Goal: Task Accomplishment & Management: Manage account settings

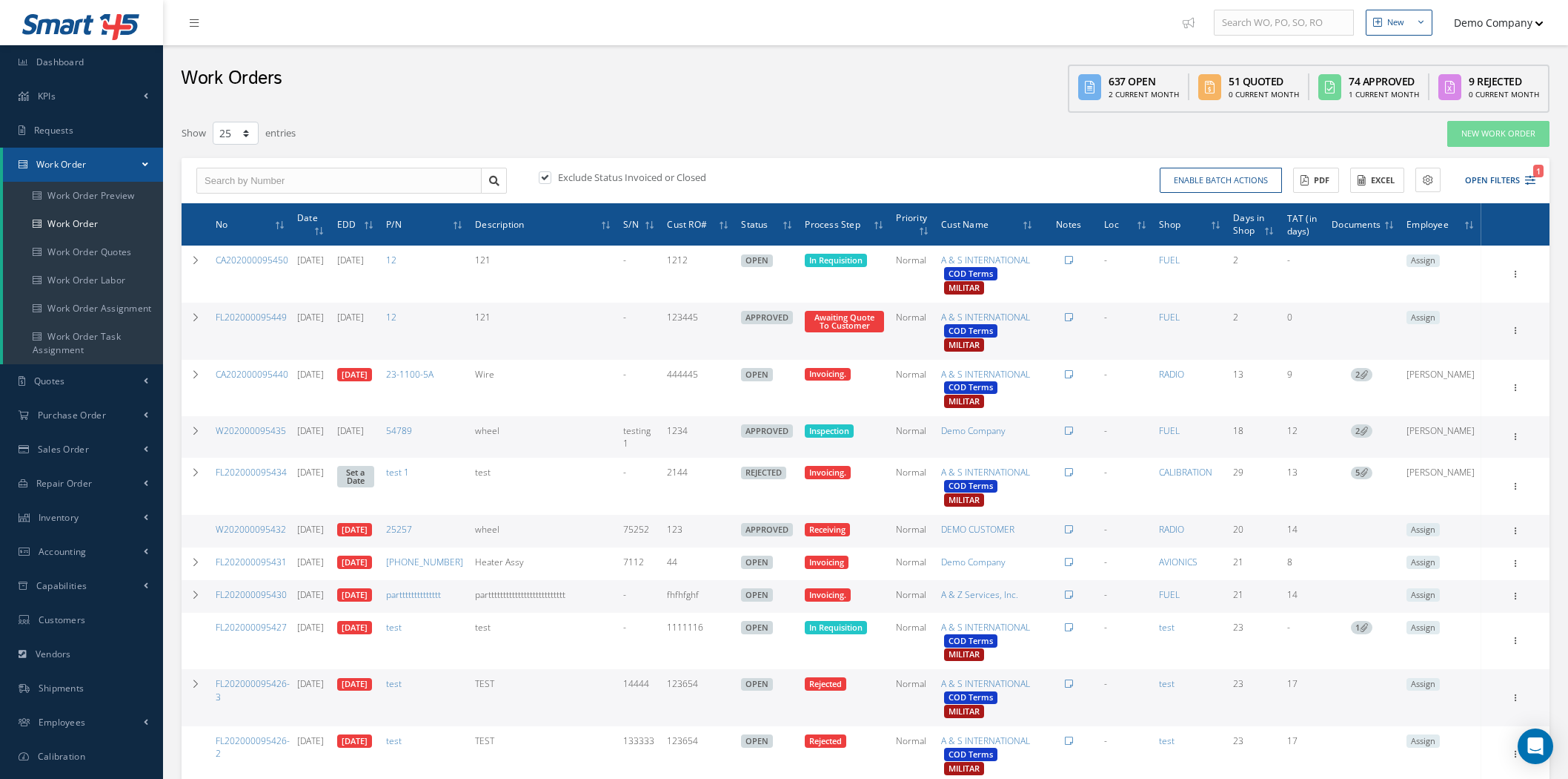
select select "25"
click at [125, 606] on link "Customers" at bounding box center [81, 620] width 163 height 34
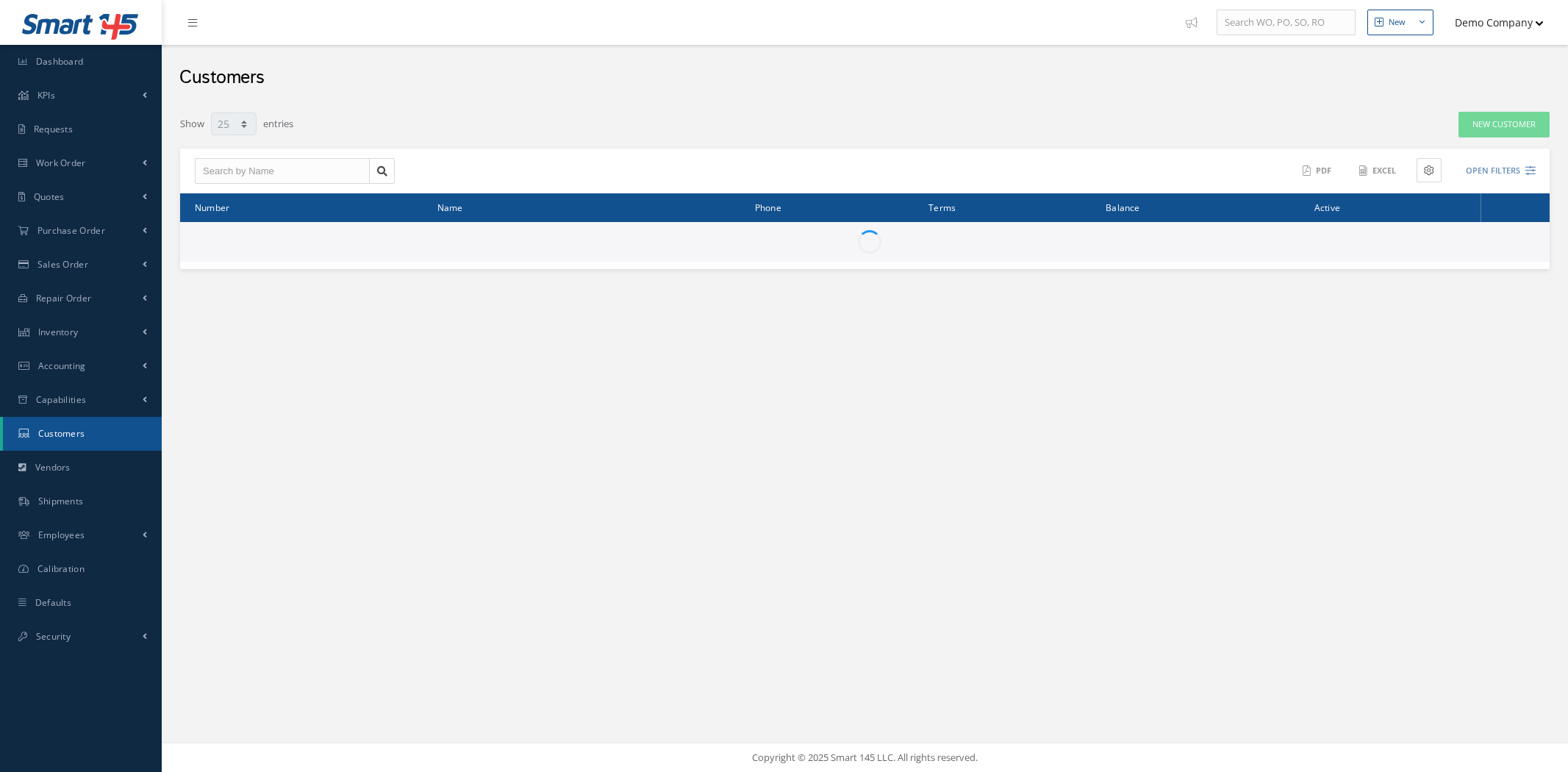
select select "25"
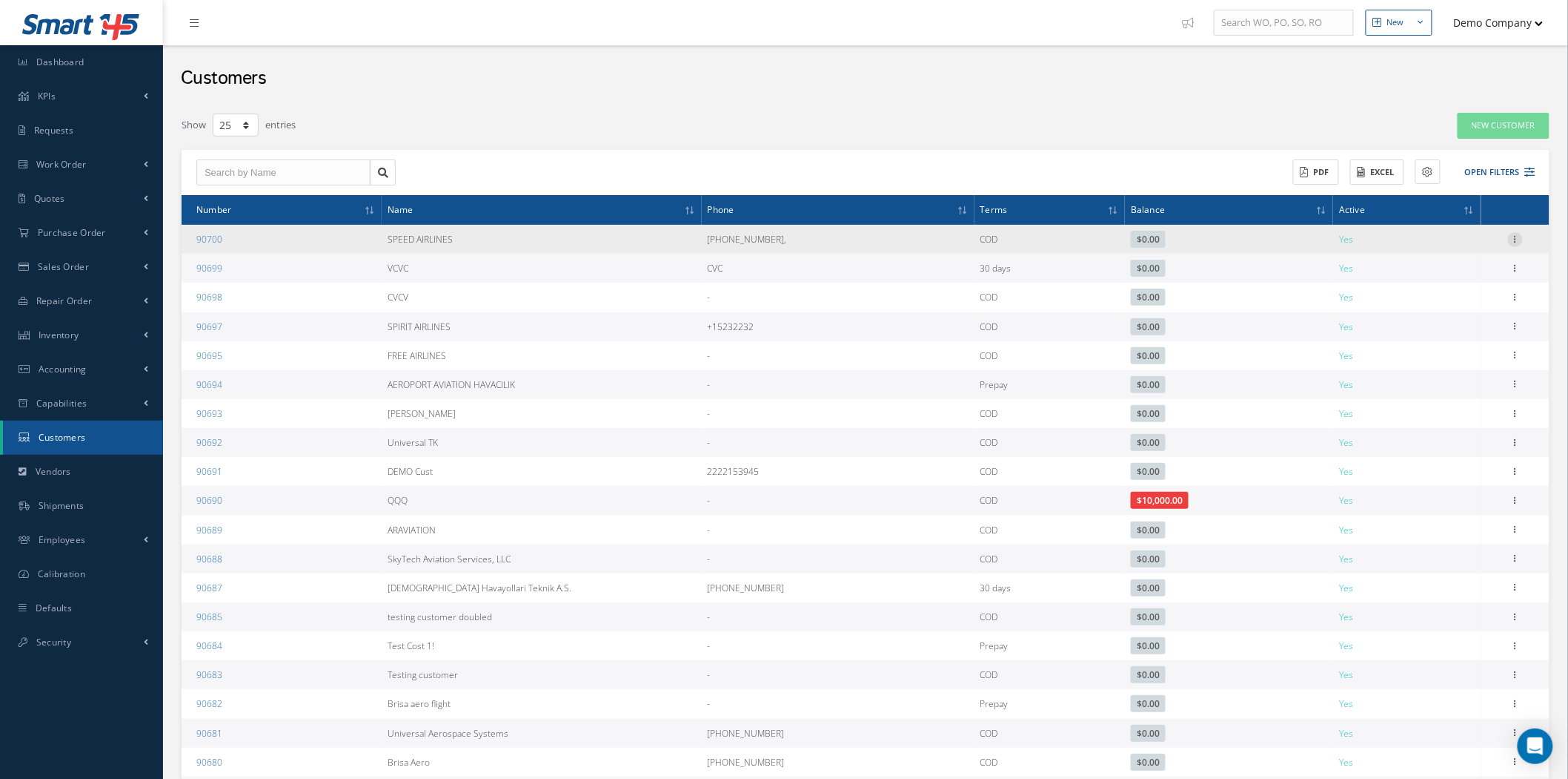
click at [1520, 237] on icon at bounding box center [1515, 237] width 15 height 12
click at [1475, 260] on link "Edit" at bounding box center [1447, 268] width 117 height 20
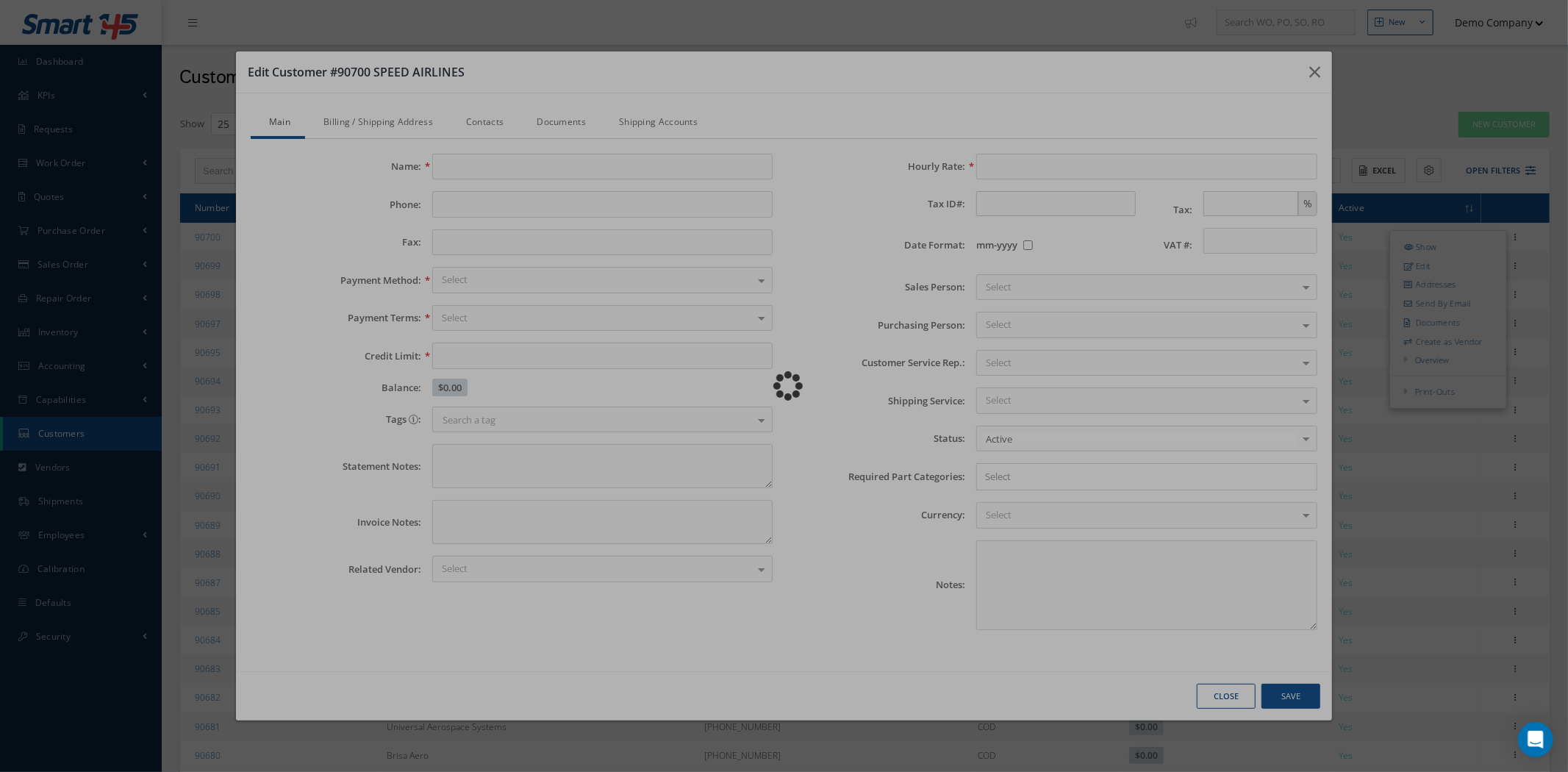
type input "SPEED AIRLINES"
type input "[PHONE_NUMBER],"
type input "0.00"
type input "100.00"
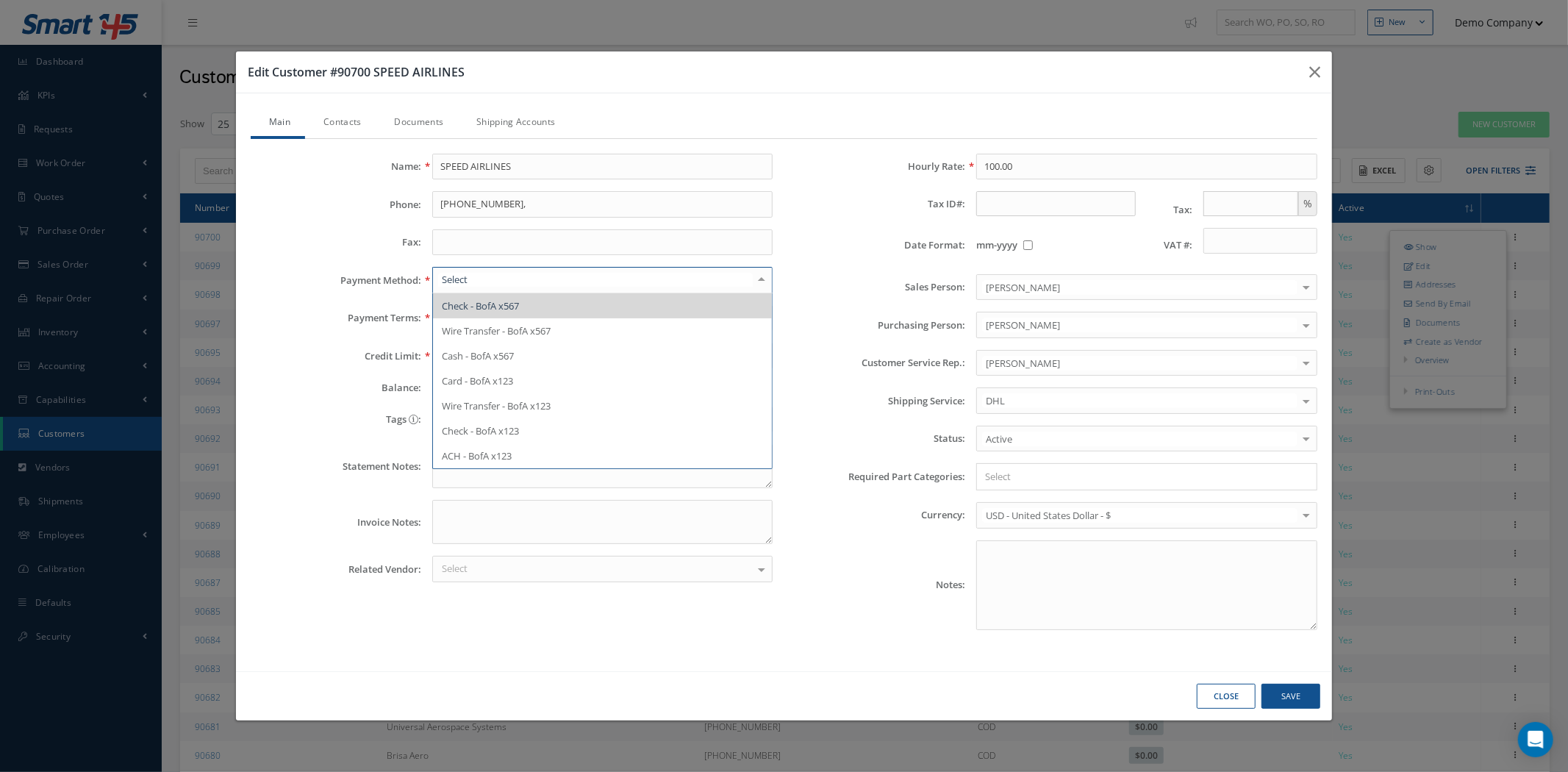
click at [806, 221] on div "Hourly Rate: 100.00 Tax ID#: Tax: % Date Format: mm-yyyy VAT #: Sales Person: M…" at bounding box center [1057, 398] width 545 height 488
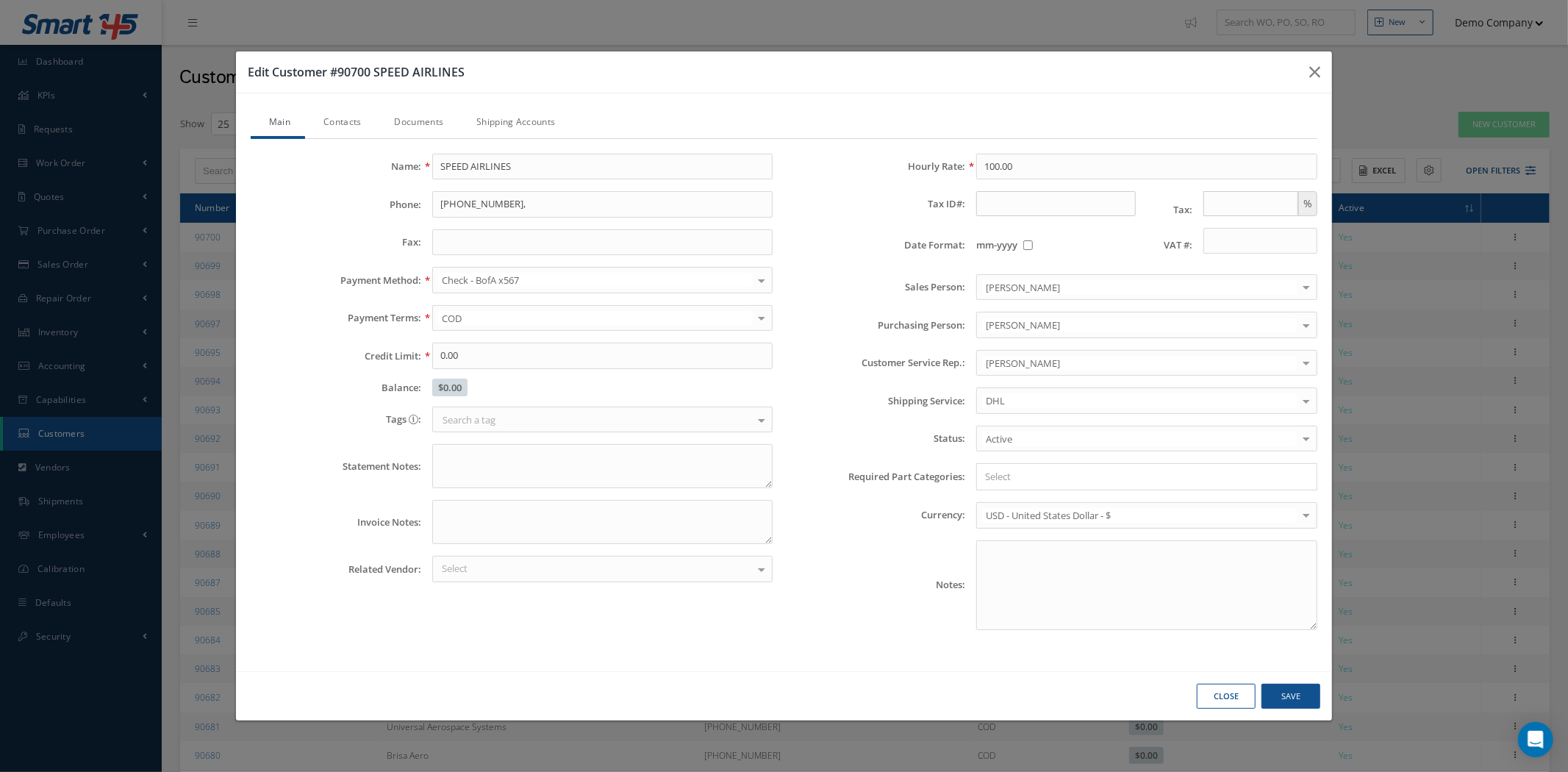
click at [764, 313] on div at bounding box center [761, 317] width 21 height 24
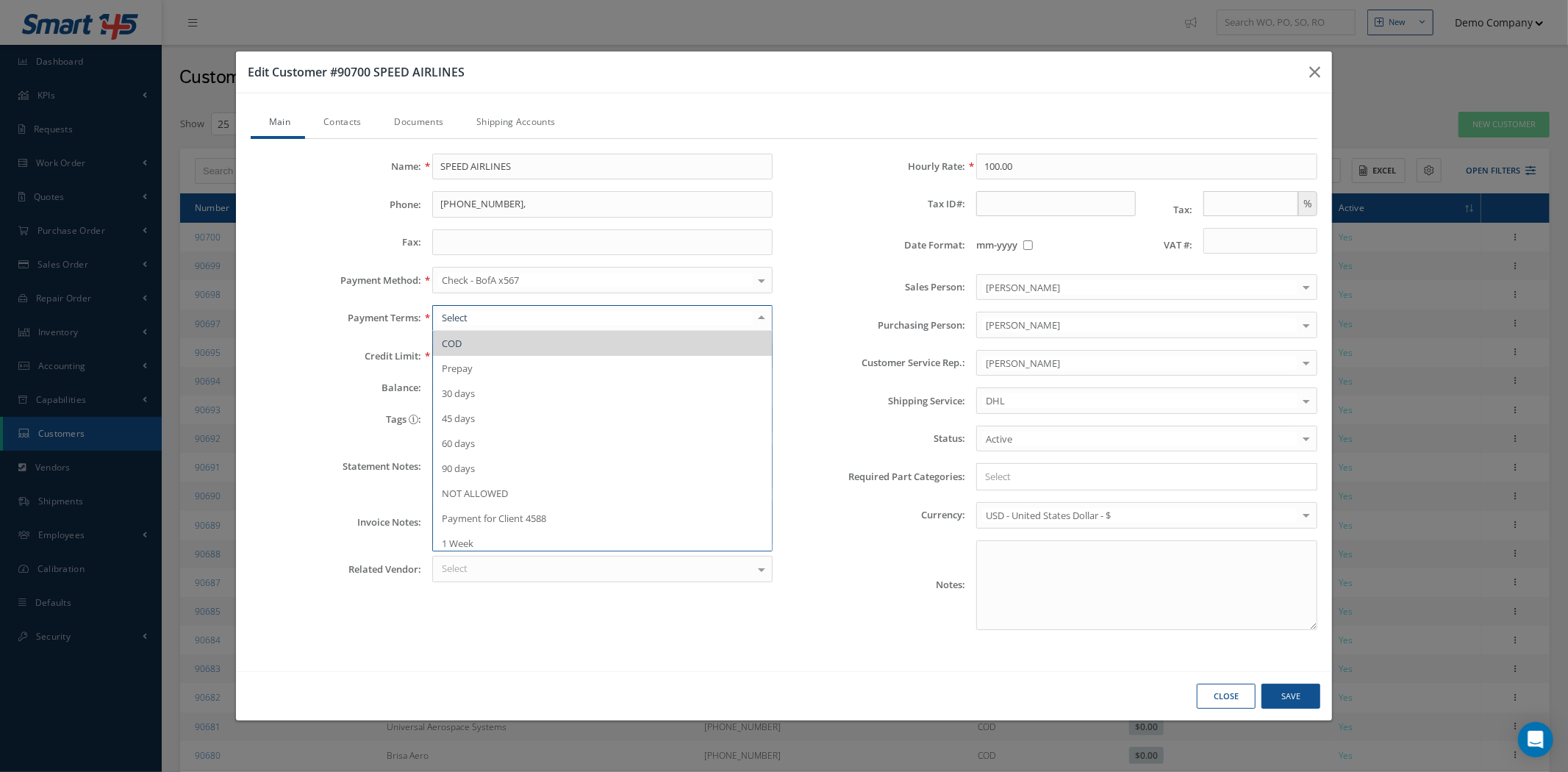
click at [816, 289] on label "Sales Person:" at bounding box center [875, 287] width 182 height 11
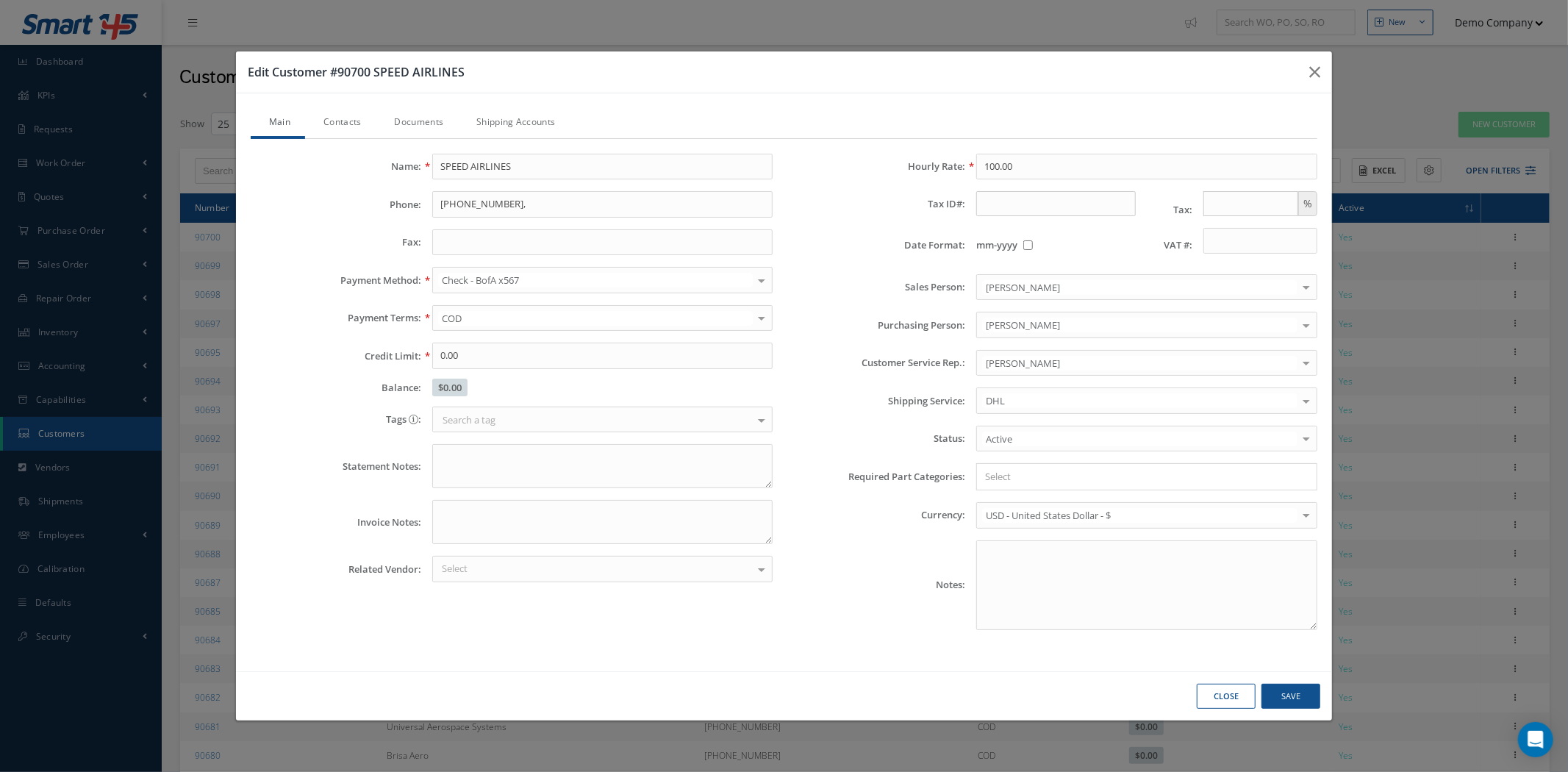
click at [354, 118] on link "Contacts" at bounding box center [340, 124] width 70 height 31
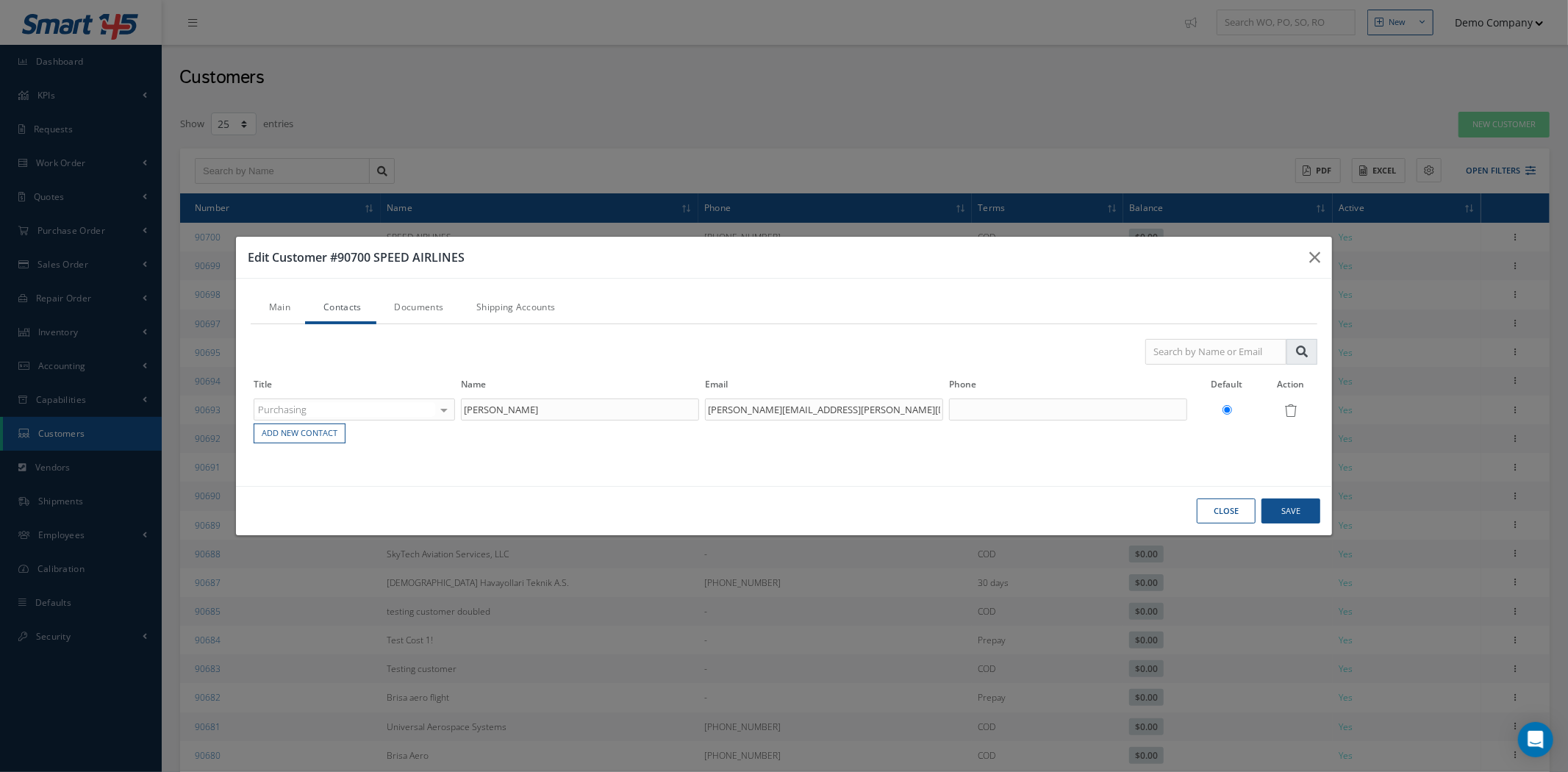
click at [439, 299] on link "Documents" at bounding box center [417, 309] width 82 height 31
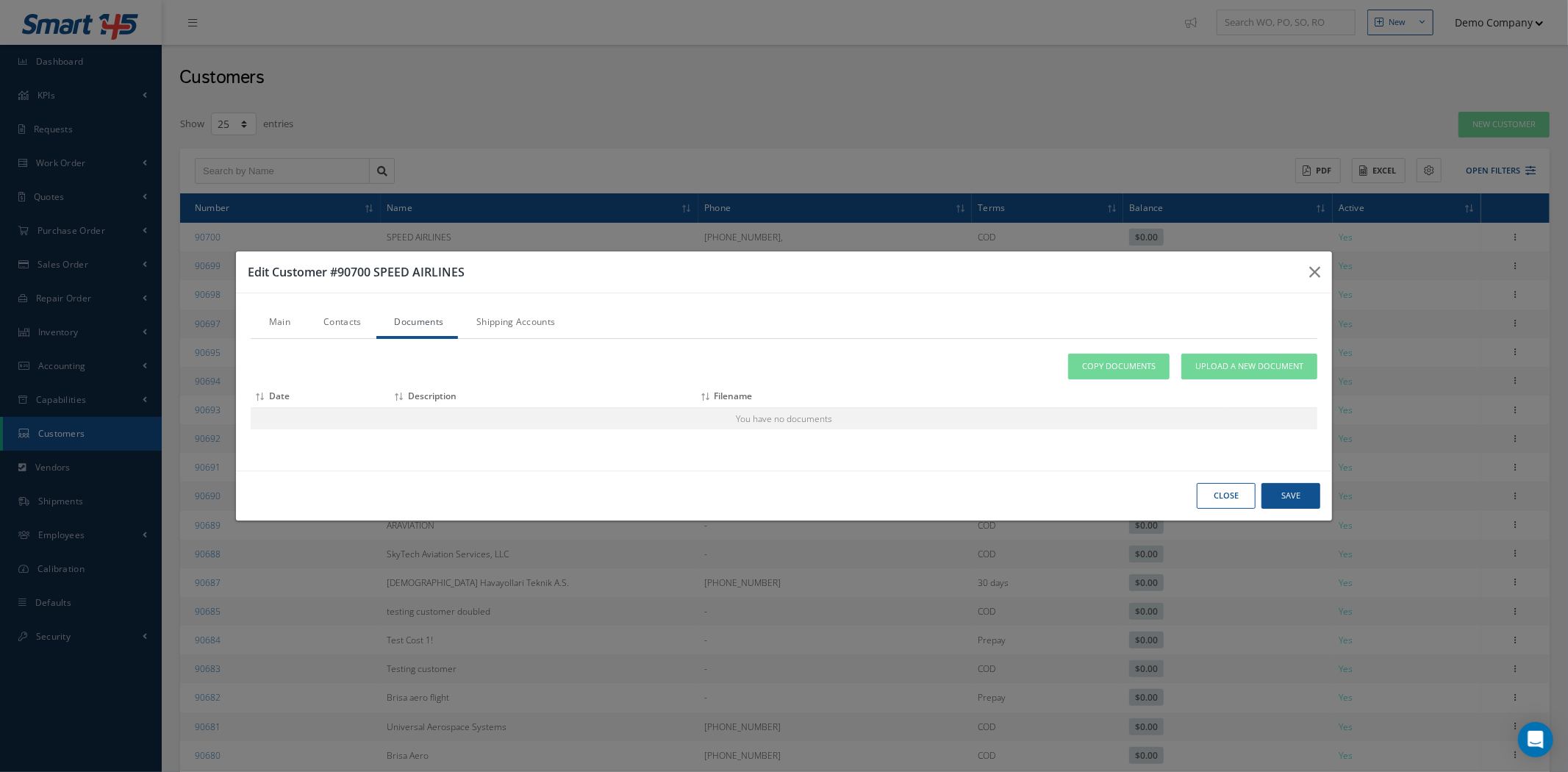
click at [547, 327] on link "Shipping Accounts" at bounding box center [514, 323] width 111 height 31
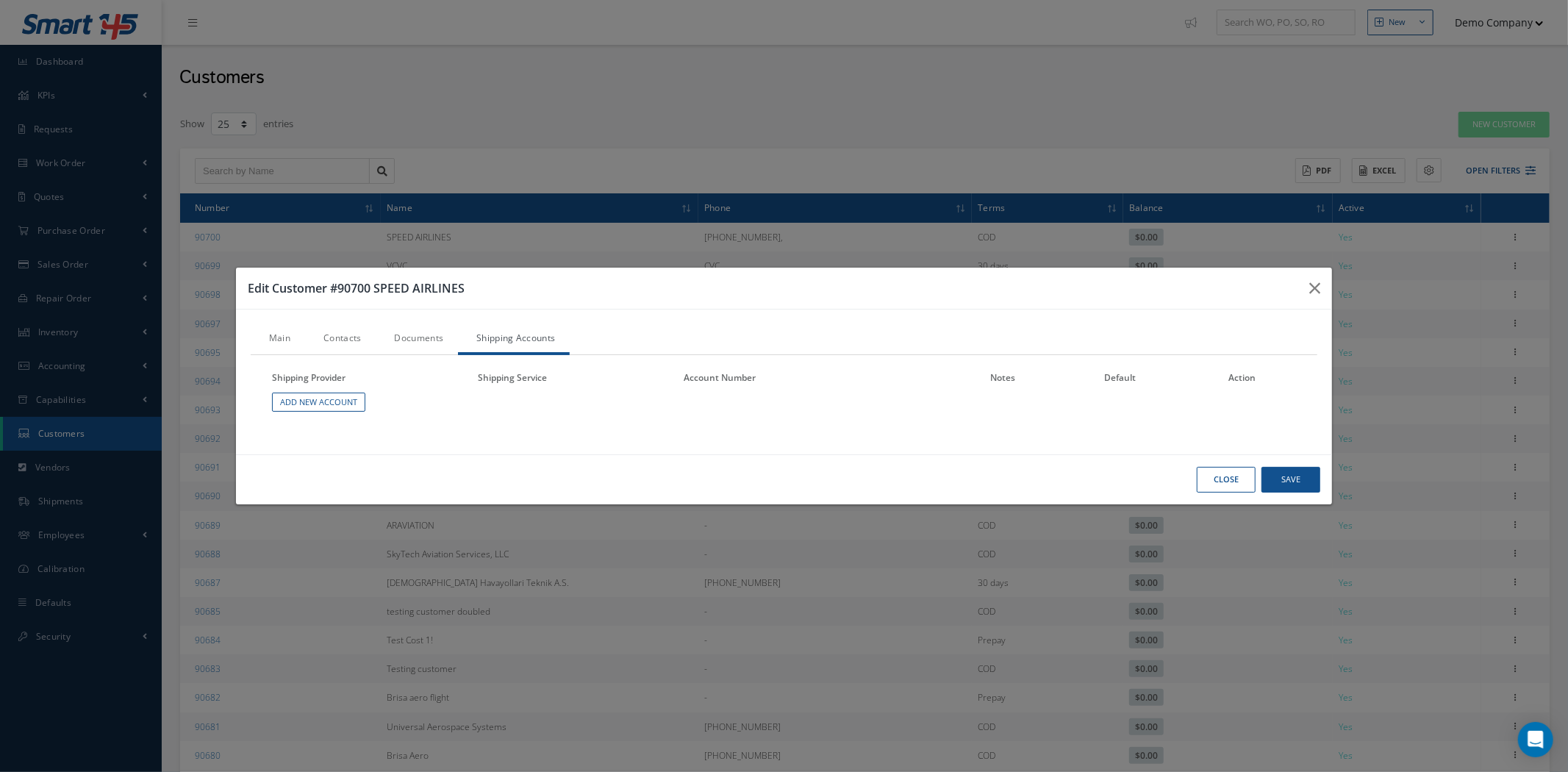
click at [287, 331] on link "Main" at bounding box center [278, 340] width 54 height 31
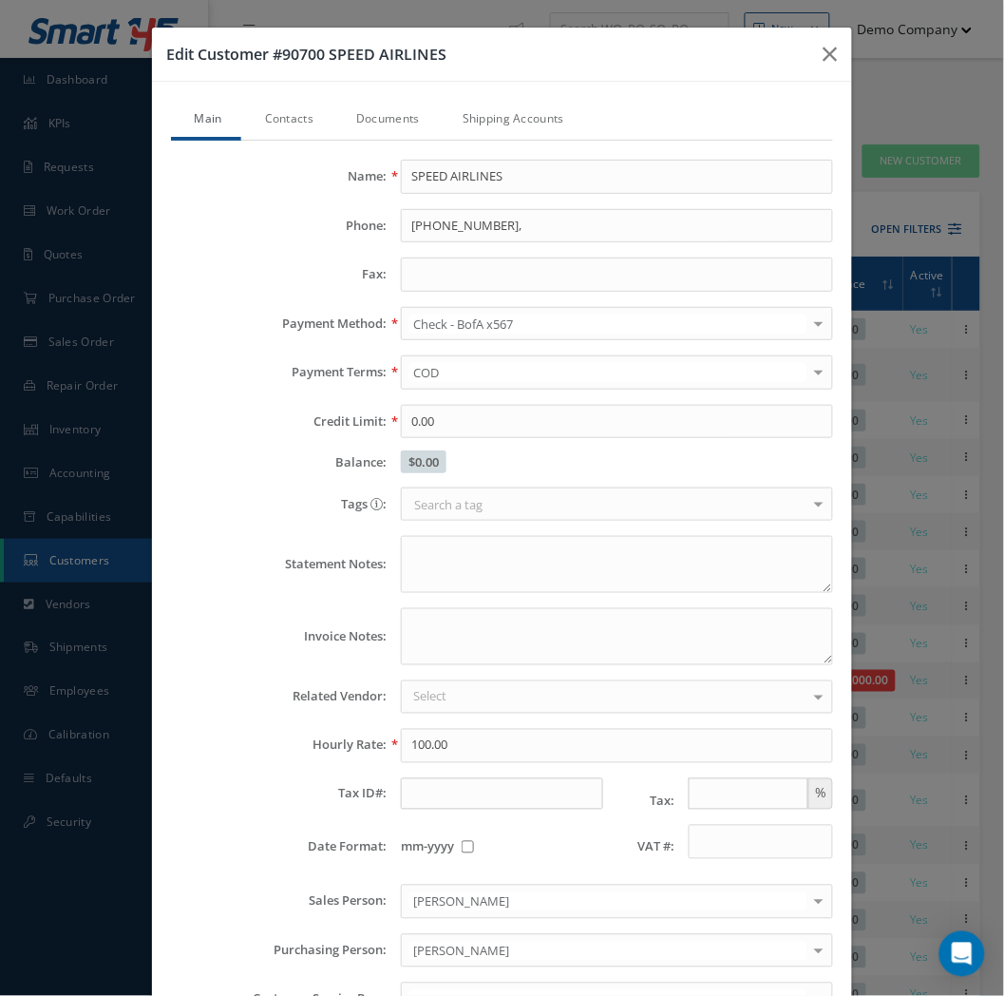
click at [262, 112] on link "Contacts" at bounding box center [286, 121] width 91 height 40
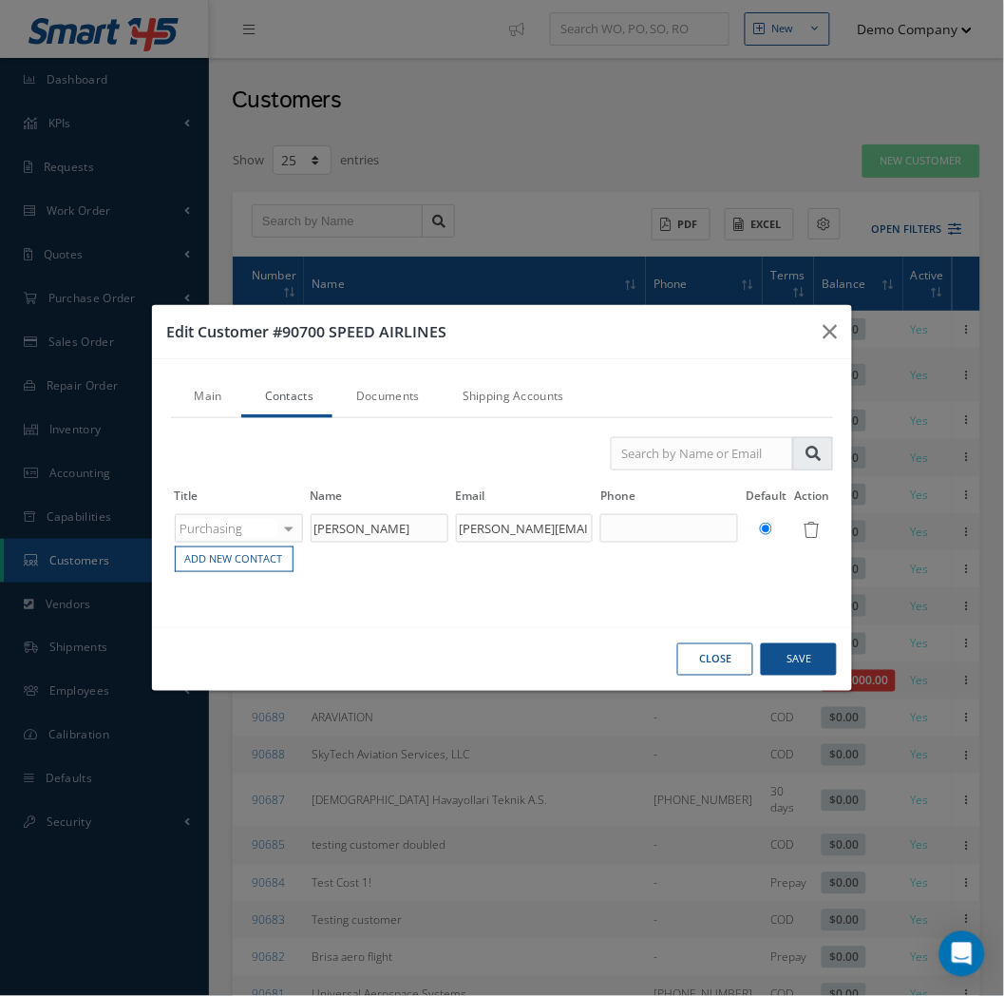
click at [393, 406] on link "Documents" at bounding box center [386, 398] width 106 height 40
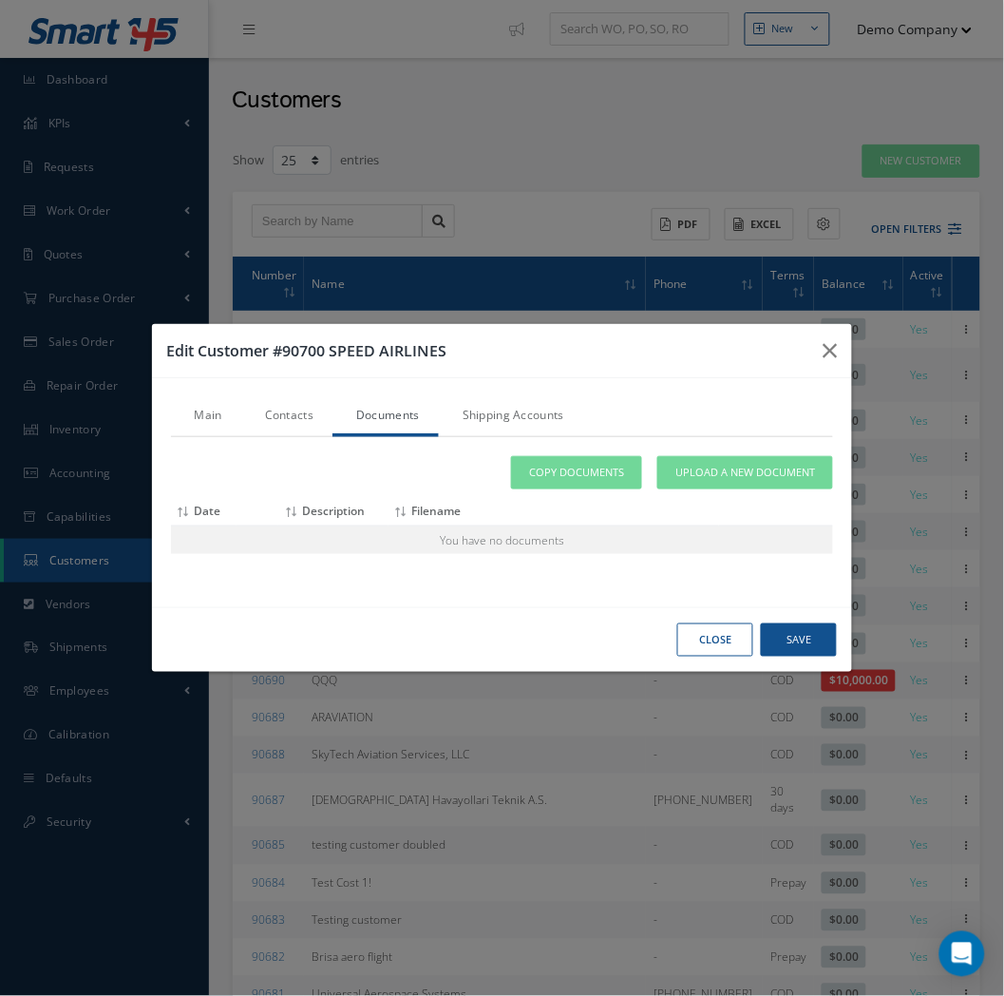
click at [479, 414] on link "Shipping Accounts" at bounding box center [511, 417] width 144 height 40
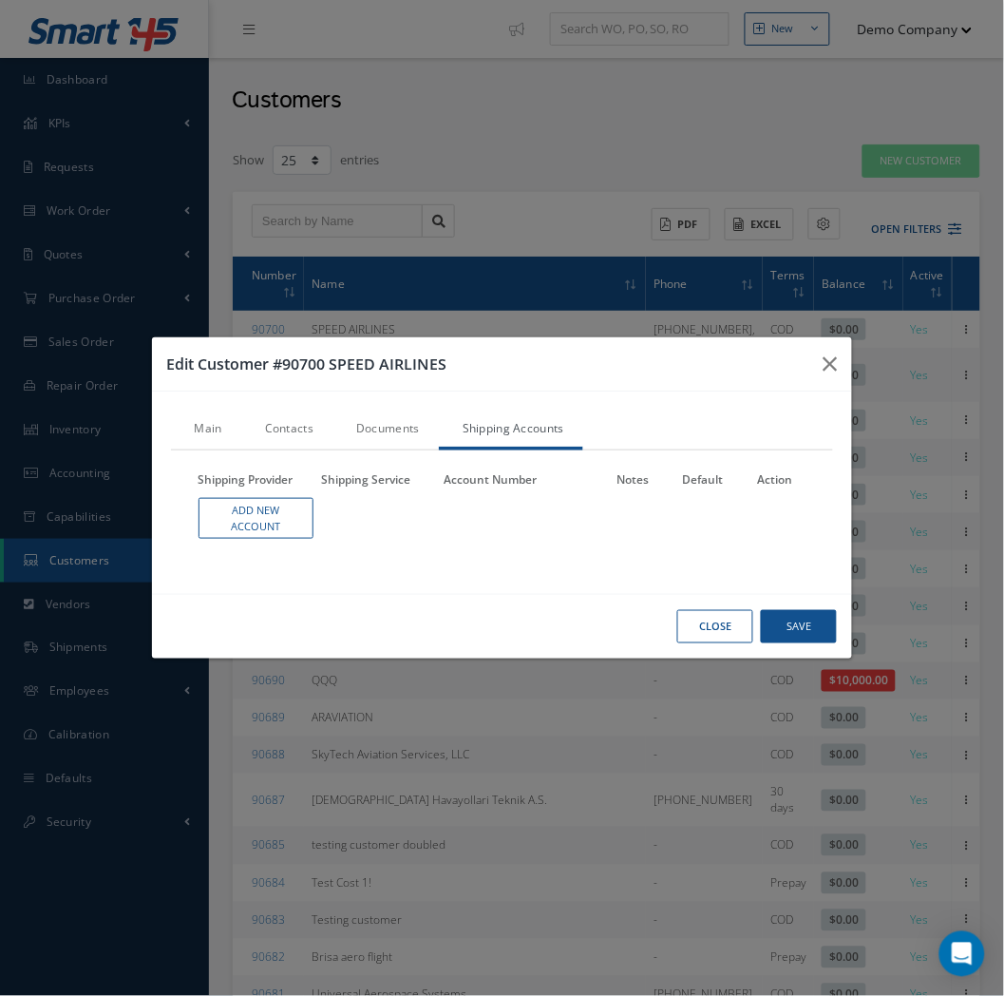
click at [295, 433] on link "Contacts" at bounding box center [286, 430] width 91 height 40
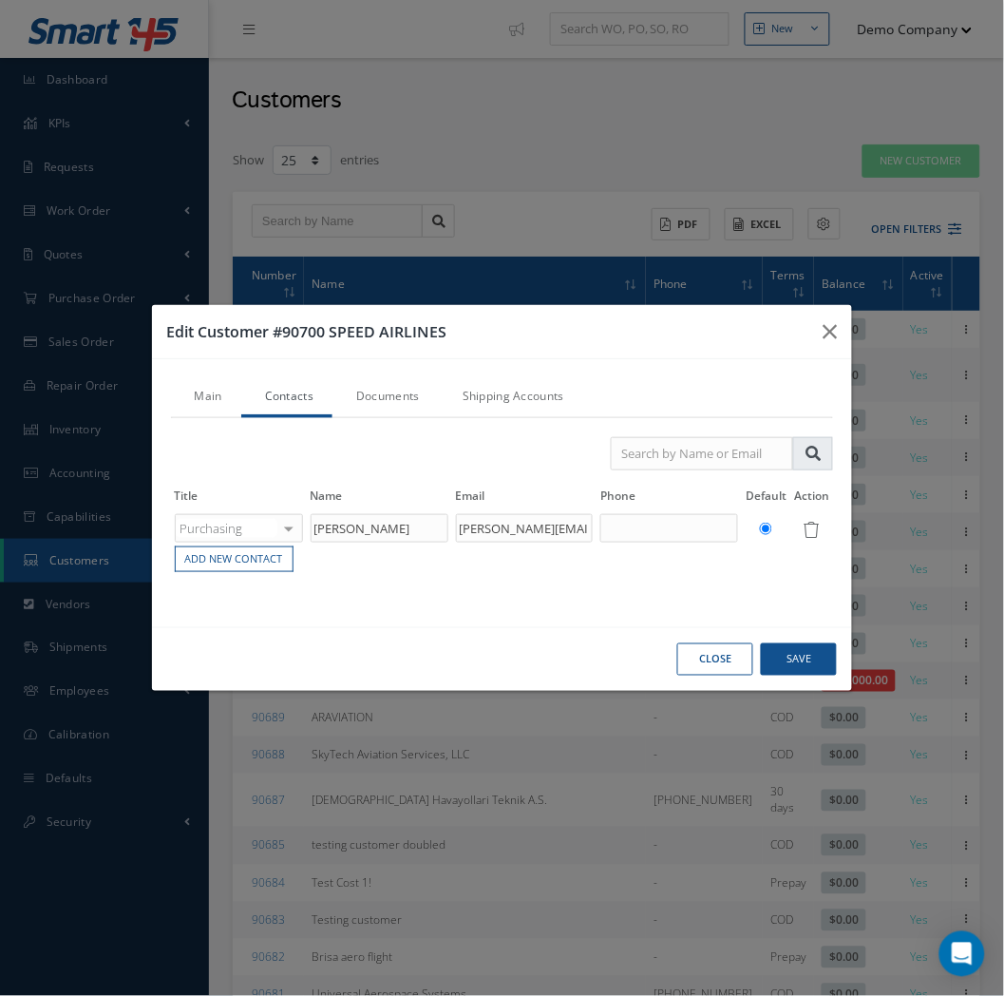
click at [479, 399] on link "Shipping Accounts" at bounding box center [511, 398] width 144 height 40
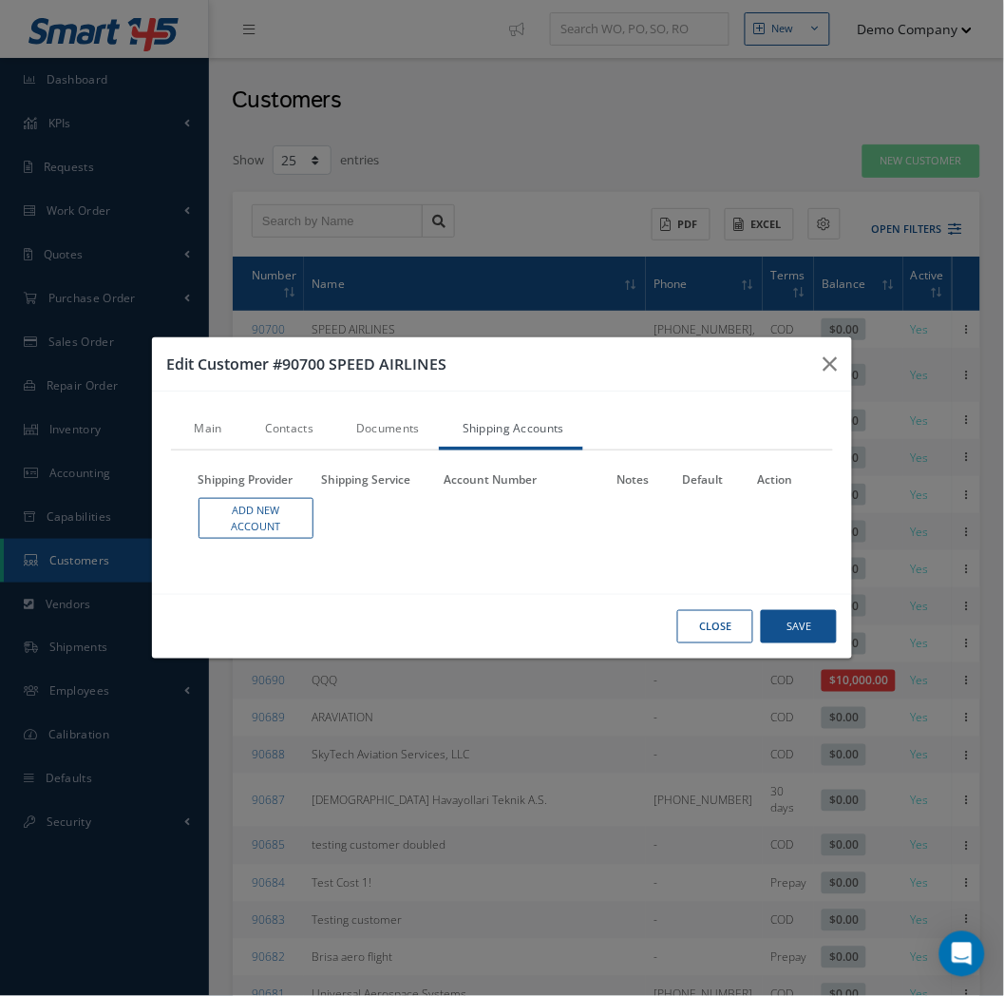
click at [383, 425] on link "Documents" at bounding box center [386, 430] width 106 height 40
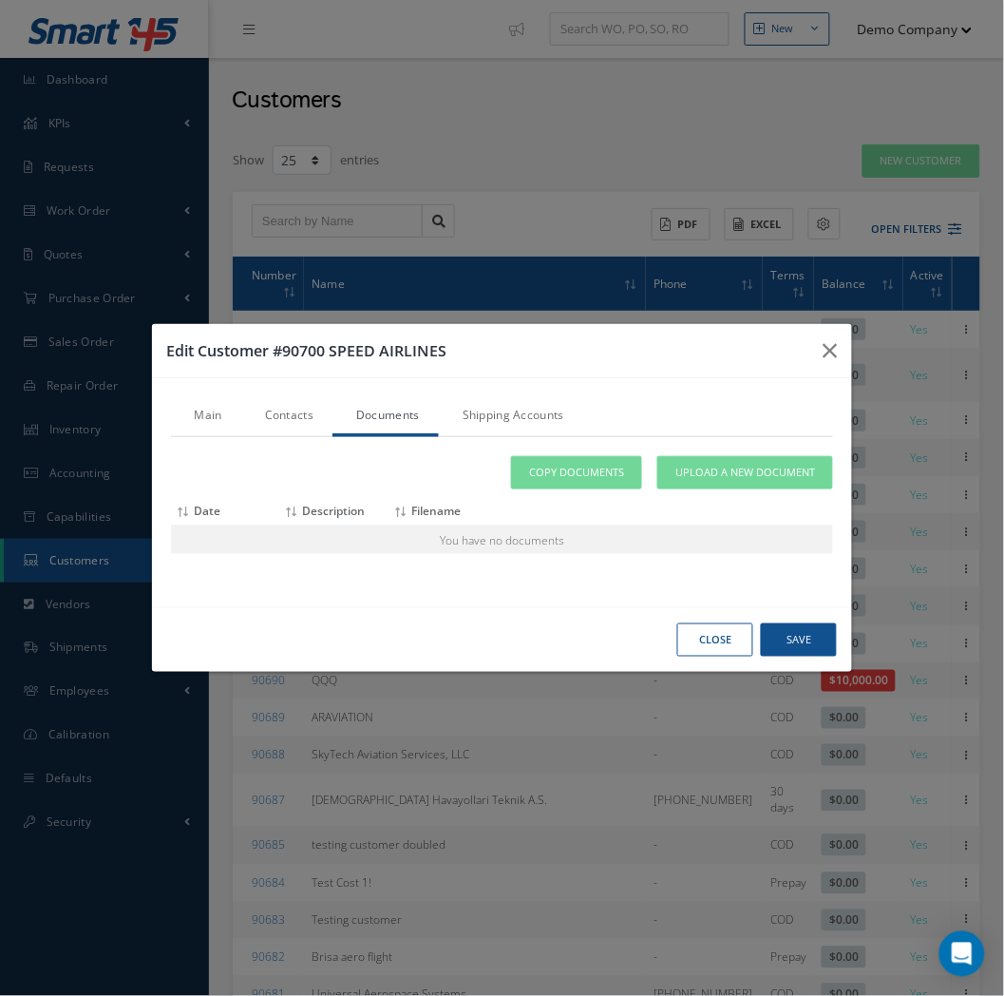
click at [205, 420] on link "Main" at bounding box center [206, 417] width 70 height 40
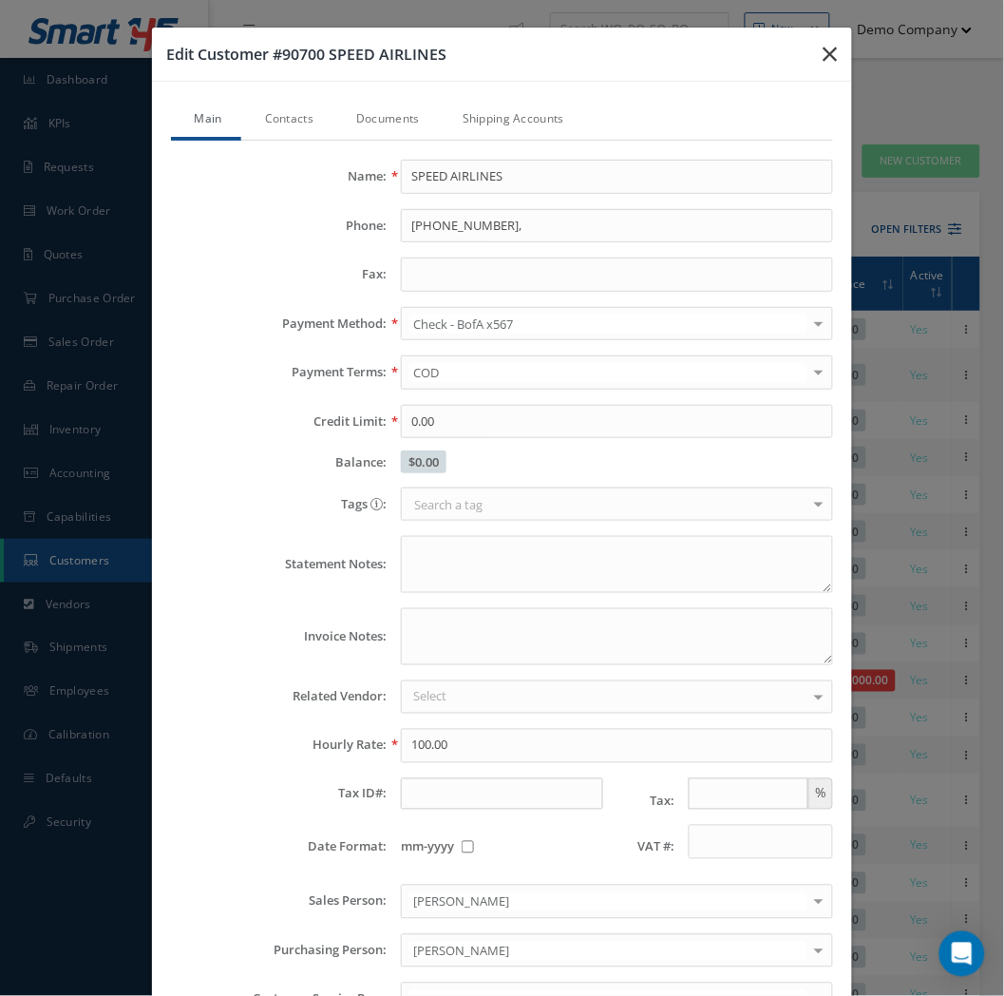
click at [808, 55] on button "button" at bounding box center [830, 54] width 45 height 53
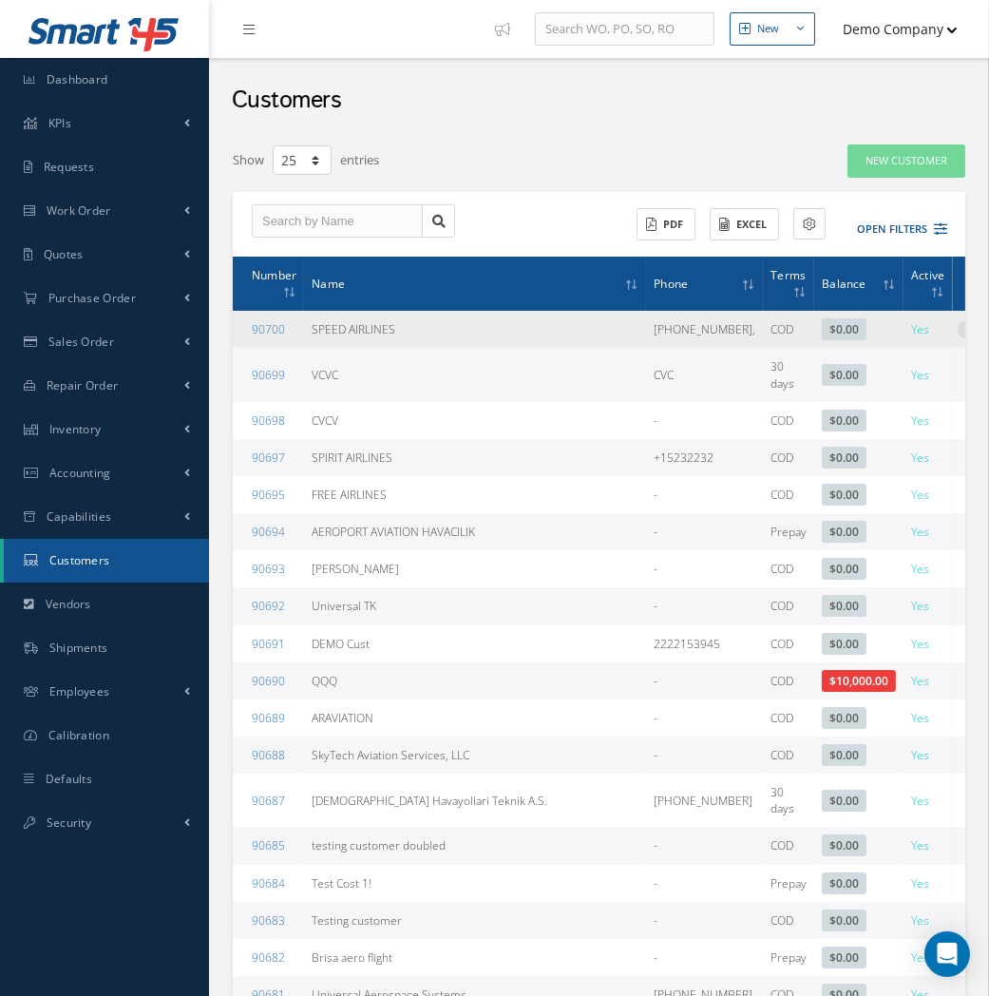
click at [958, 320] on icon at bounding box center [967, 327] width 19 height 15
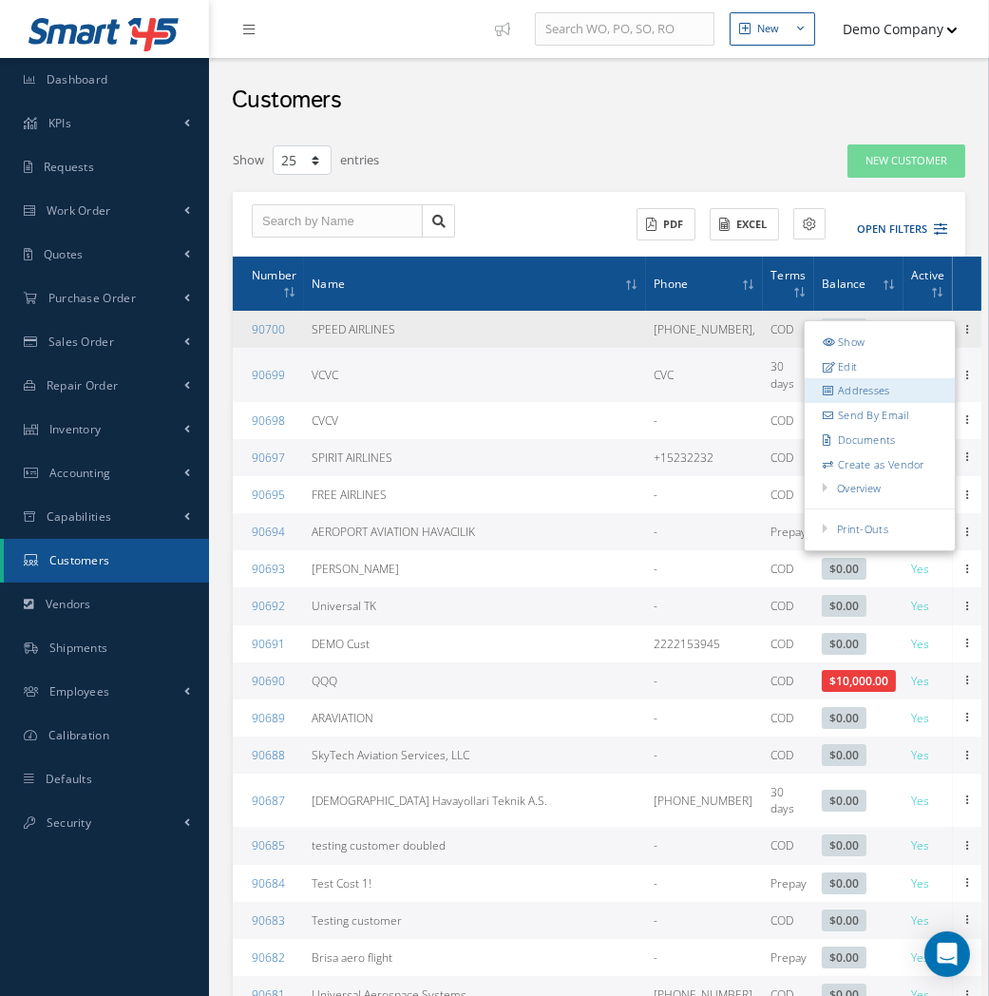
click at [886, 388] on link "Addresses" at bounding box center [880, 390] width 150 height 25
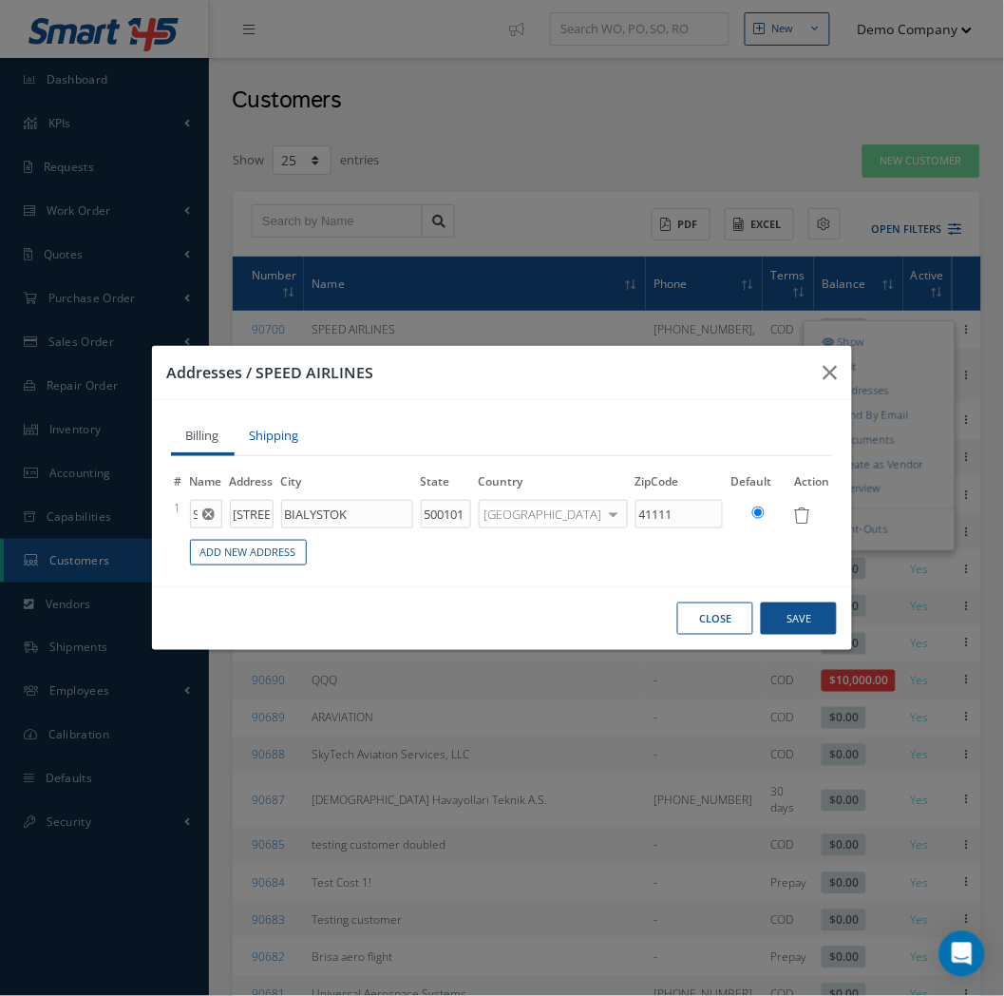
click at [259, 433] on link "Shipping" at bounding box center [275, 438] width 80 height 38
click at [198, 433] on link "Billing" at bounding box center [203, 438] width 64 height 38
click at [838, 373] on button "button" at bounding box center [830, 372] width 45 height 53
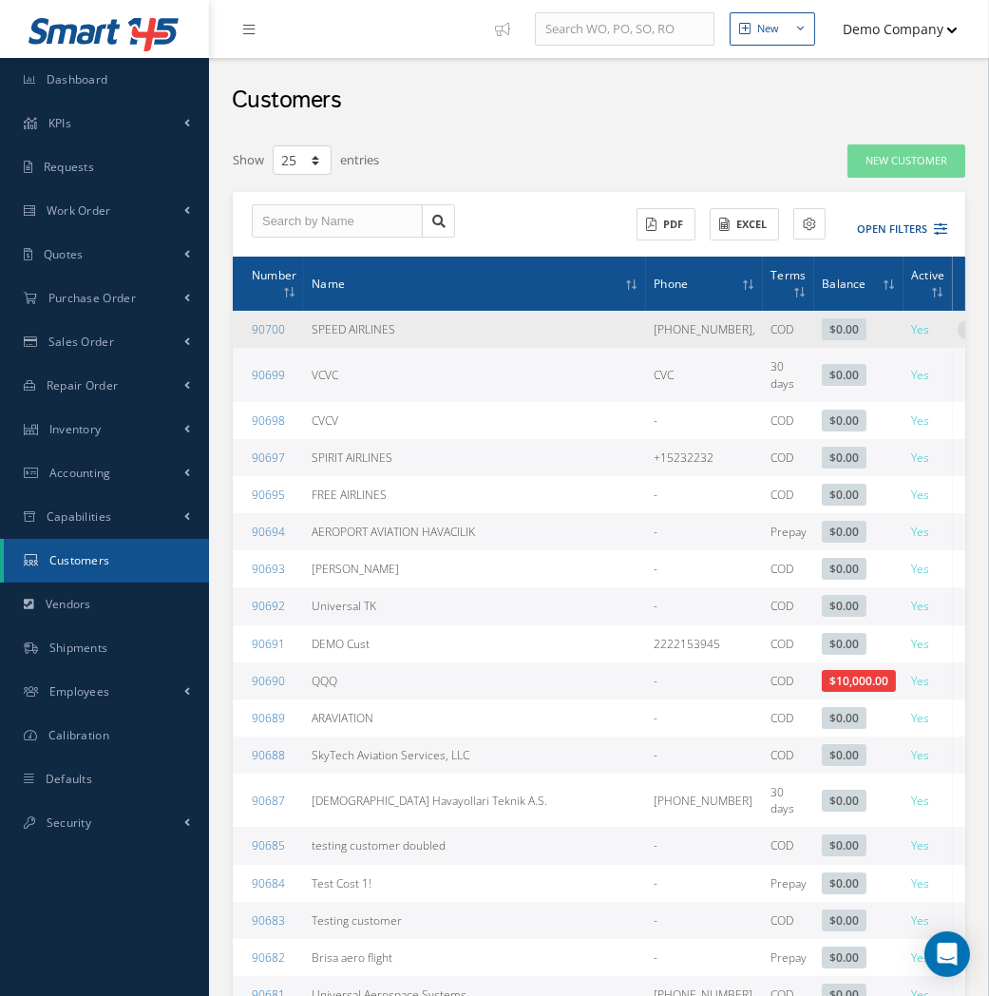
click at [958, 330] on icon at bounding box center [967, 327] width 19 height 15
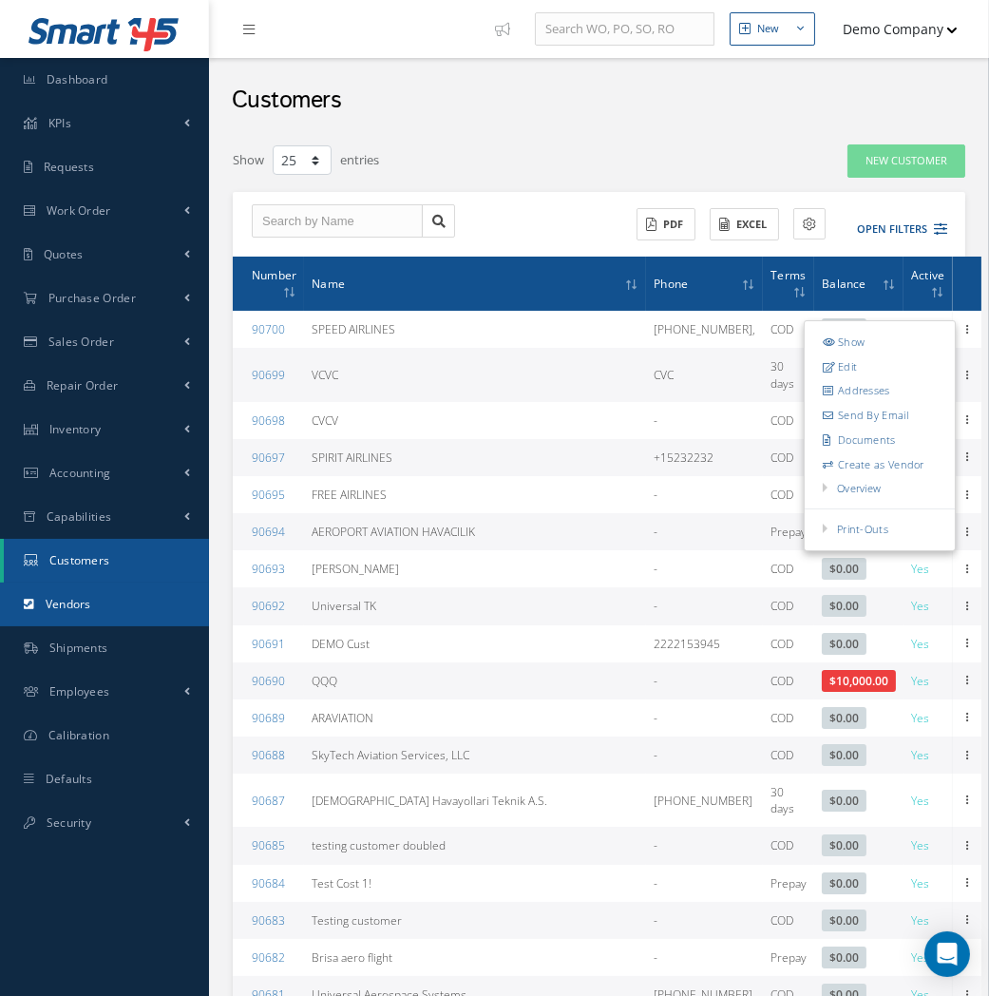
click at [143, 595] on link "Vendors" at bounding box center [104, 604] width 209 height 44
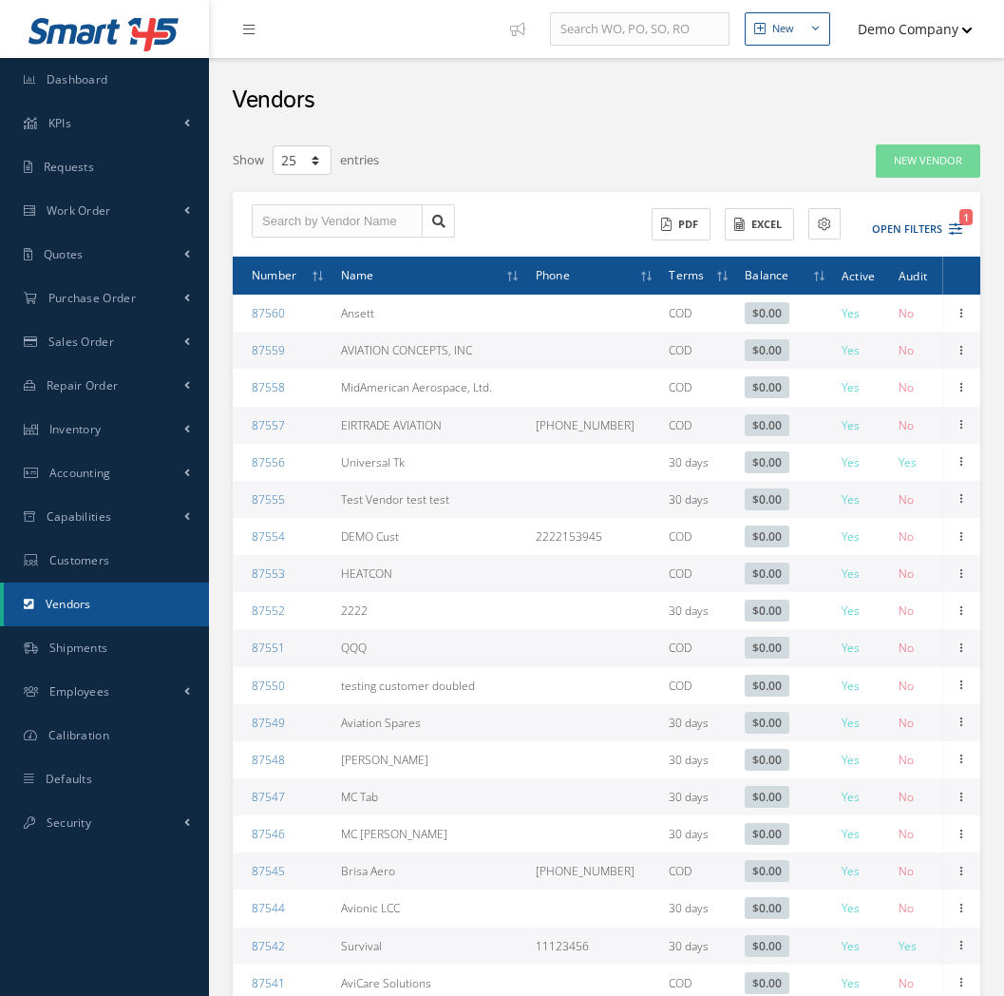
select select "25"
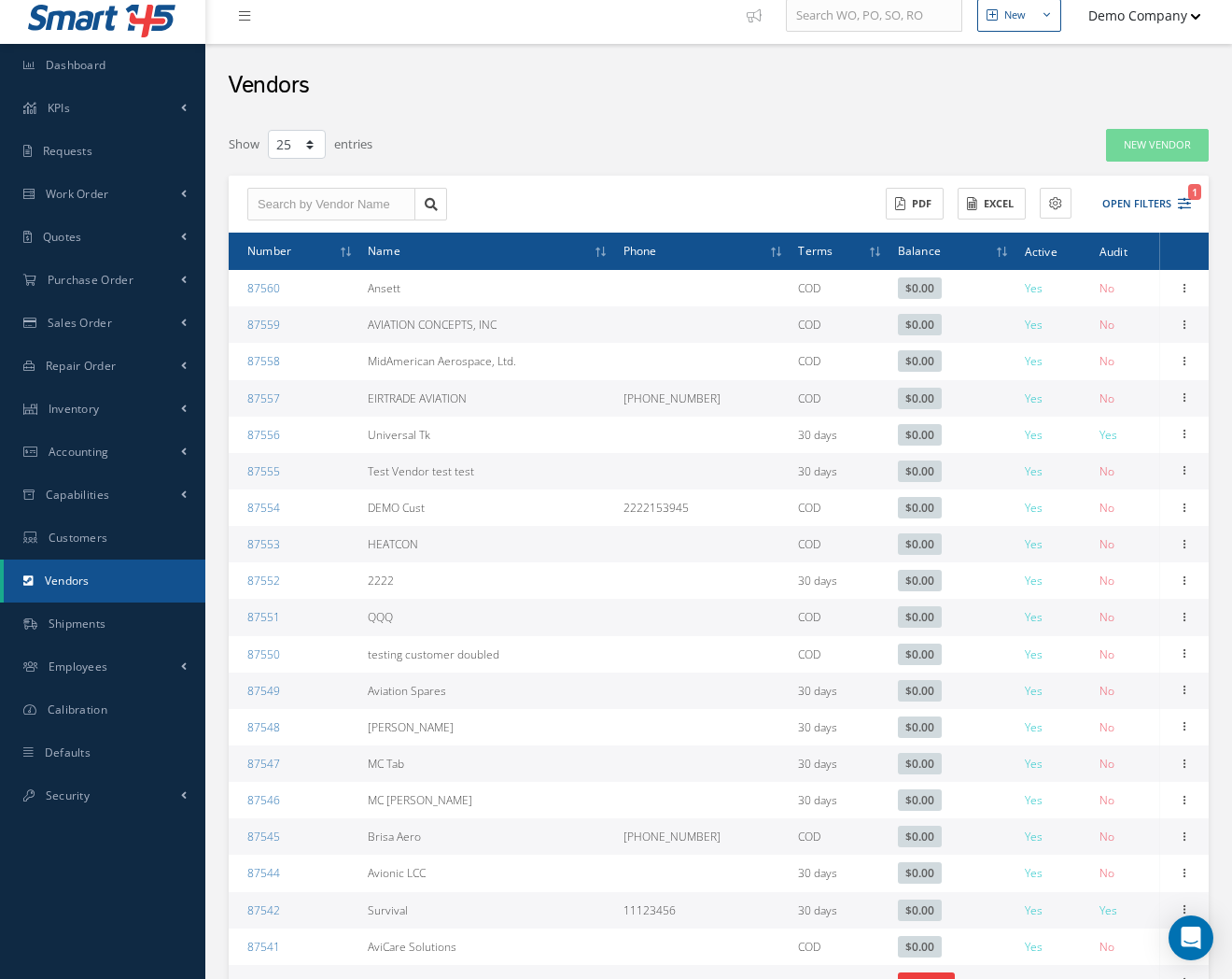
scroll to position [103, 0]
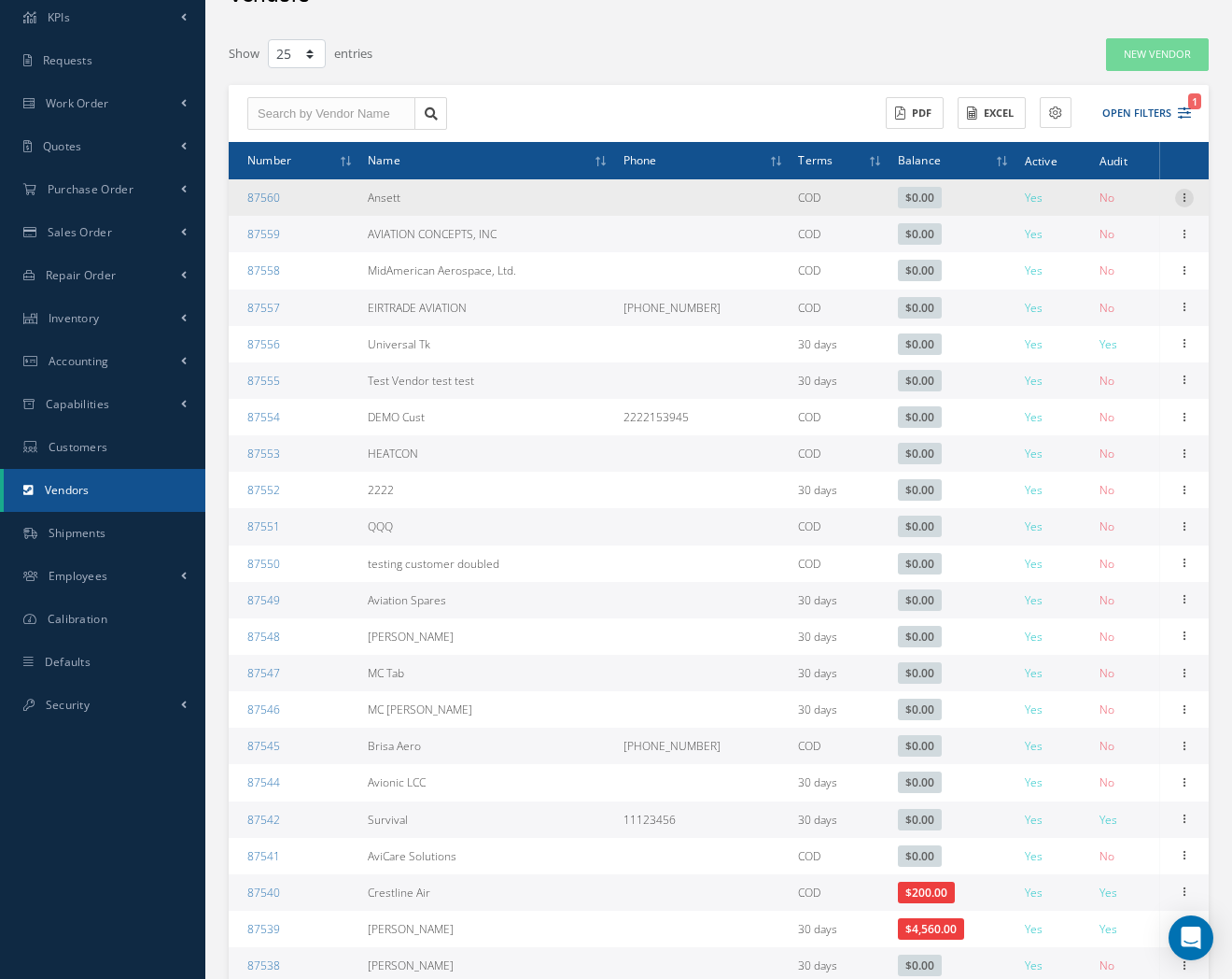
click at [985, 197] on icon at bounding box center [1184, 196] width 19 height 15
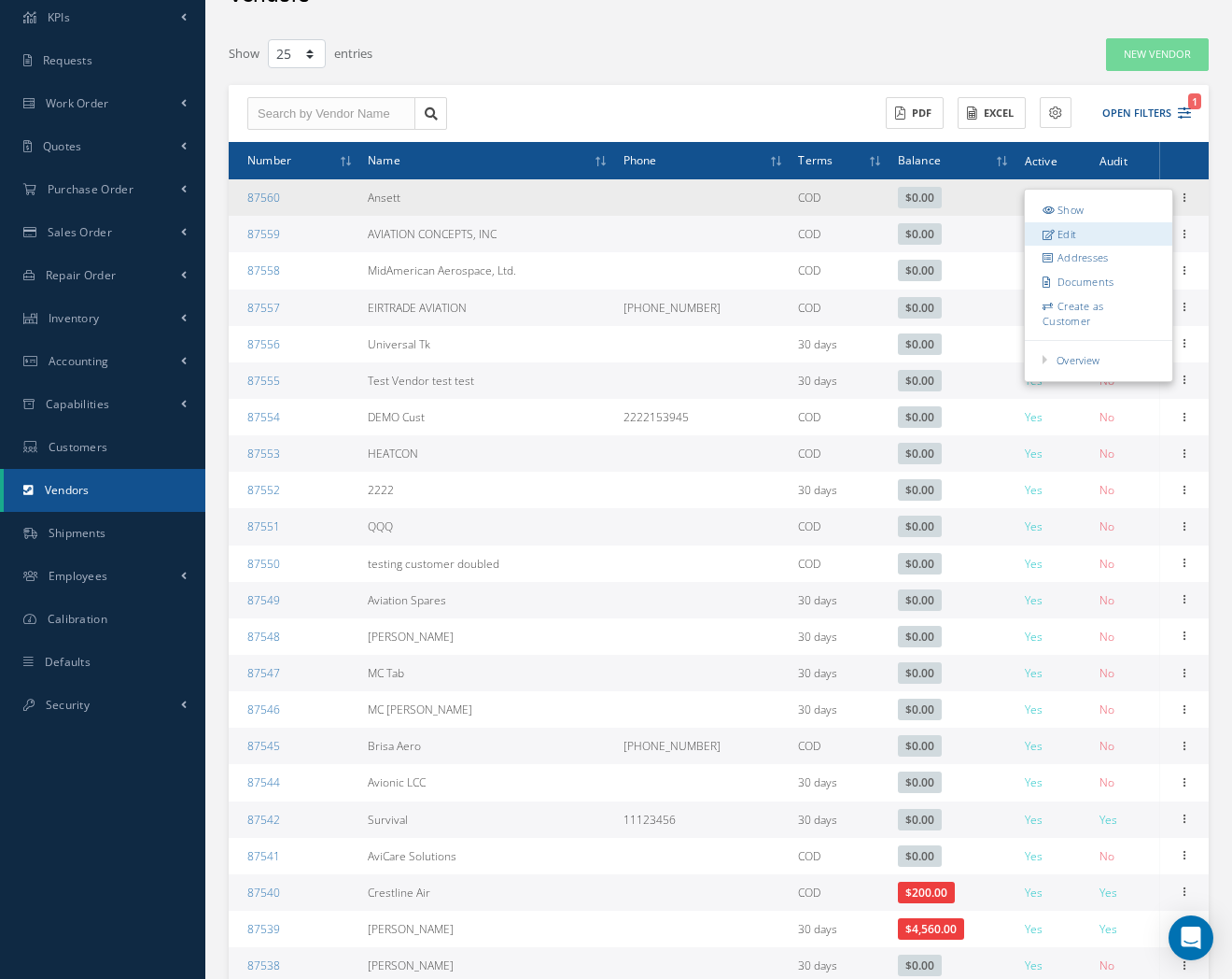
click at [985, 229] on link "Edit" at bounding box center [1098, 233] width 147 height 25
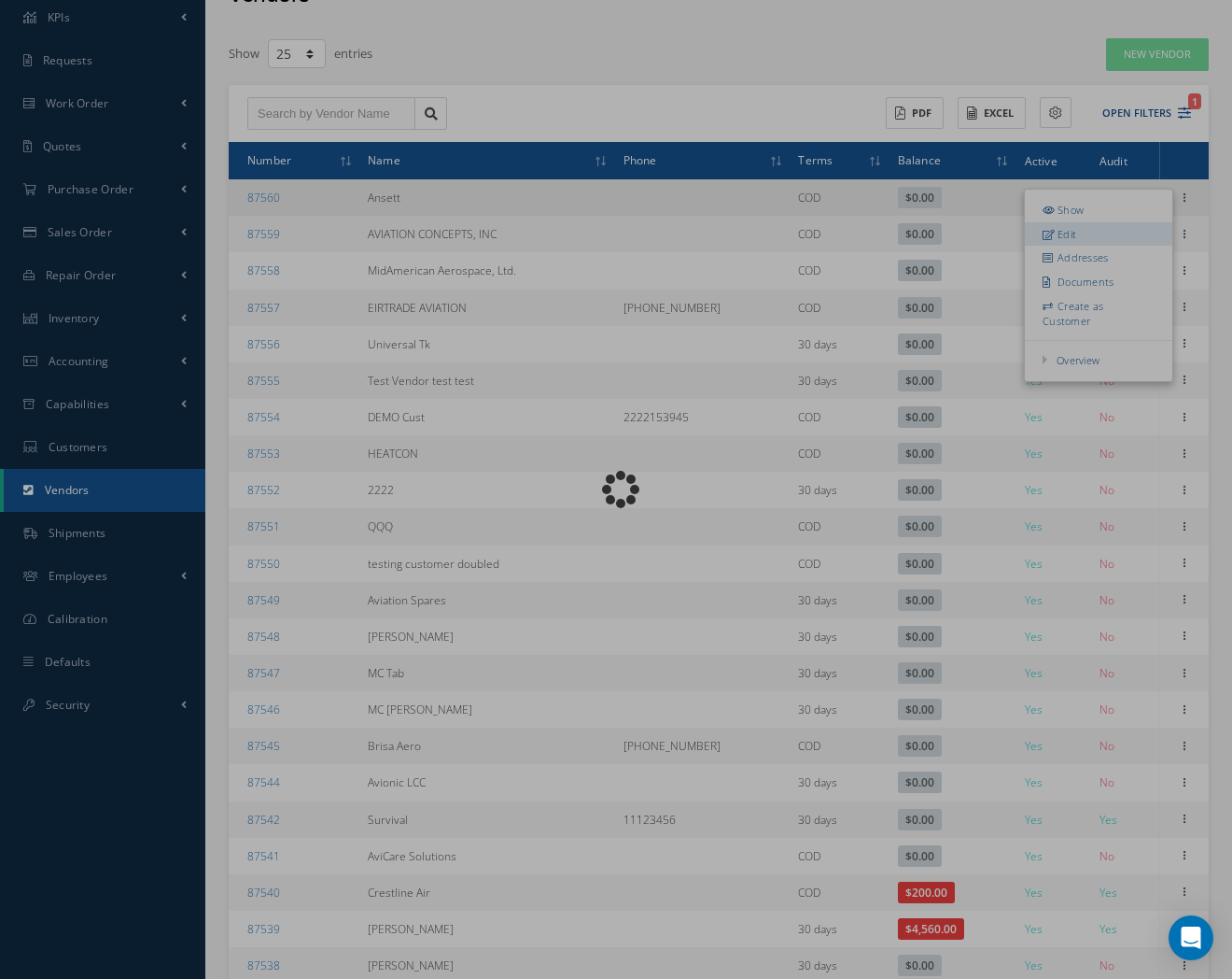
type input "Ansett"
type input "0.00"
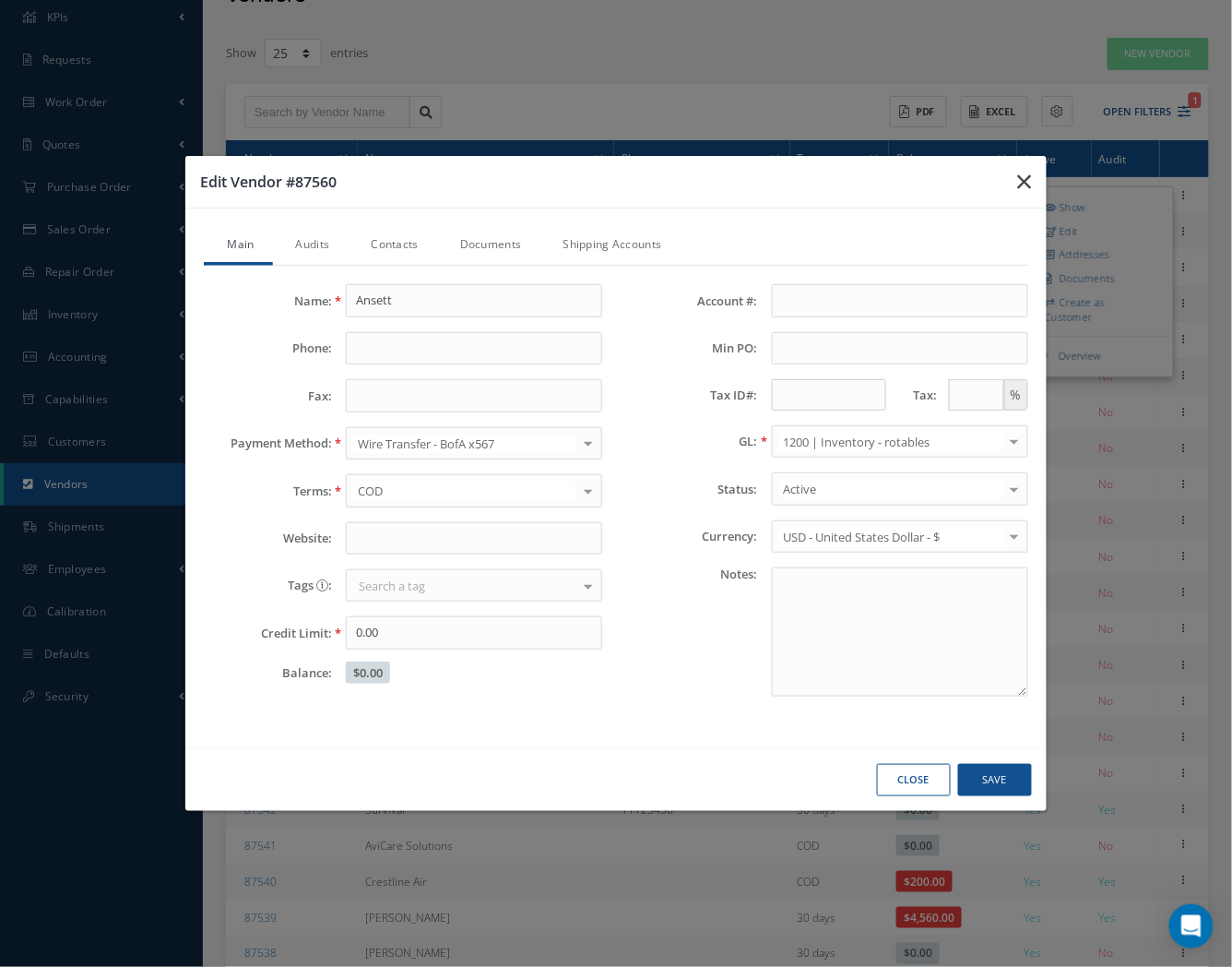
click at [974, 194] on button "button" at bounding box center [1025, 182] width 44 height 51
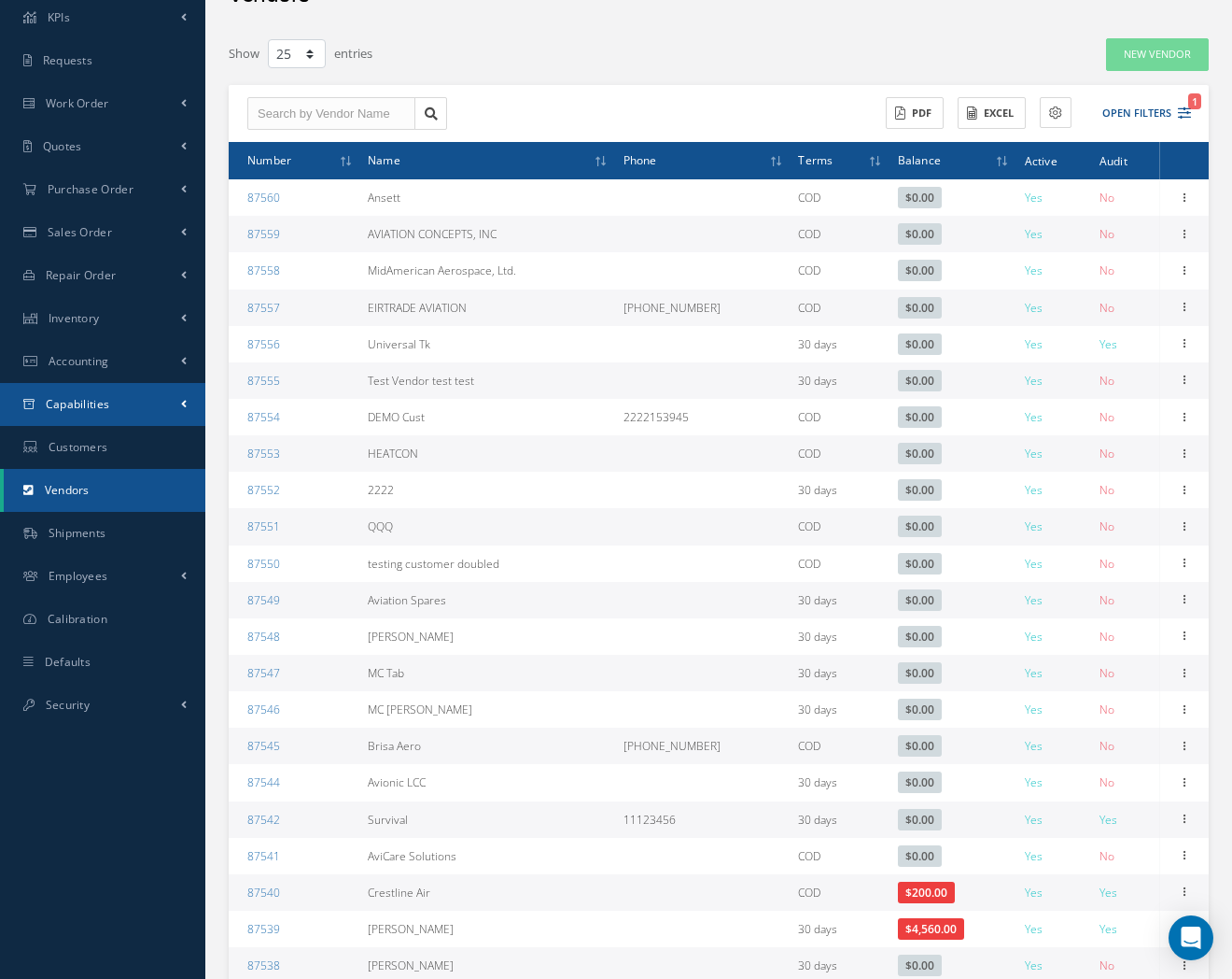
click at [125, 421] on link "Capabilities" at bounding box center [102, 405] width 205 height 43
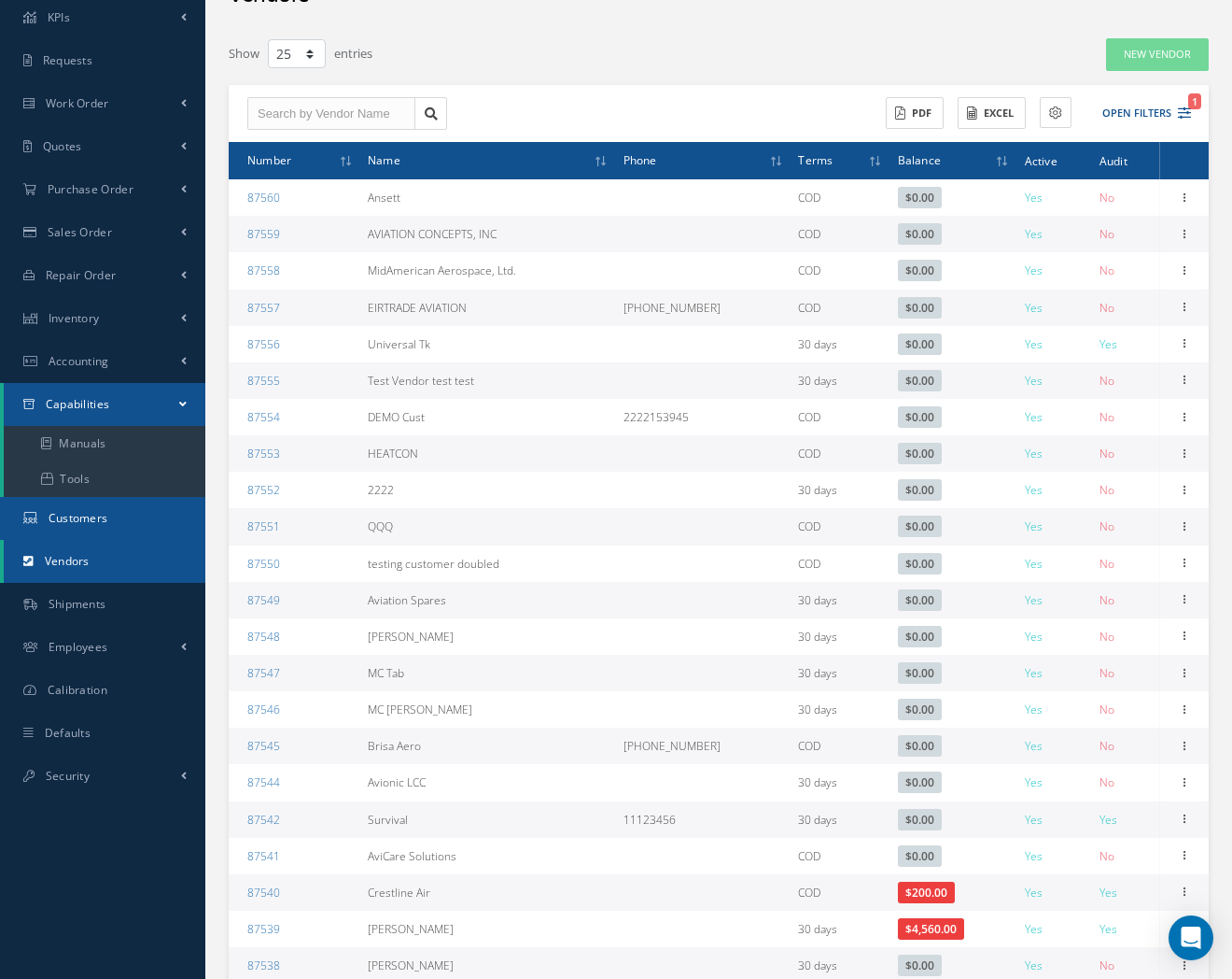
click at [115, 518] on link "Customers" at bounding box center [102, 518] width 205 height 43
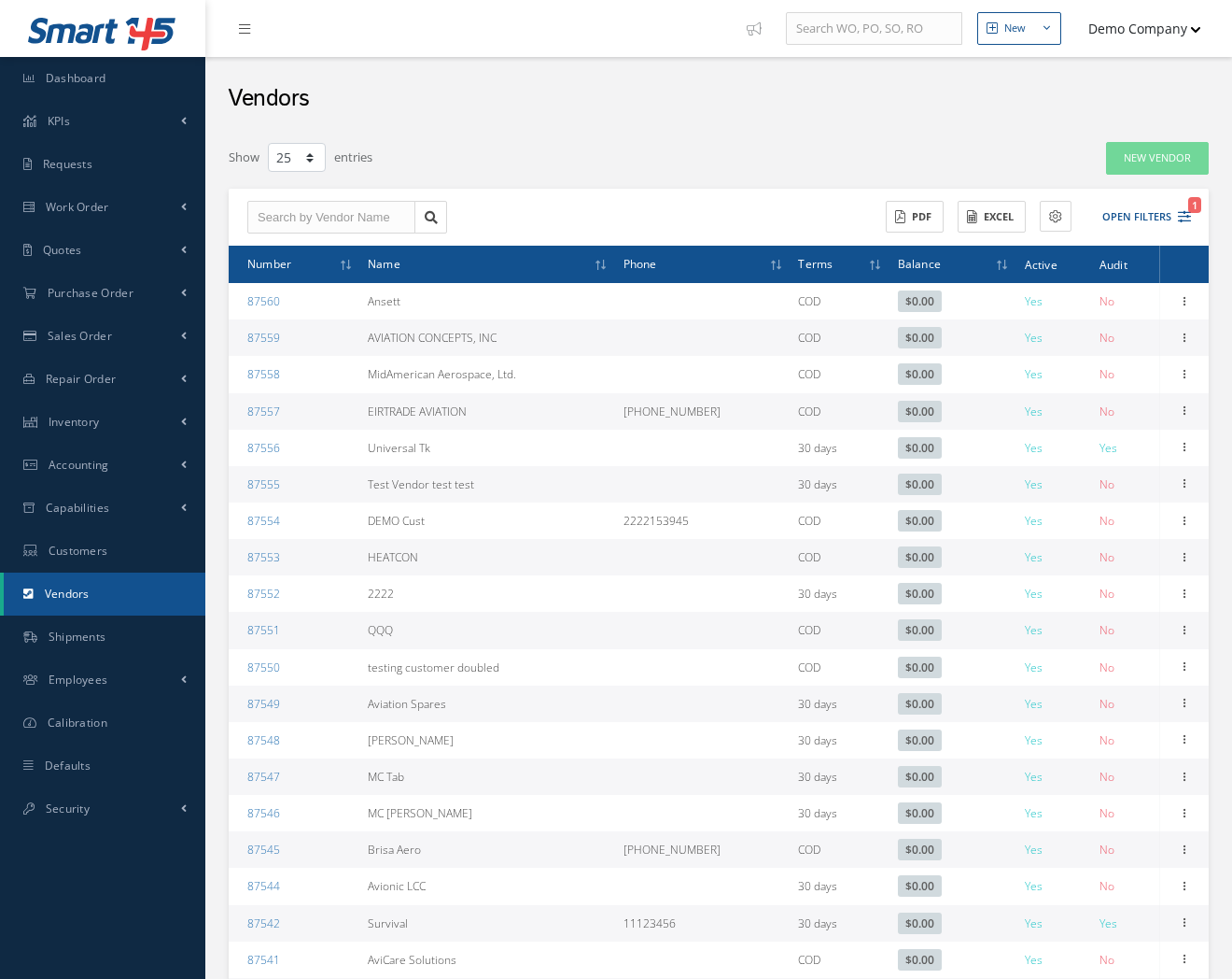
select select "25"
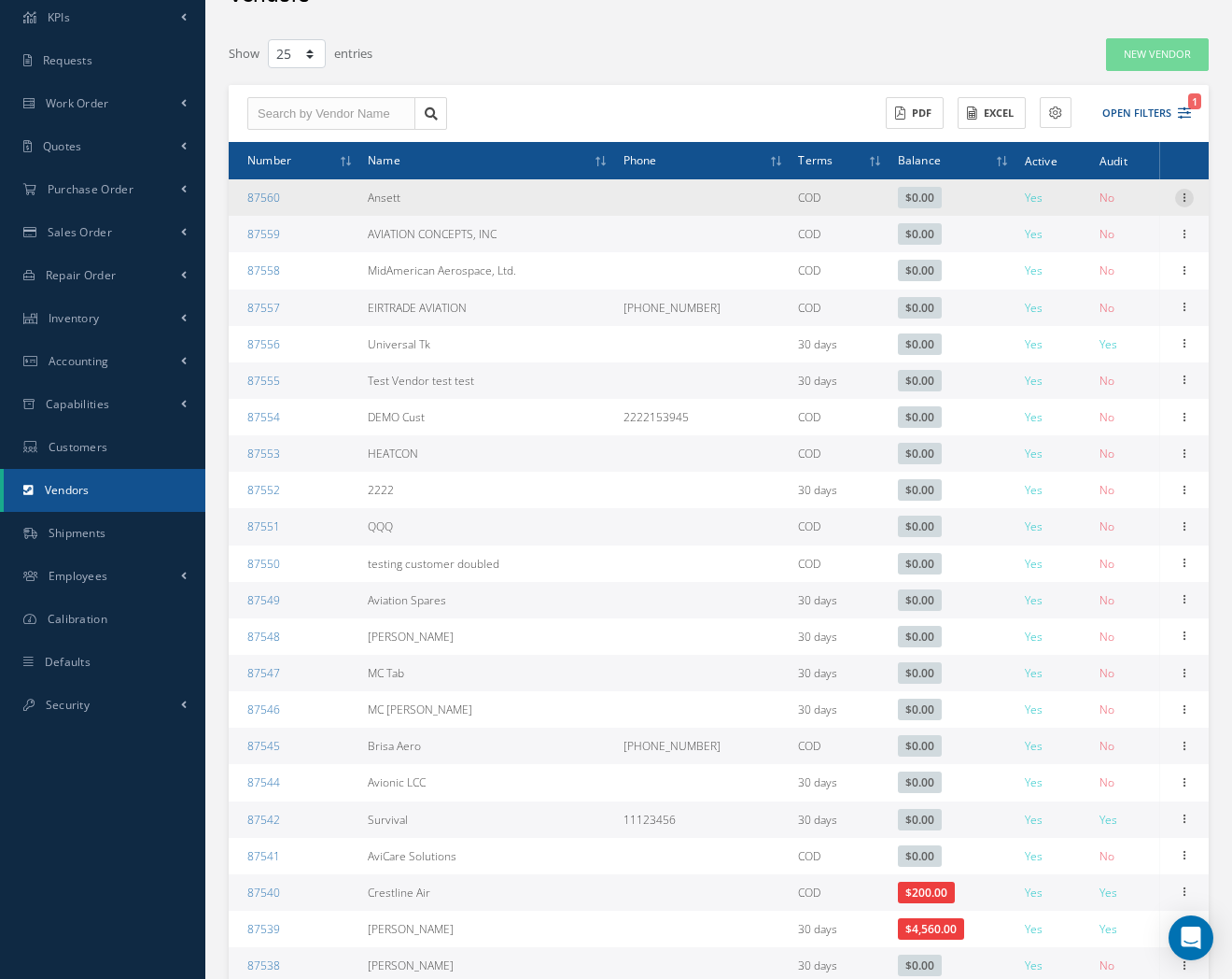
click at [1187, 201] on icon at bounding box center [1184, 196] width 19 height 15
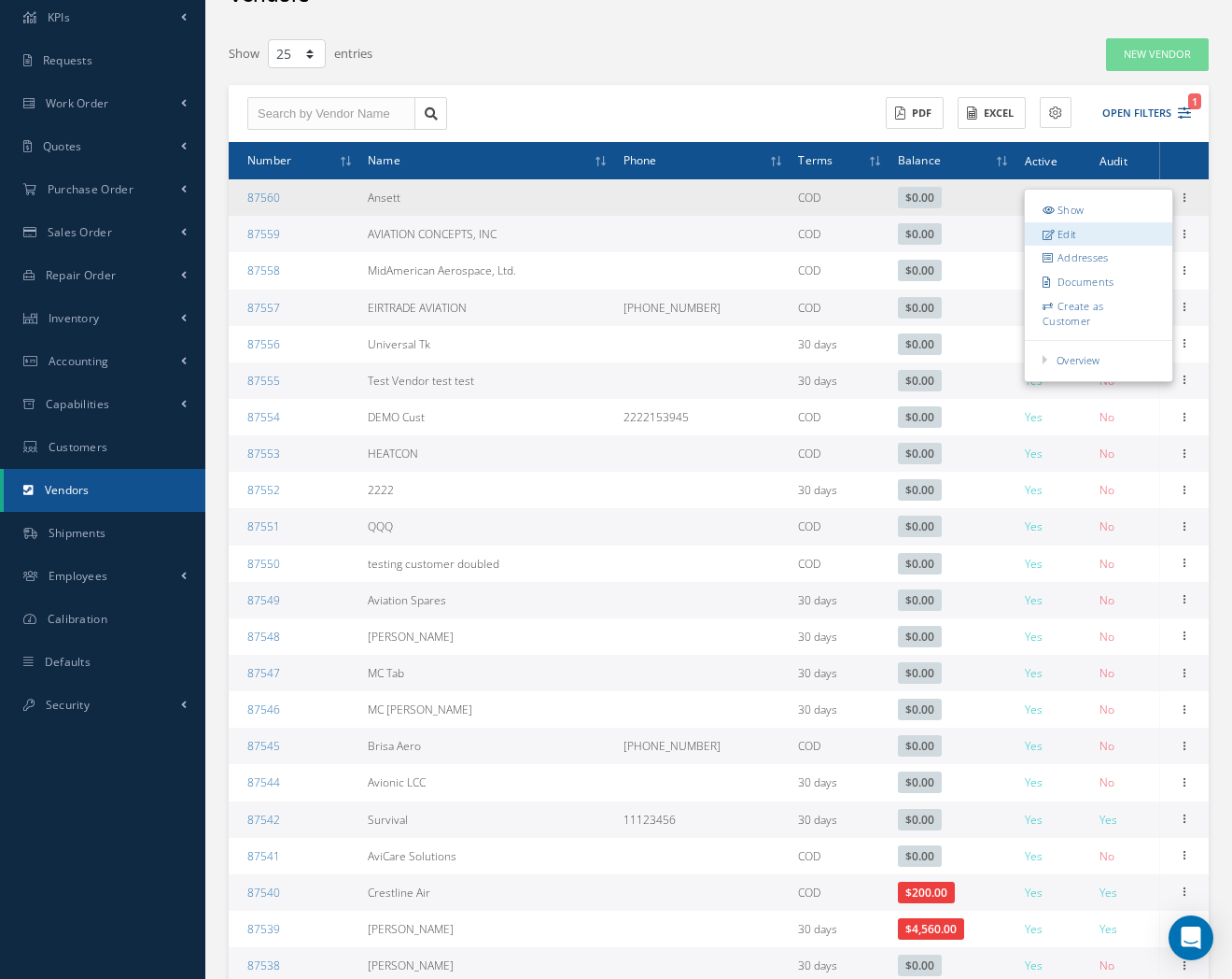
click at [1160, 228] on link "Edit" at bounding box center [1098, 233] width 147 height 25
type input "Ansett"
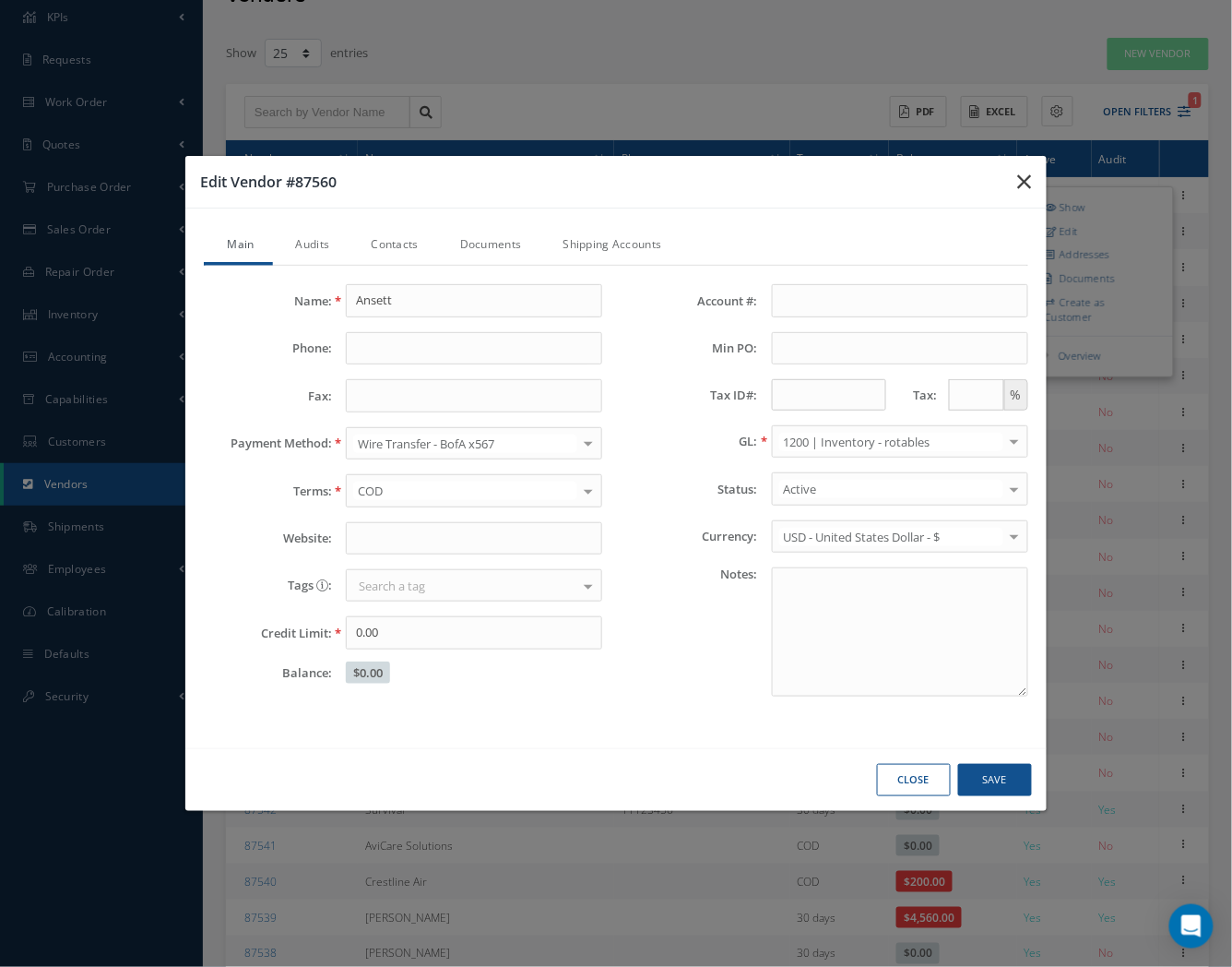
click at [1025, 176] on icon "button" at bounding box center [1025, 182] width 14 height 22
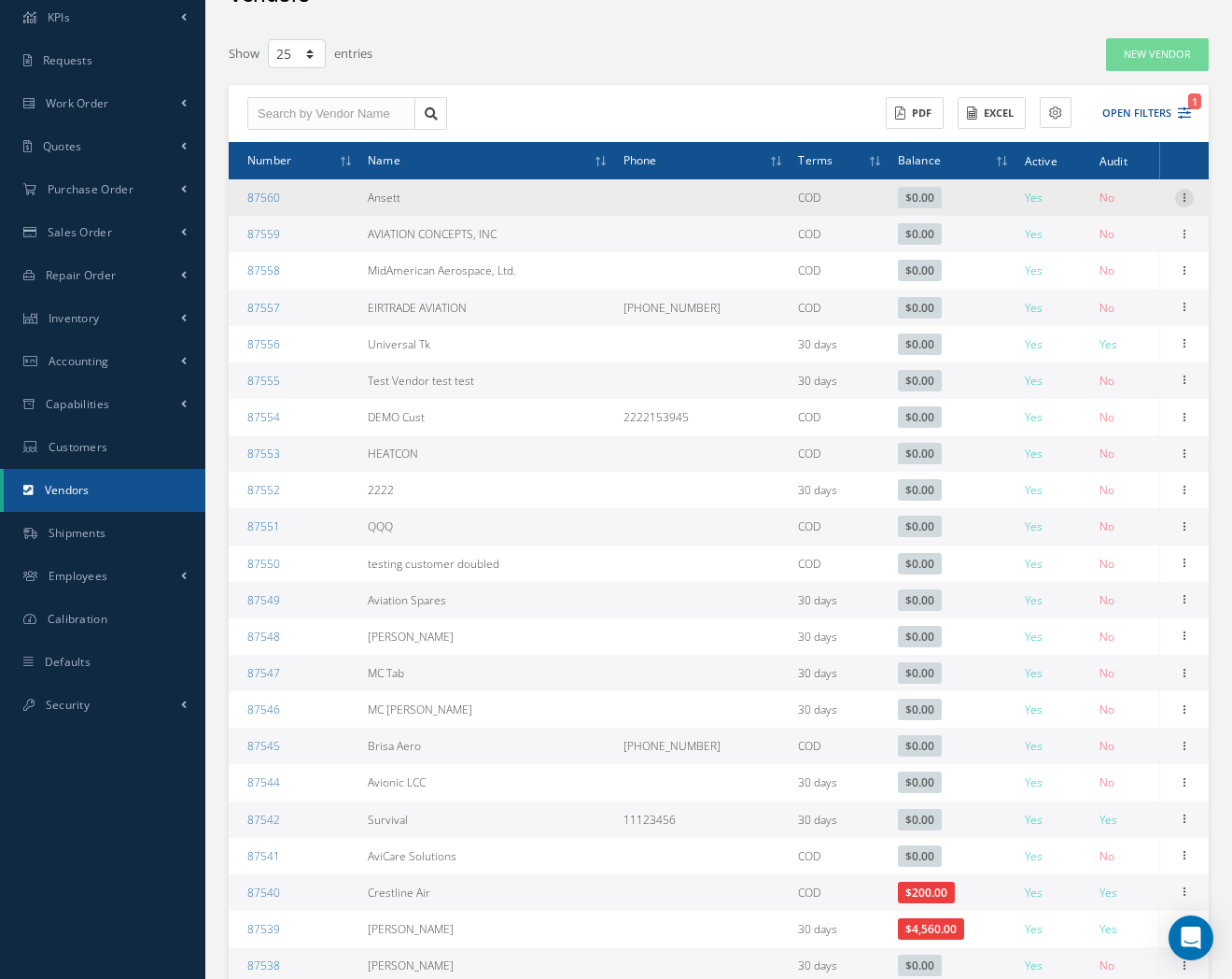
click at [1187, 199] on icon at bounding box center [1184, 196] width 19 height 15
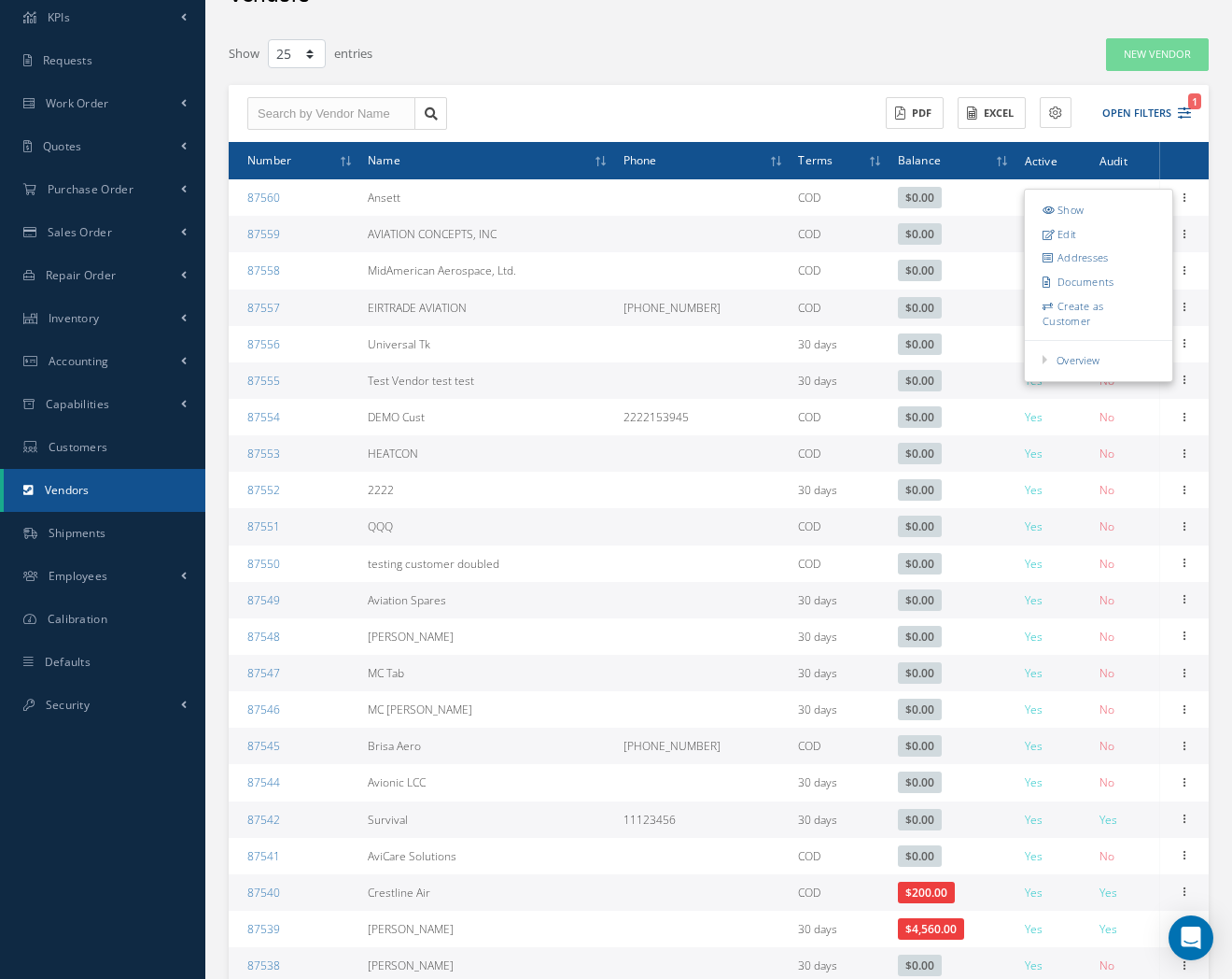
click at [1136, 255] on link "Addresses" at bounding box center [1098, 258] width 147 height 25
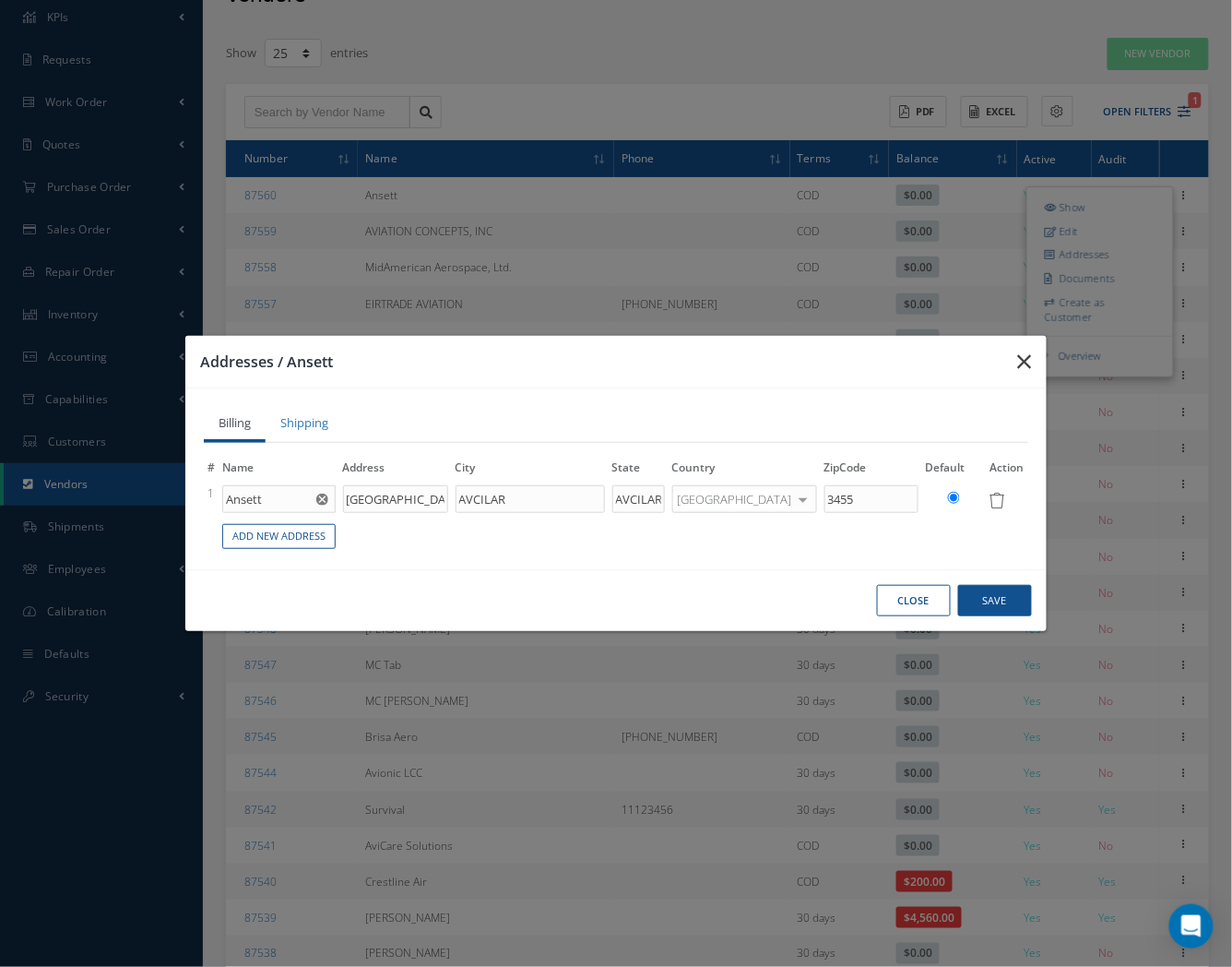
click at [1020, 364] on icon "button" at bounding box center [1025, 361] width 14 height 22
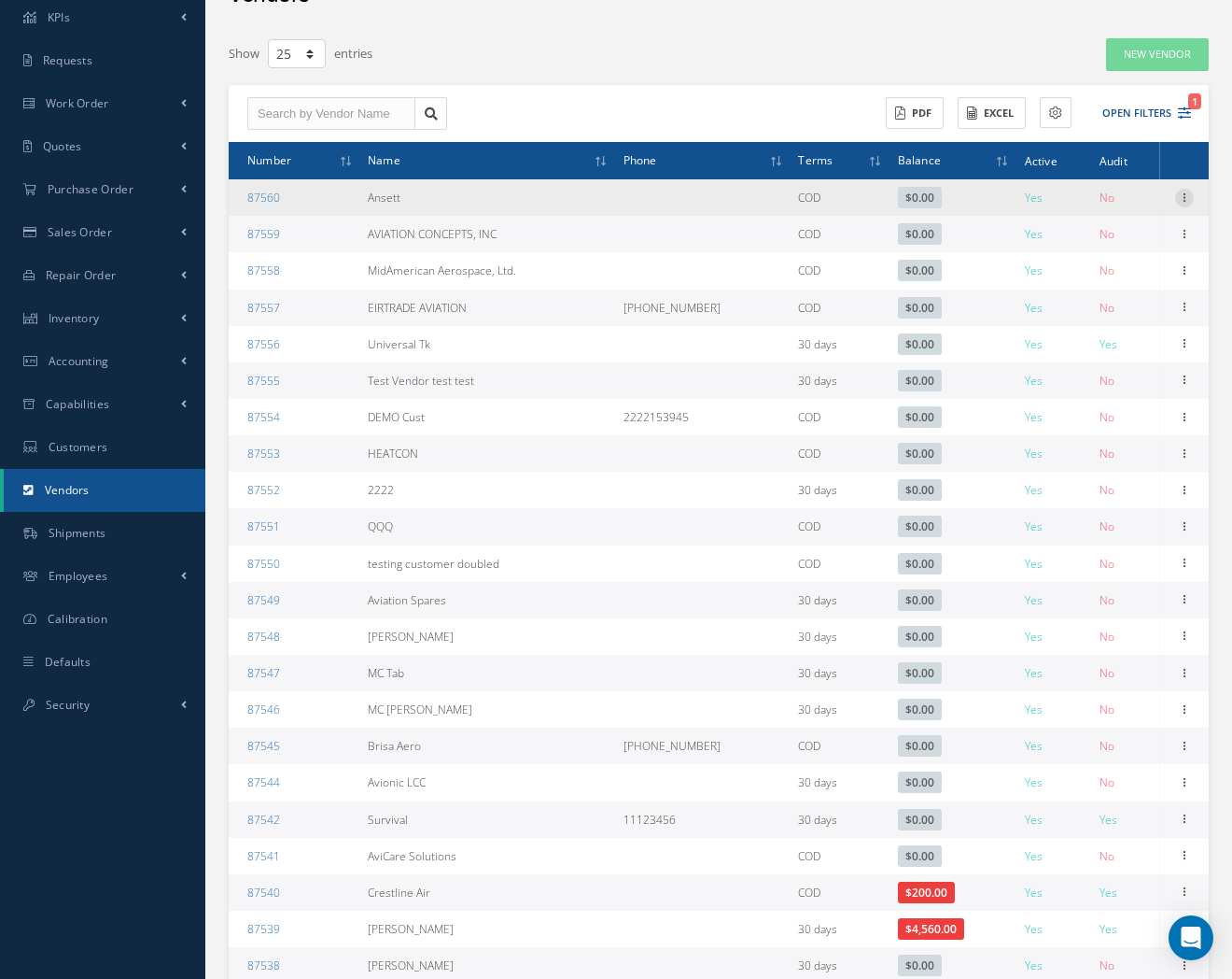
click at [1181, 191] on icon at bounding box center [1184, 196] width 19 height 15
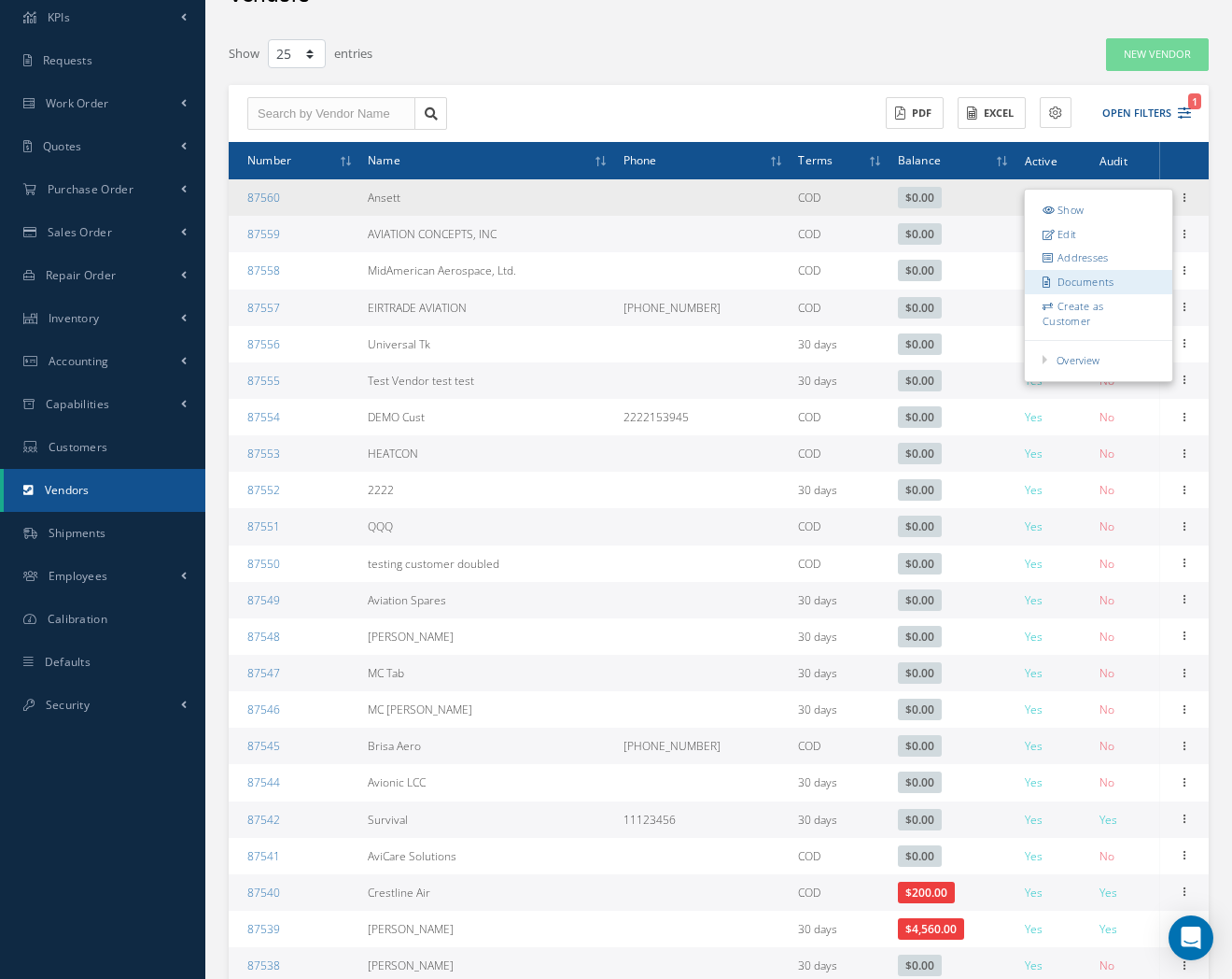
click at [1149, 275] on link "Documents" at bounding box center [1098, 282] width 147 height 25
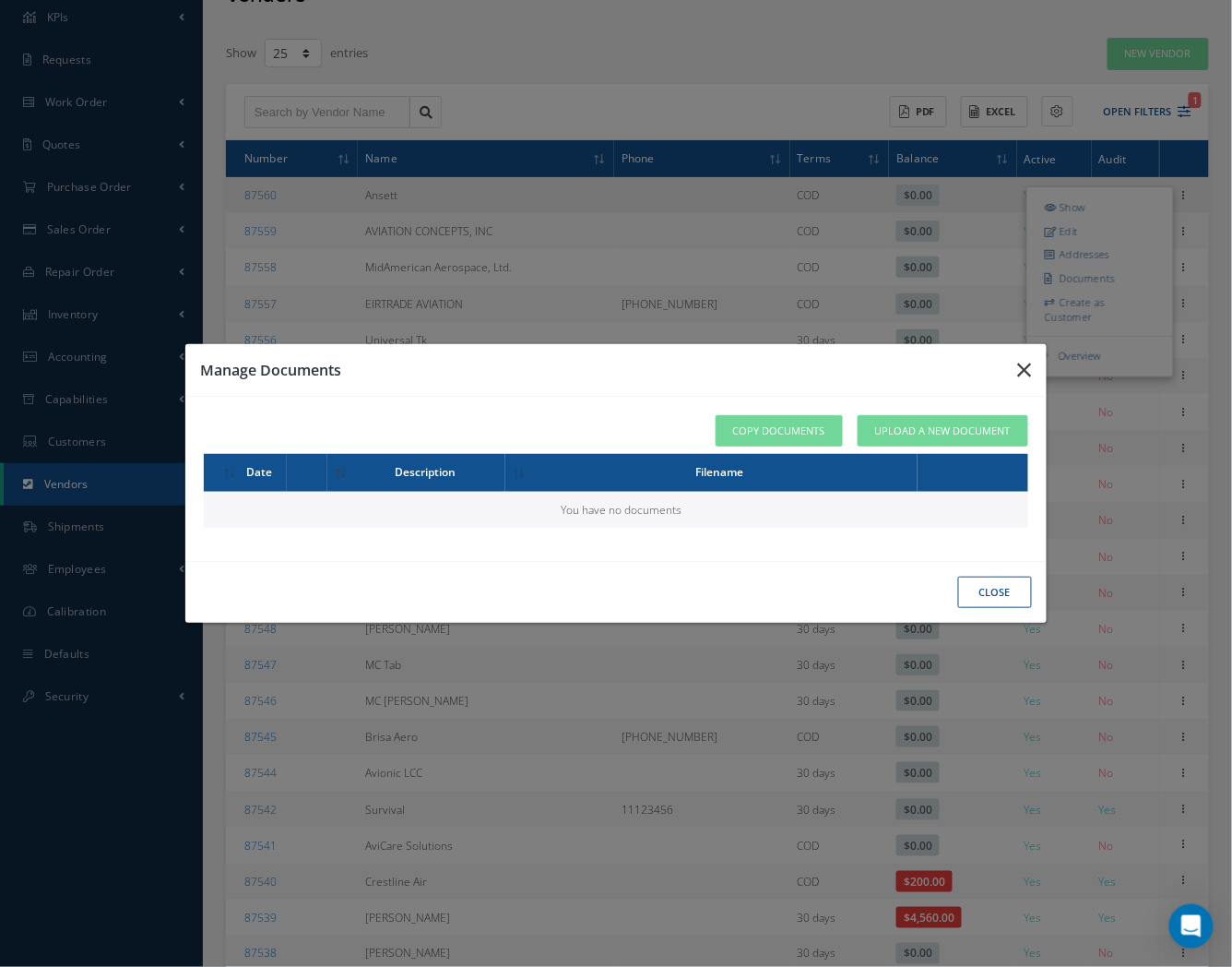
click at [1024, 375] on icon "button" at bounding box center [1025, 370] width 14 height 22
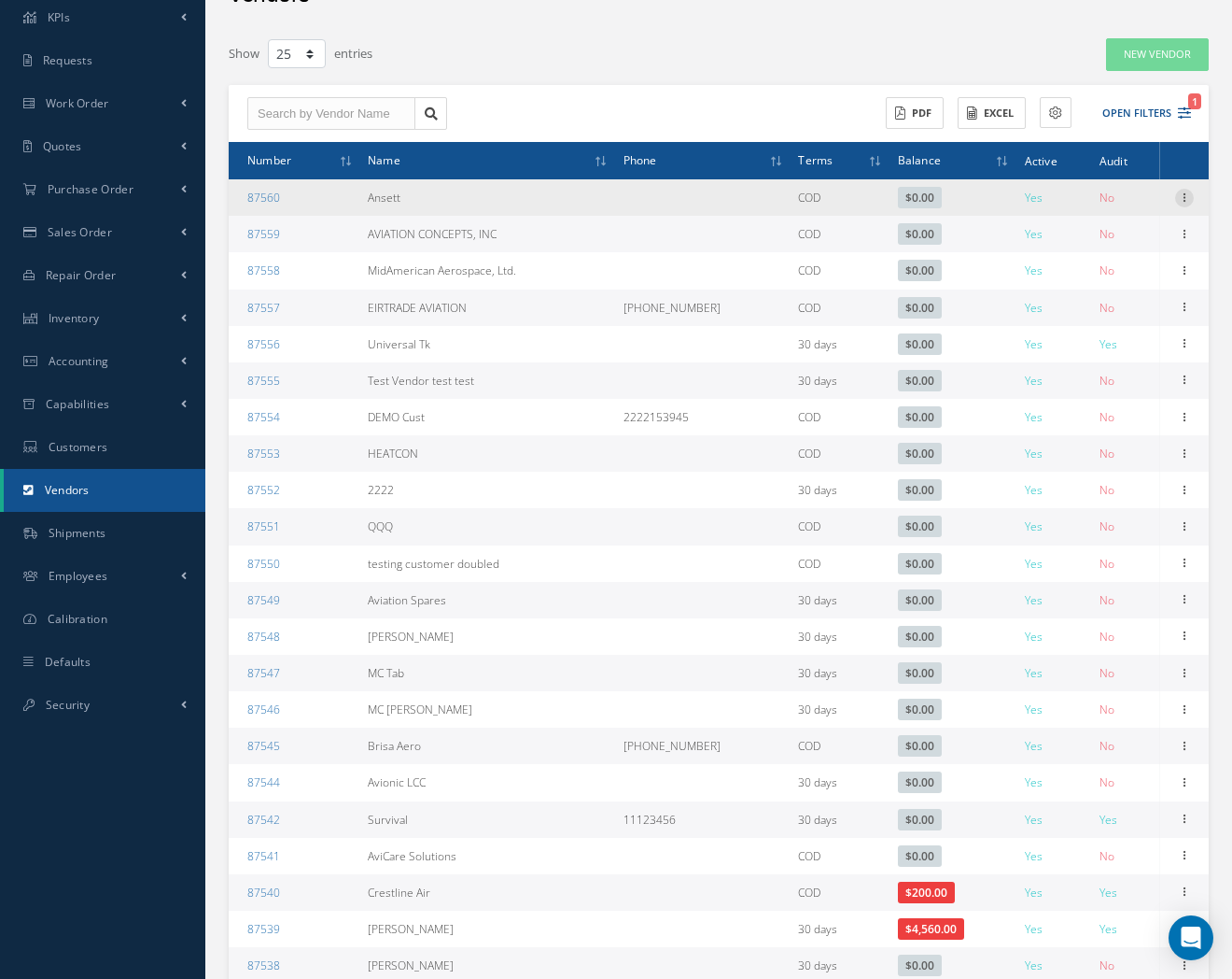
click at [1188, 201] on icon at bounding box center [1184, 196] width 19 height 15
click at [1142, 215] on link "Show" at bounding box center [1098, 209] width 147 height 25
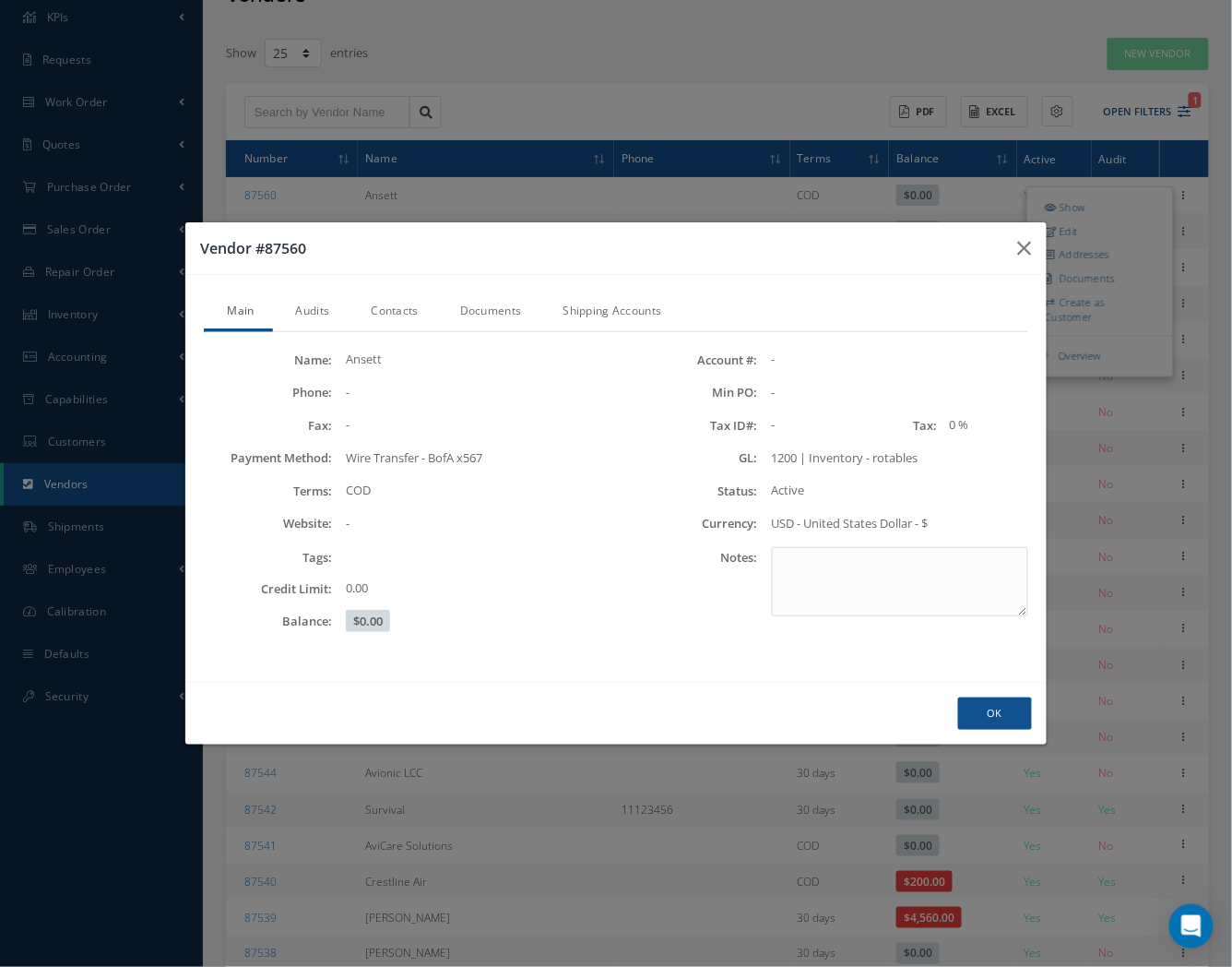
click at [314, 312] on link "Audits" at bounding box center [311, 313] width 76 height 39
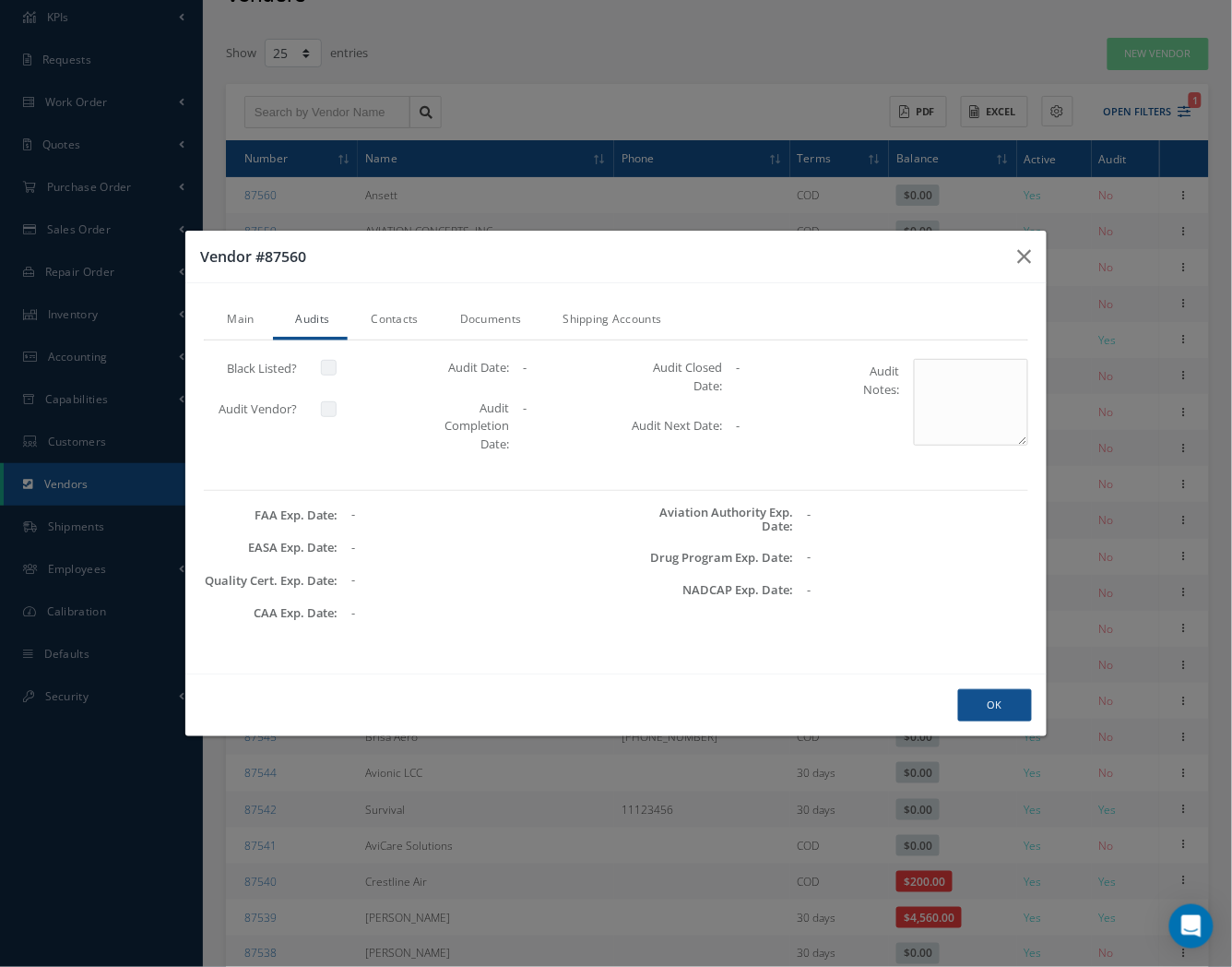
click at [404, 315] on link "Contacts" at bounding box center [391, 321] width 88 height 39
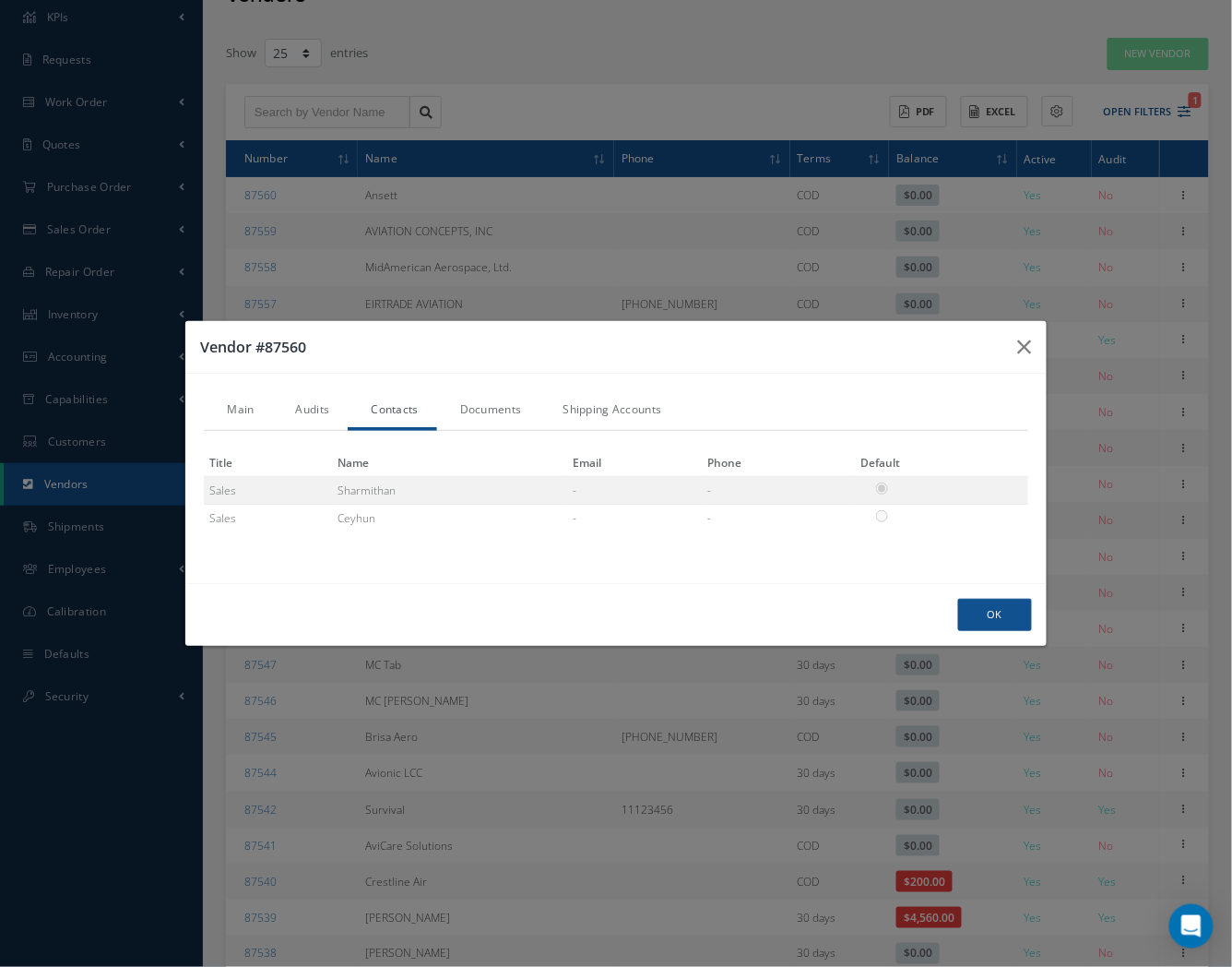
click at [508, 411] on link "Documents" at bounding box center [488, 412] width 103 height 39
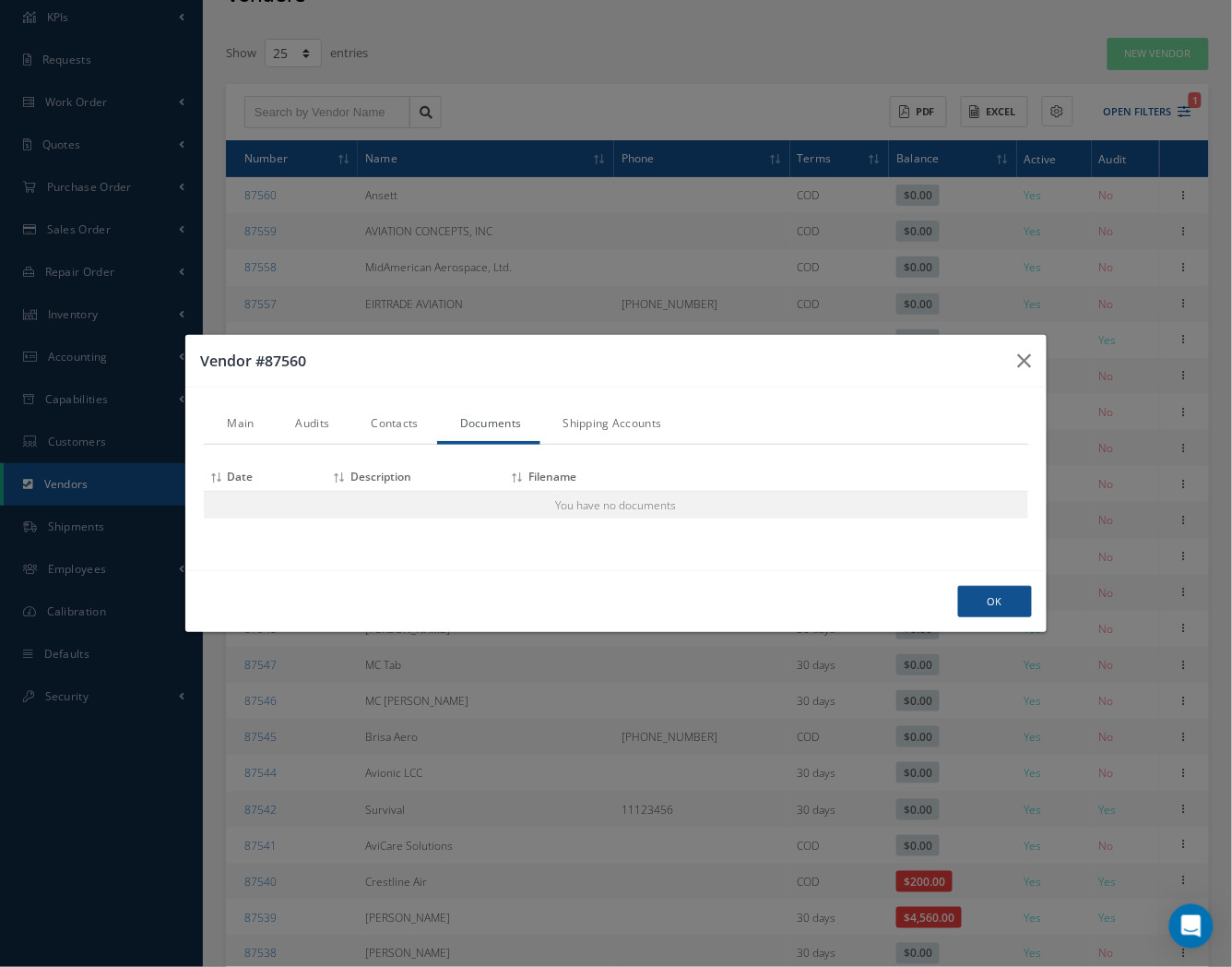
click at [602, 431] on link "Shipping Accounts" at bounding box center [611, 425] width 140 height 39
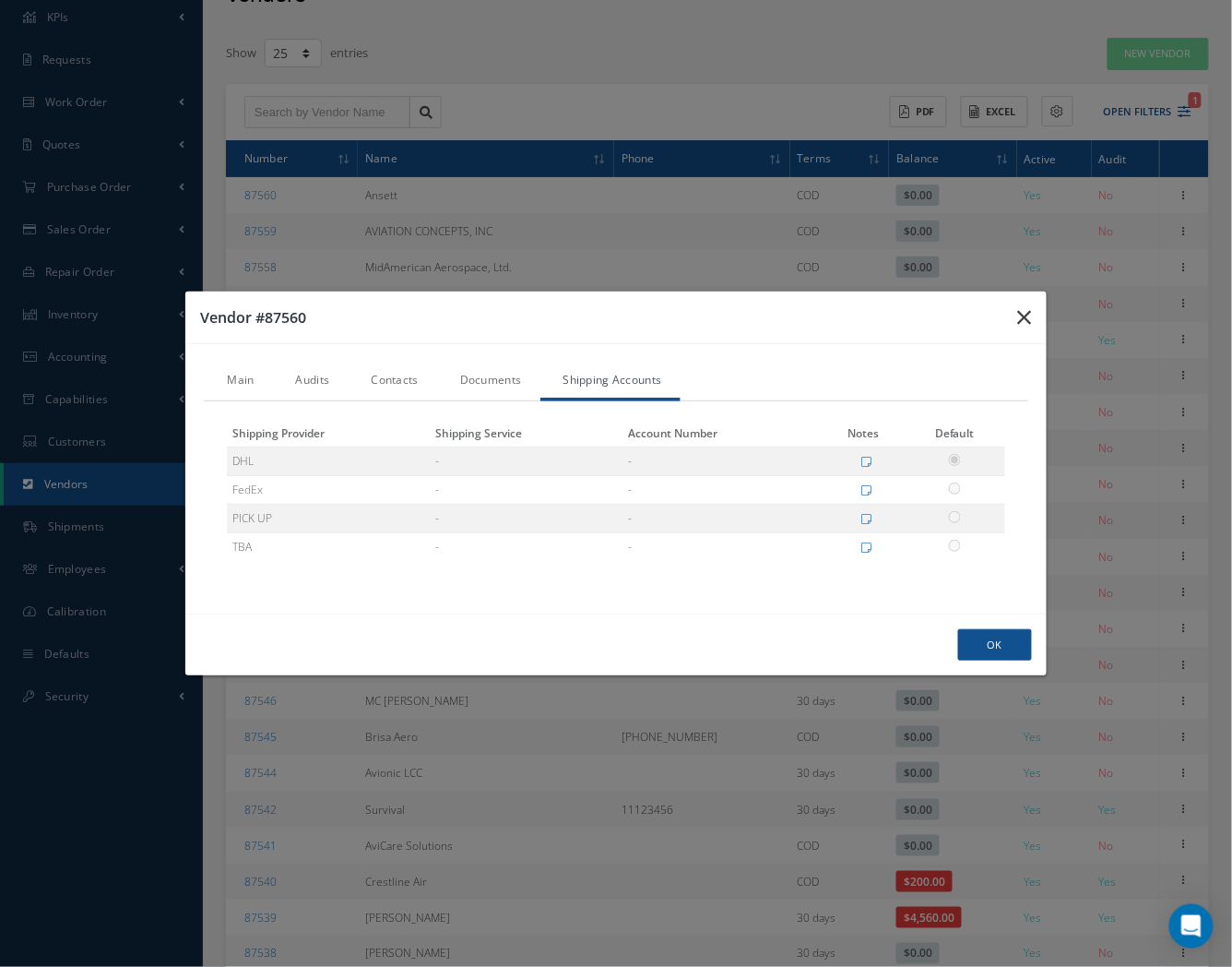
click at [1018, 305] on button "button" at bounding box center [1025, 317] width 44 height 51
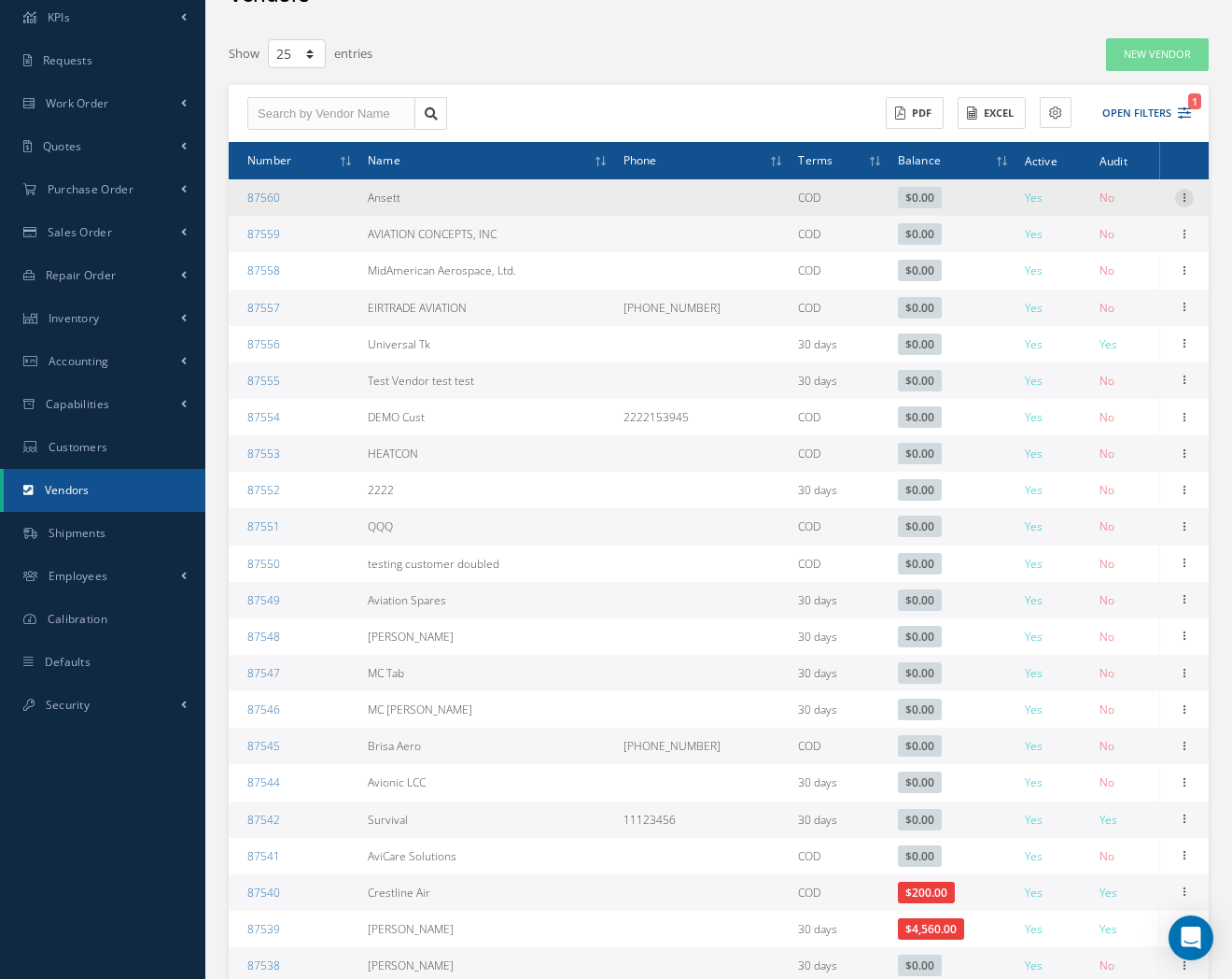
click at [1188, 205] on div at bounding box center [1184, 198] width 19 height 19
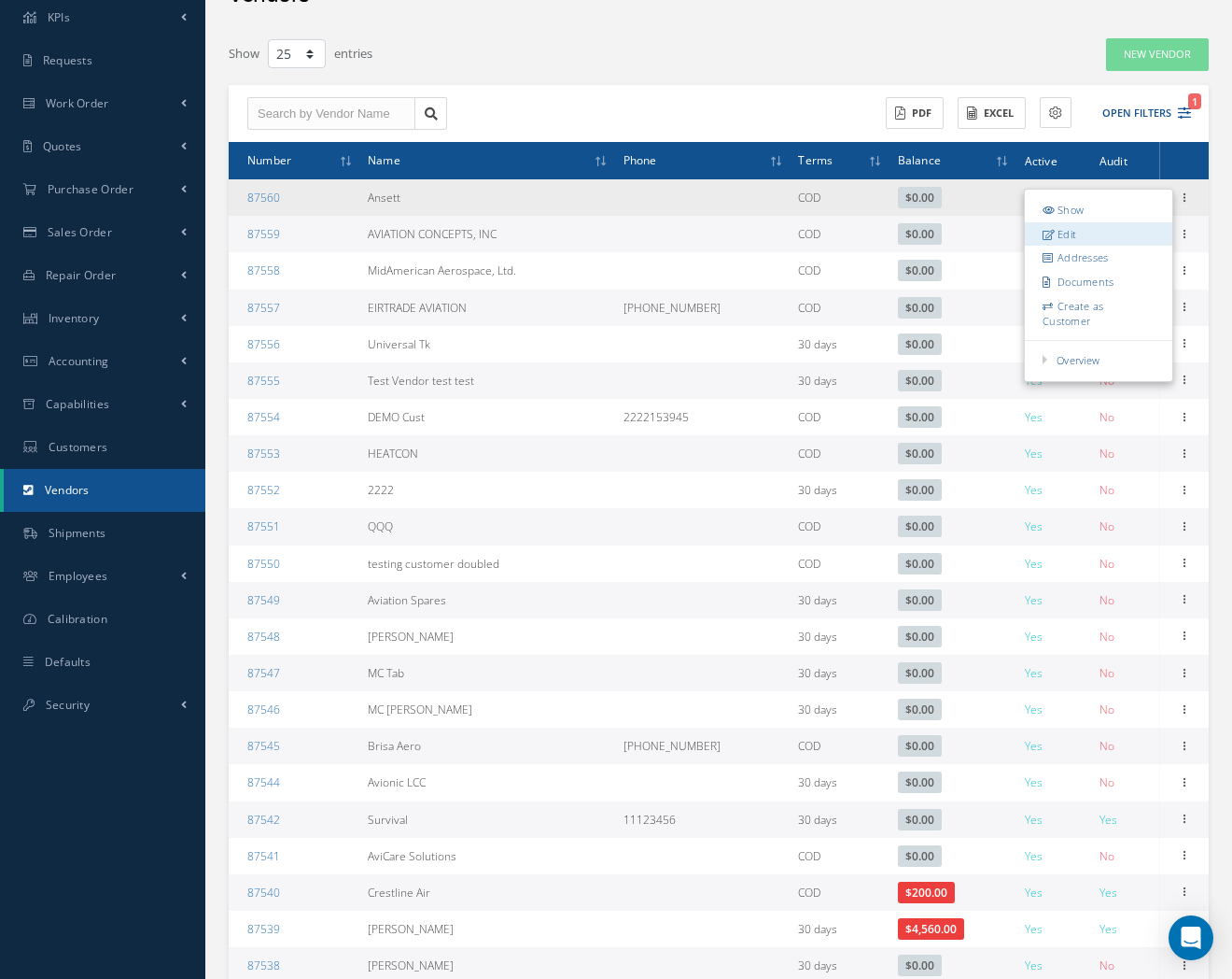
click at [1147, 237] on link "Edit" at bounding box center [1098, 233] width 147 height 25
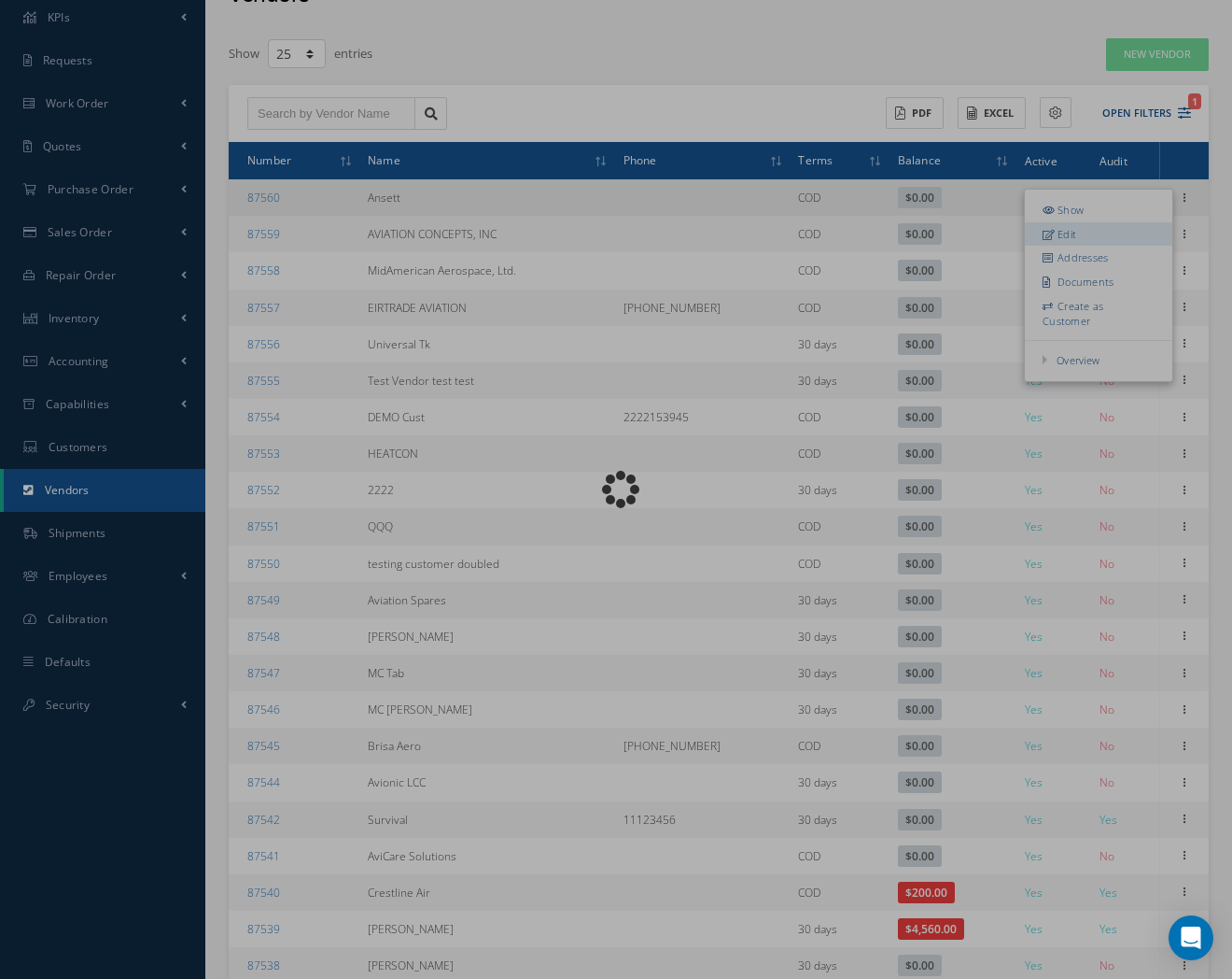
radio input "true"
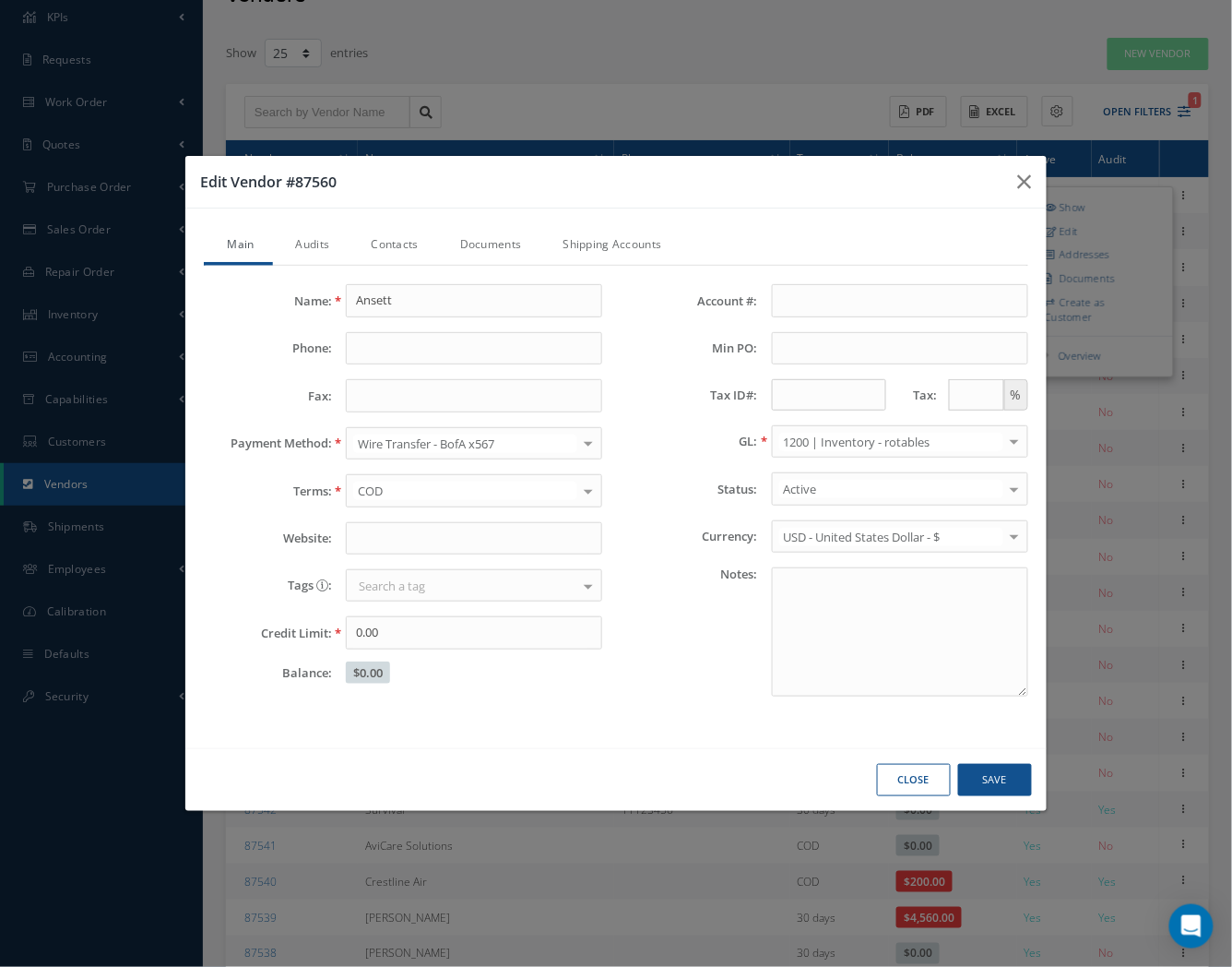
click at [570, 229] on link "Shipping Accounts" at bounding box center [611, 247] width 140 height 39
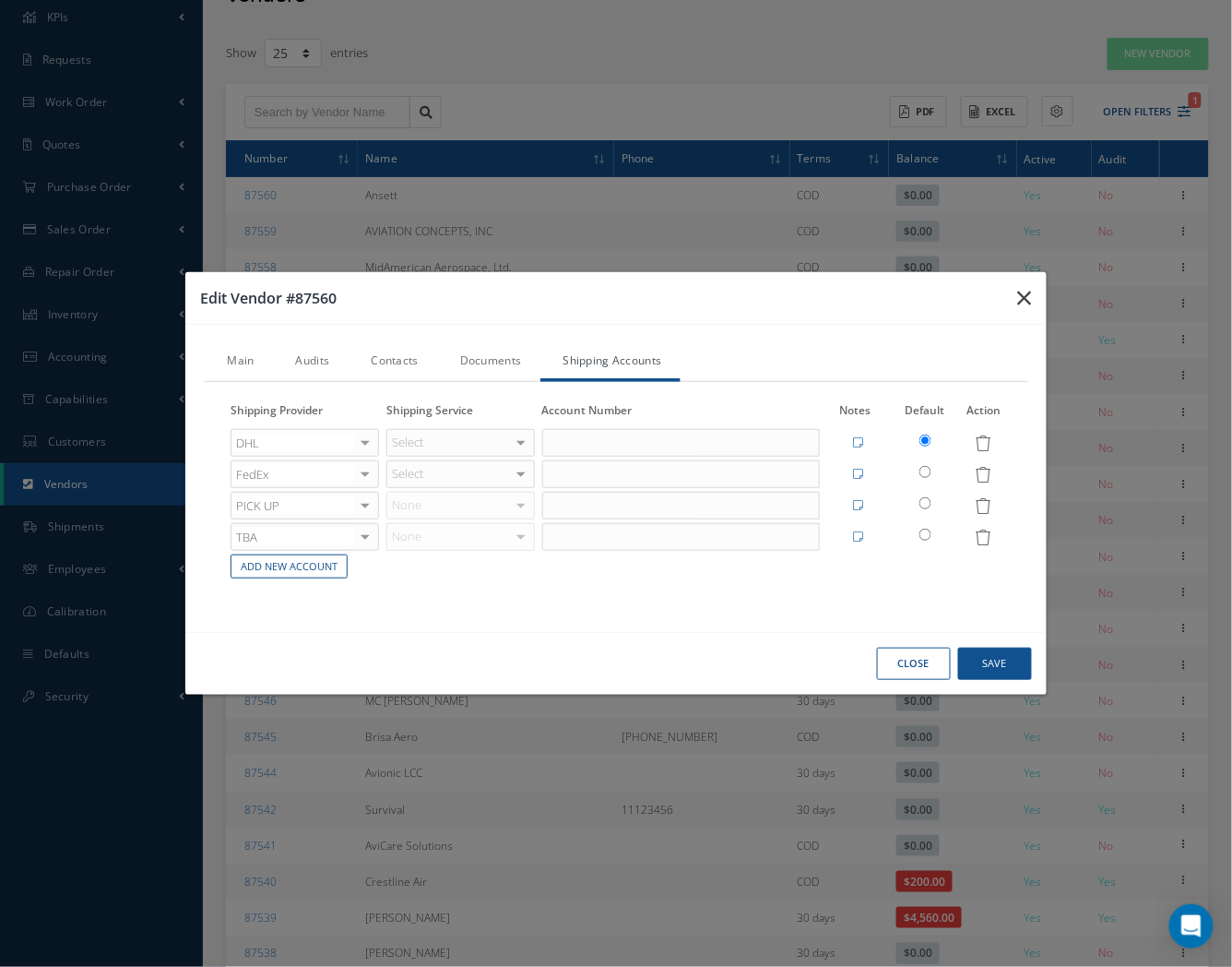
click at [1029, 315] on button "button" at bounding box center [1025, 297] width 44 height 51
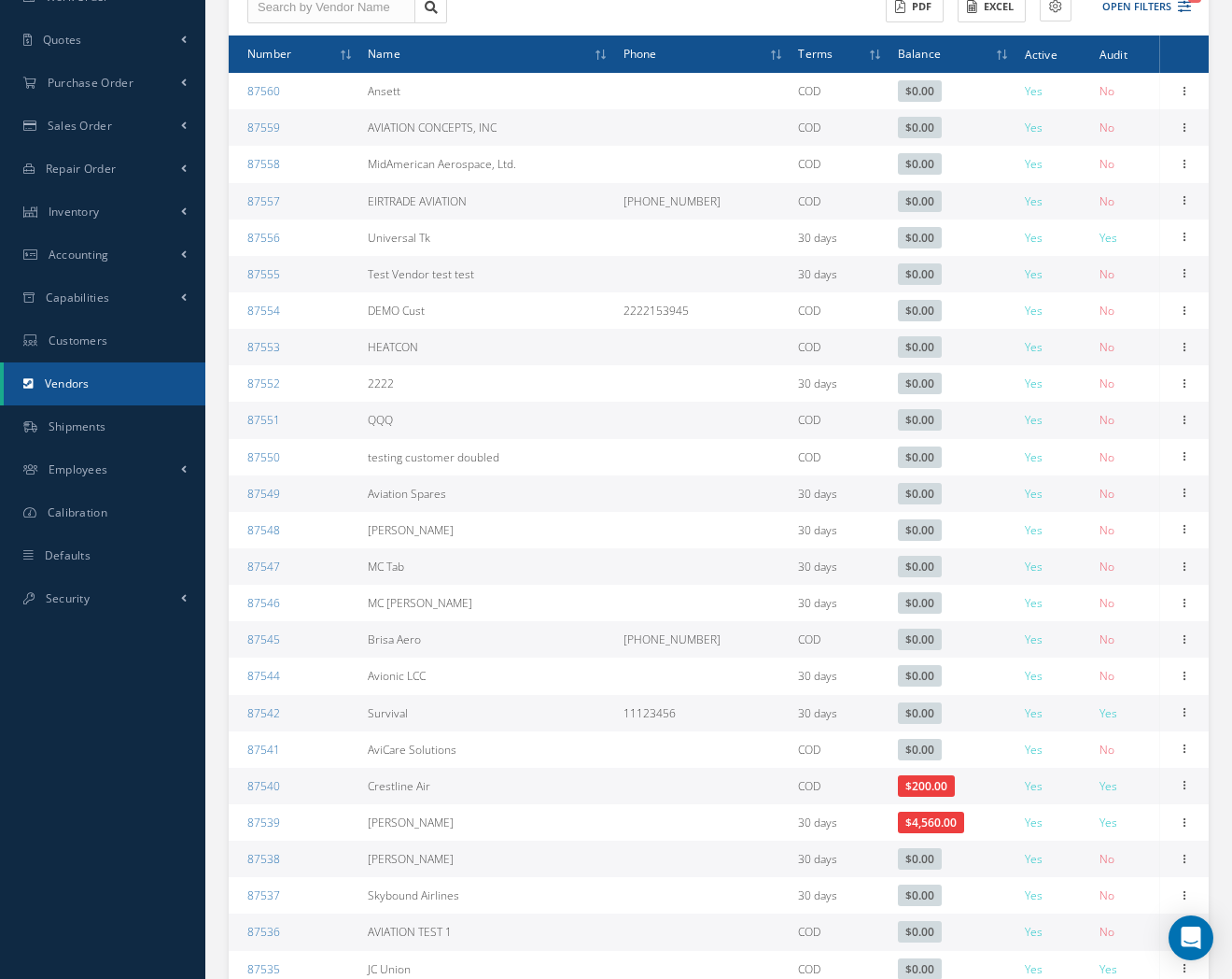
scroll to position [360, 0]
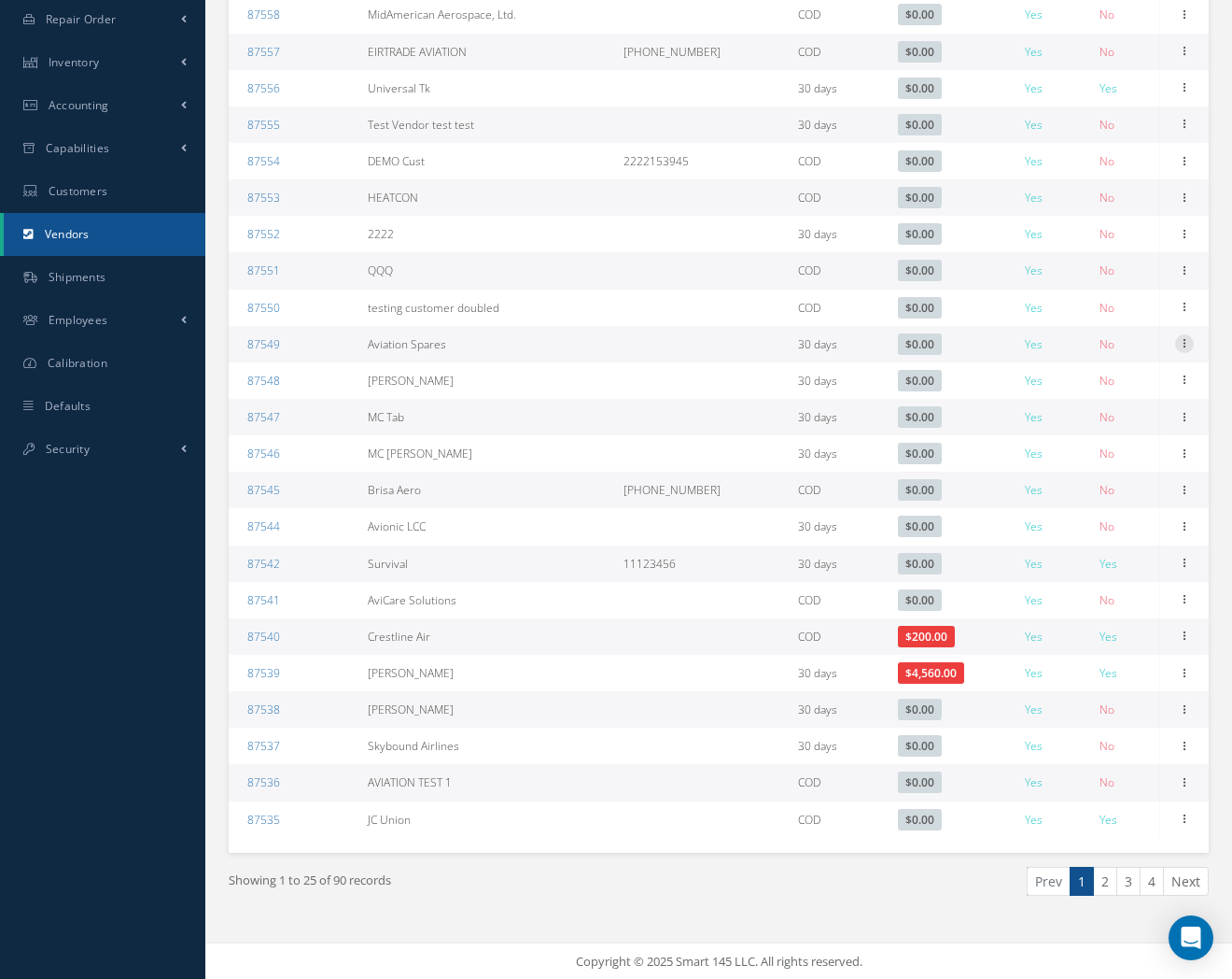
click at [1191, 347] on icon at bounding box center [1184, 341] width 19 height 15
click at [1149, 372] on link "Edit" at bounding box center [1098, 379] width 147 height 25
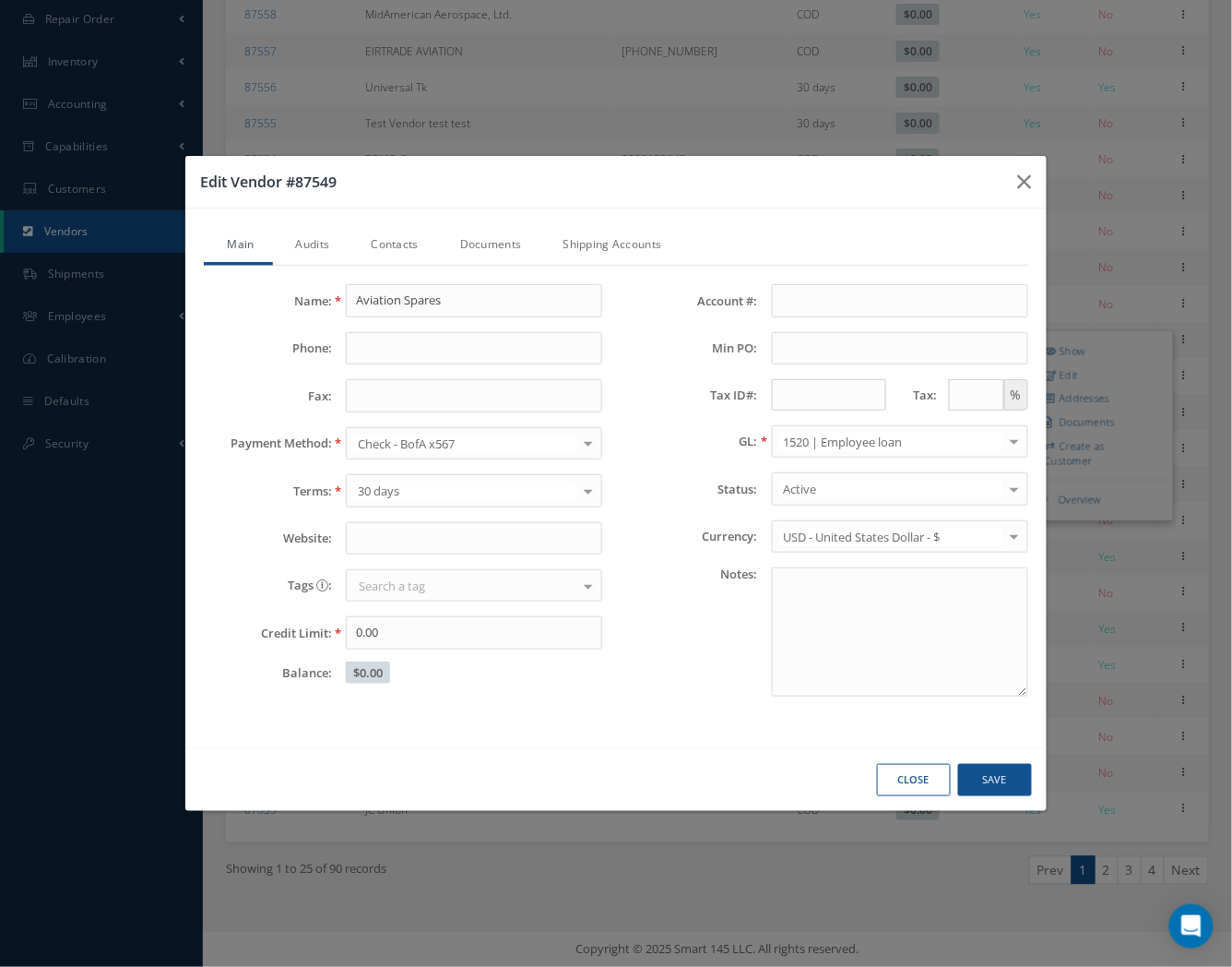
click at [620, 260] on link "Shipping Accounts" at bounding box center [611, 247] width 140 height 39
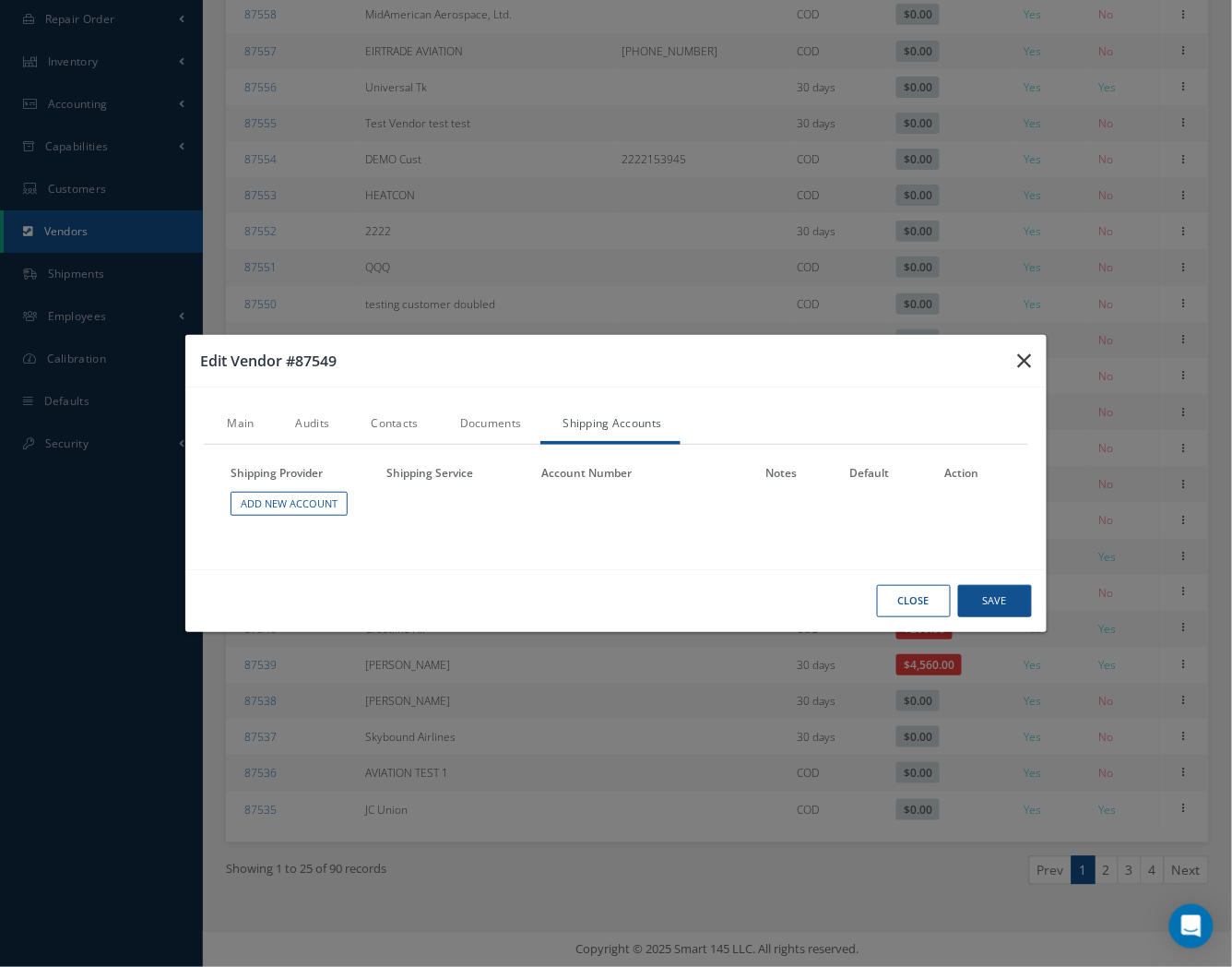
click at [1039, 371] on button "button" at bounding box center [1025, 360] width 44 height 51
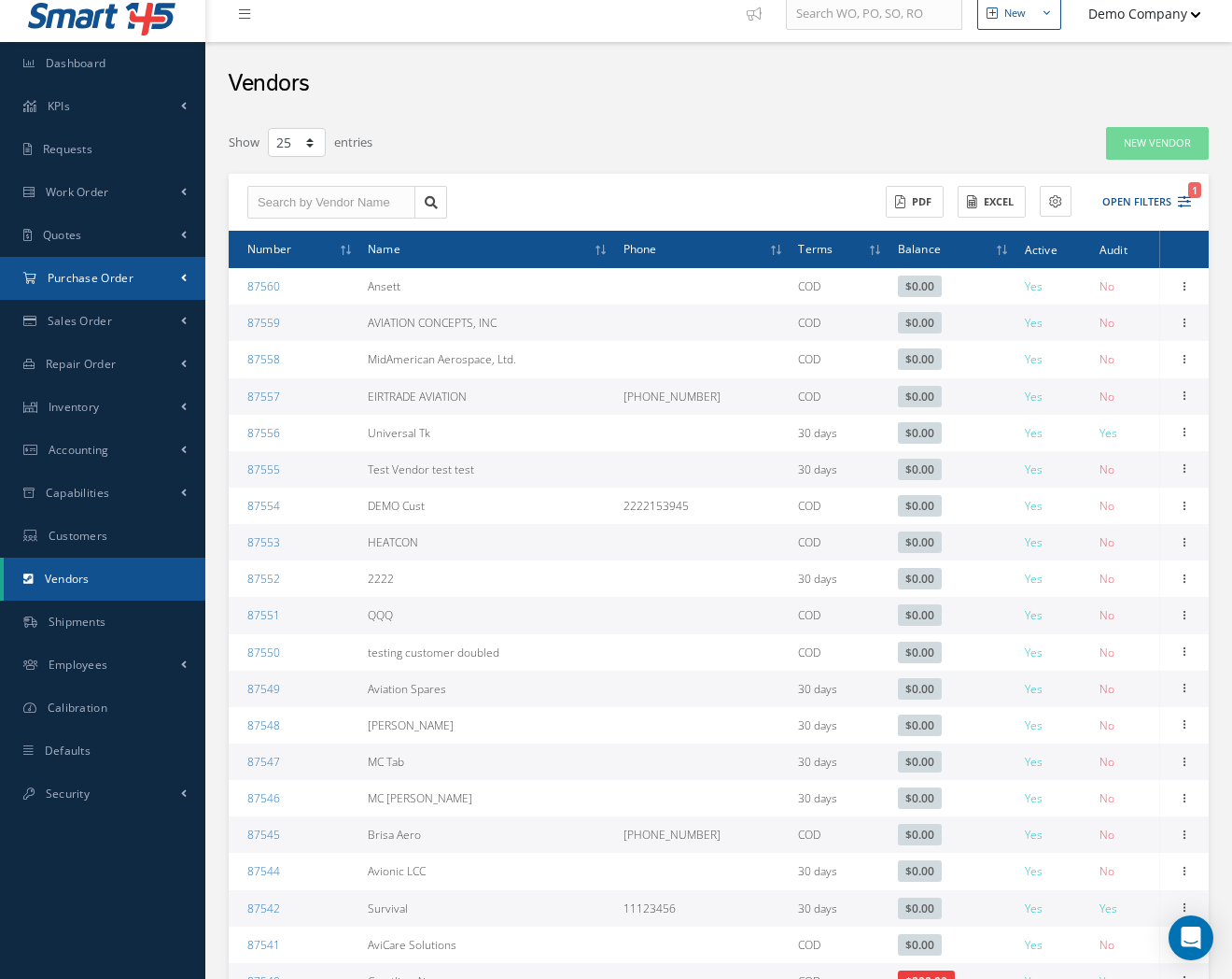
scroll to position [0, 0]
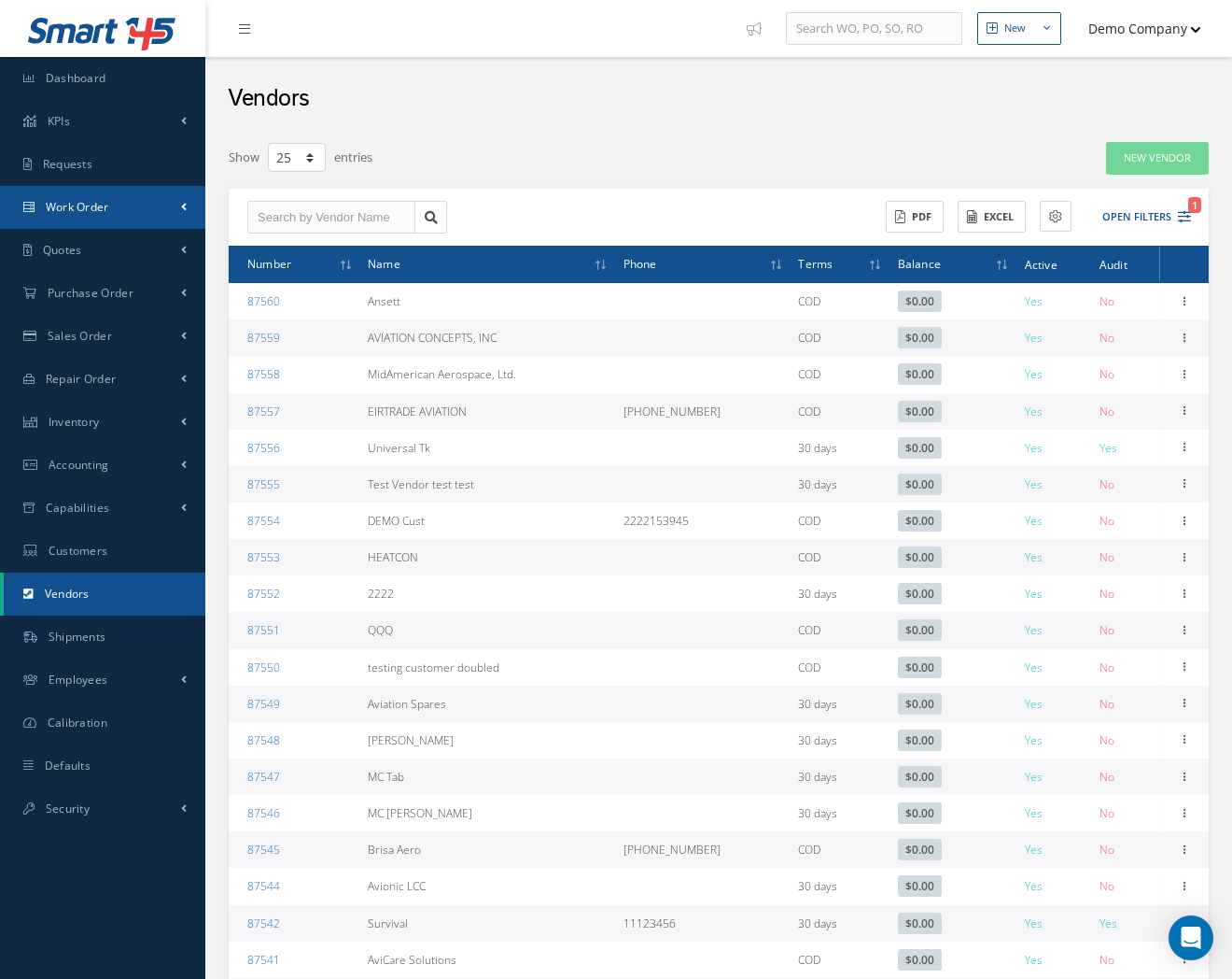
click at [146, 220] on link "Work Order" at bounding box center [102, 207] width 205 height 43
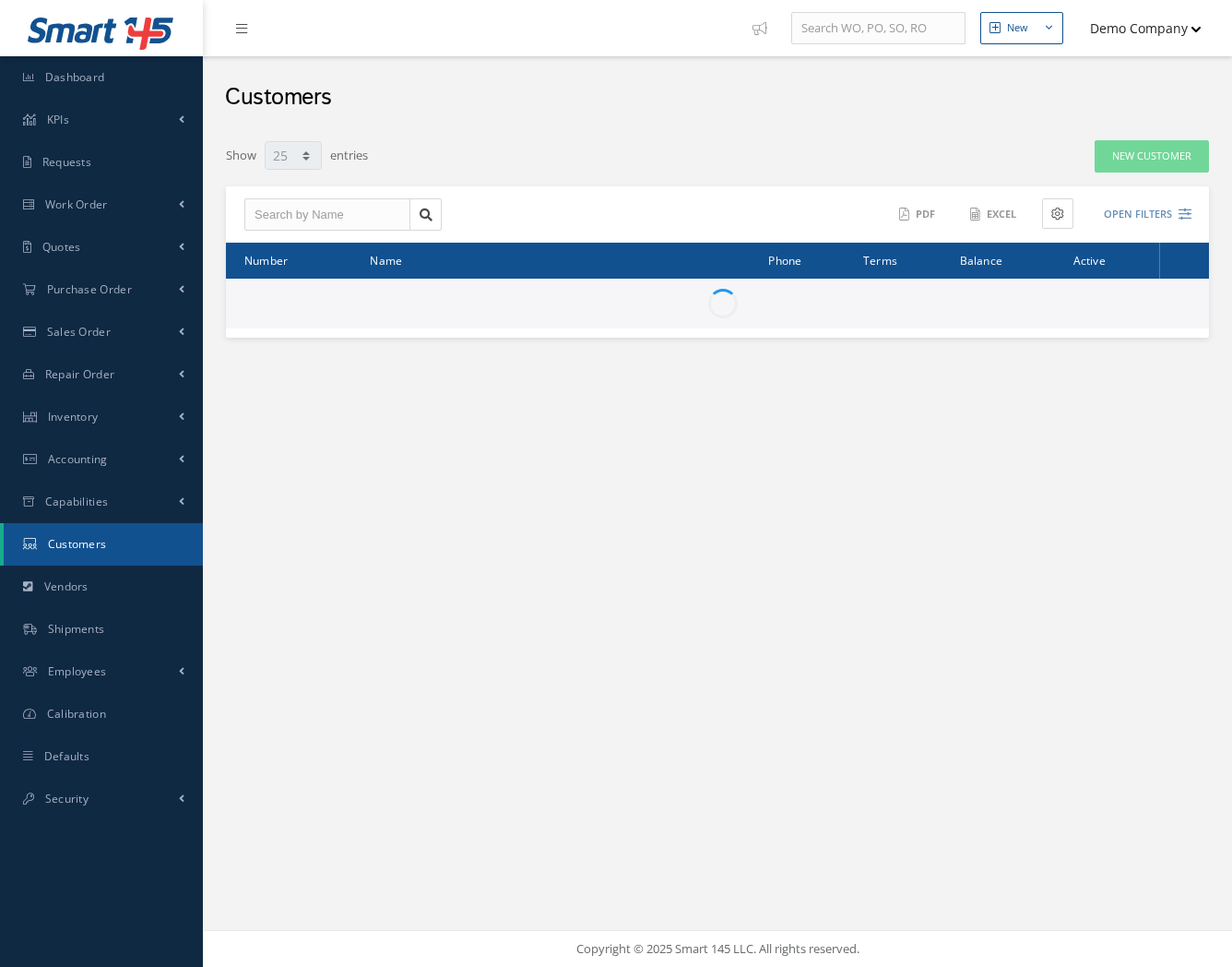
select select "25"
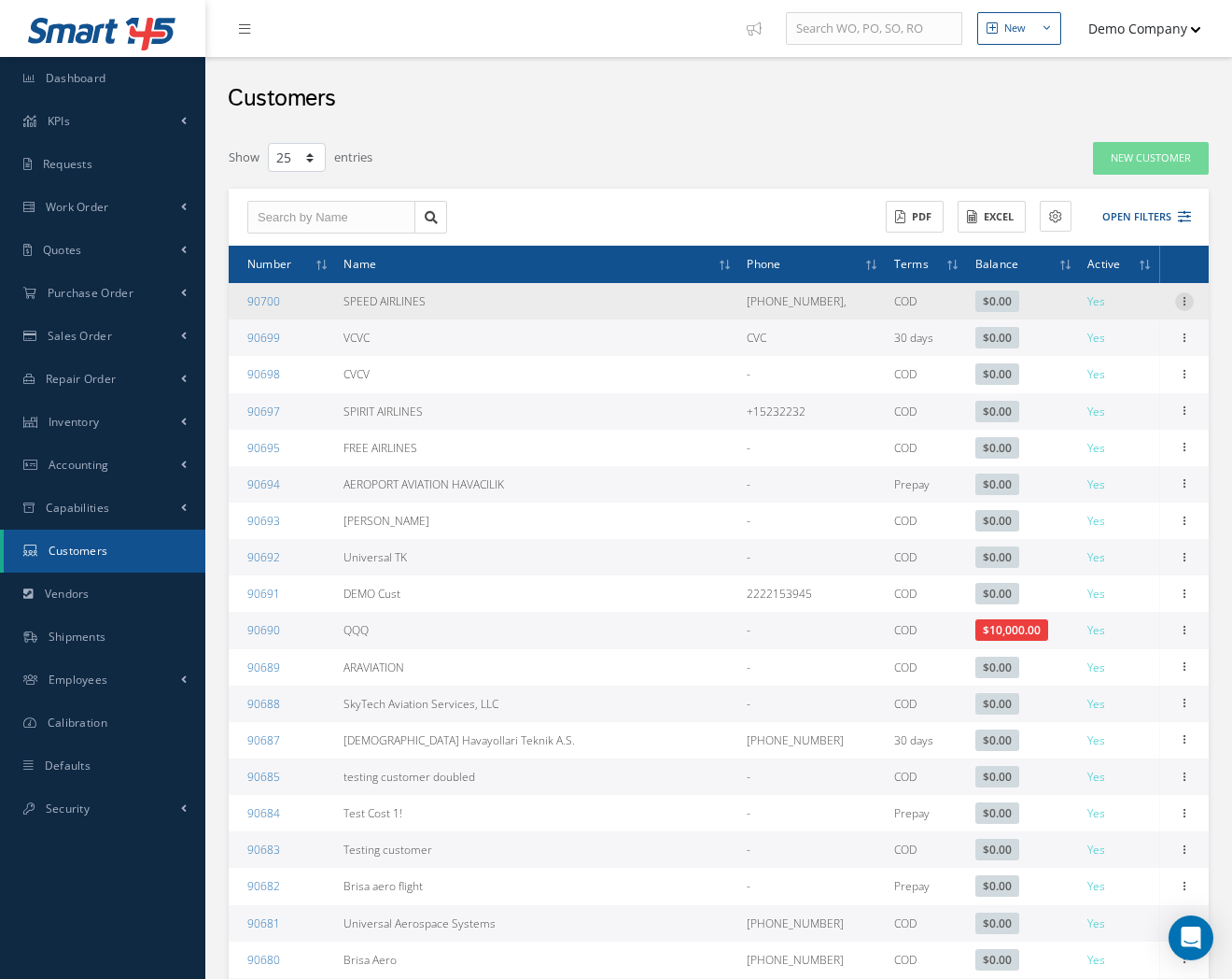
click at [1183, 296] on icon at bounding box center [1184, 299] width 19 height 15
click at [1153, 338] on link "Edit" at bounding box center [1098, 337] width 147 height 25
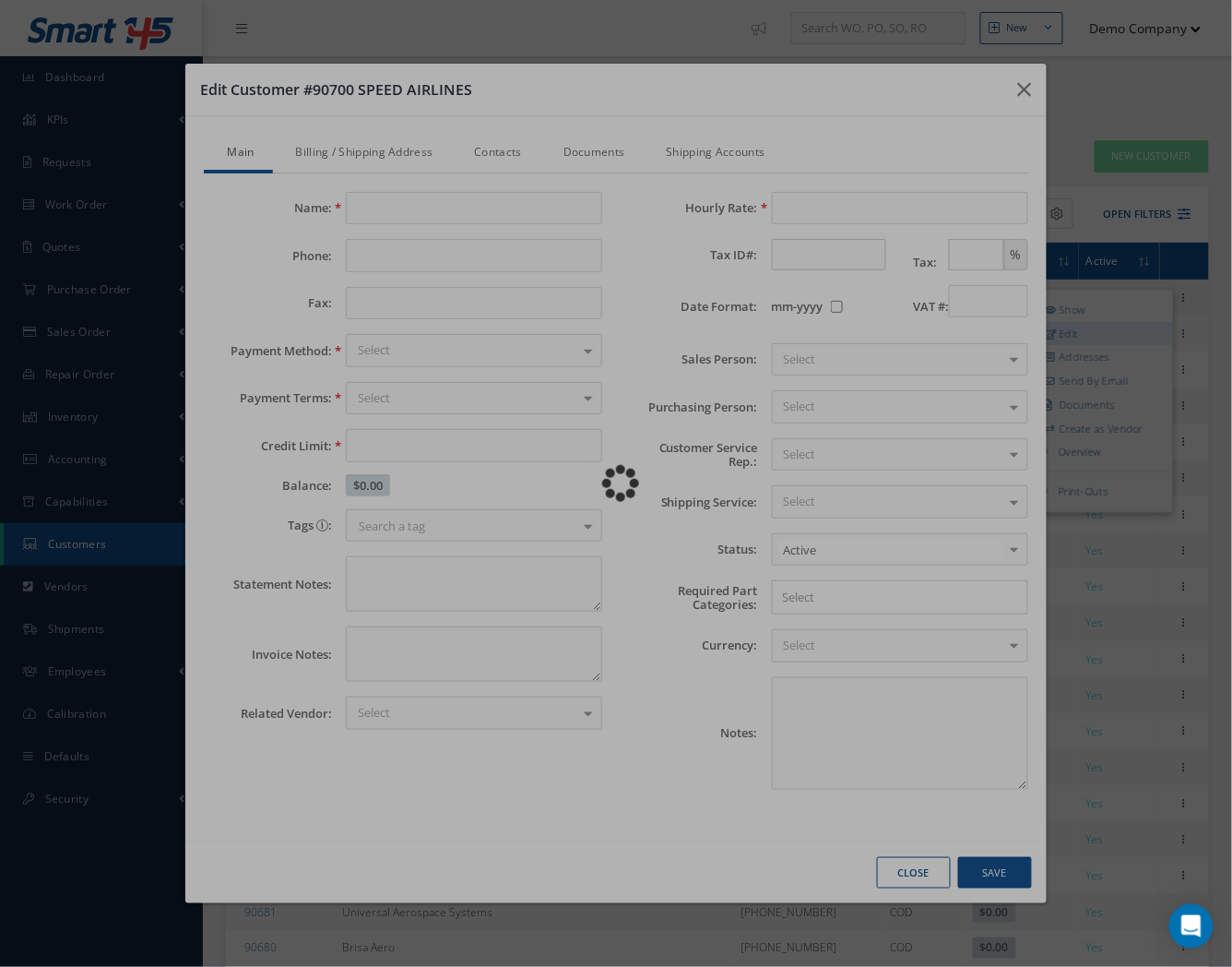
type input "SPEED AIRLINES"
type input "[PHONE_NUMBER],"
type input "0.00"
type input "100.00"
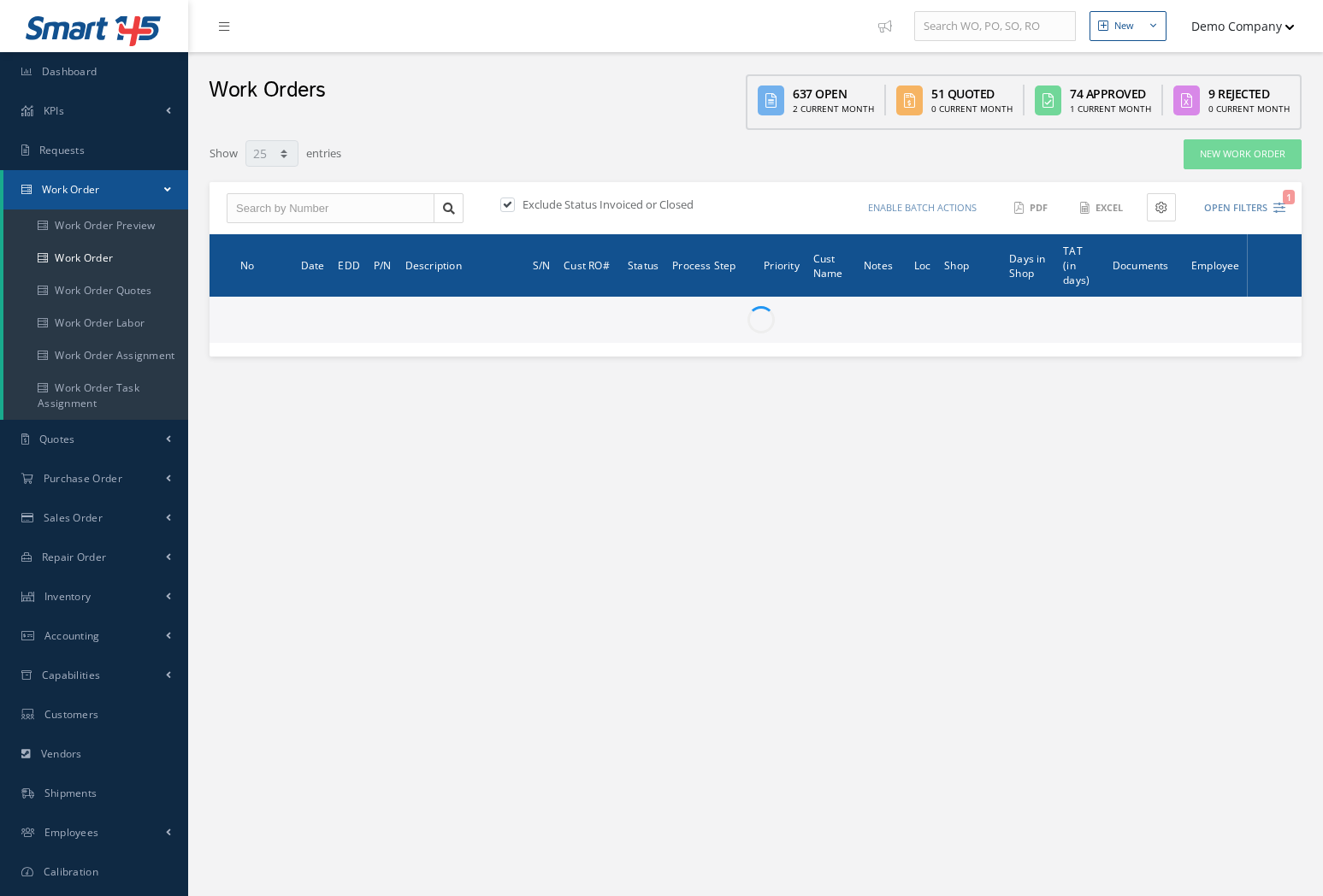
select select "25"
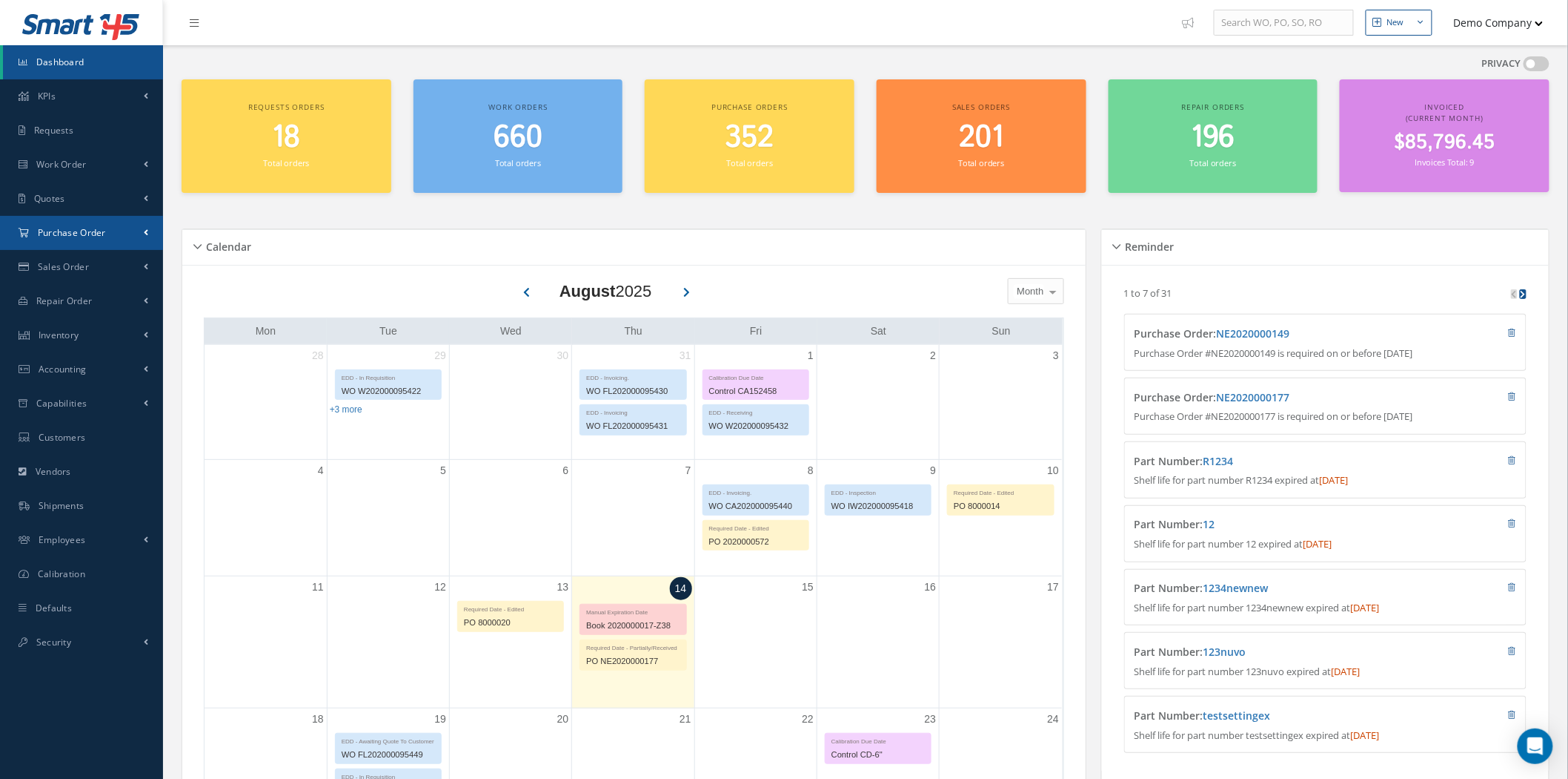
click at [84, 223] on link "Purchase Order" at bounding box center [81, 233] width 163 height 34
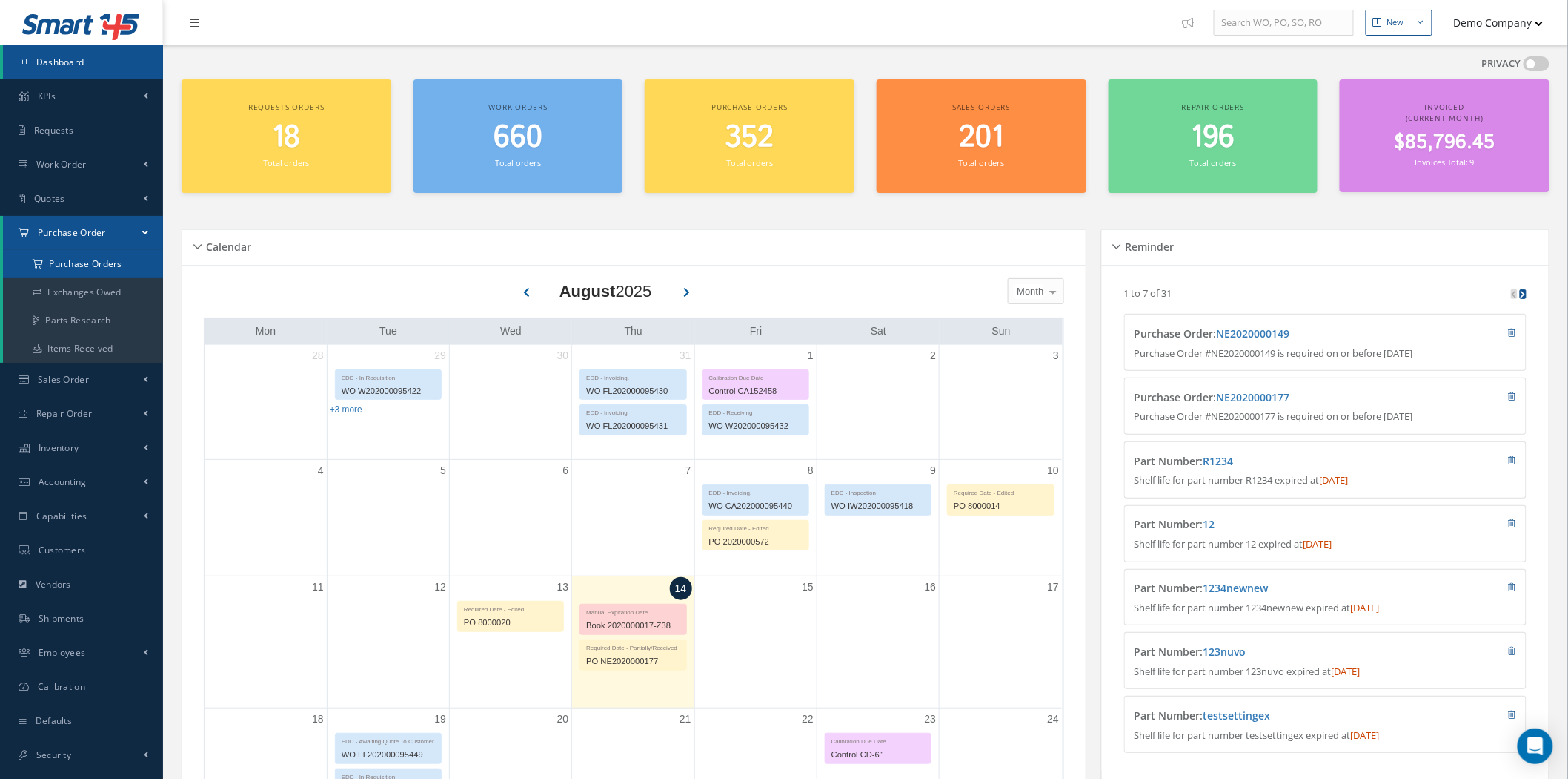
click at [94, 273] on a=1&status_id=2&status_id=3&status_id=5&collapsedFilters"] "Purchase Orders" at bounding box center [83, 264] width 160 height 28
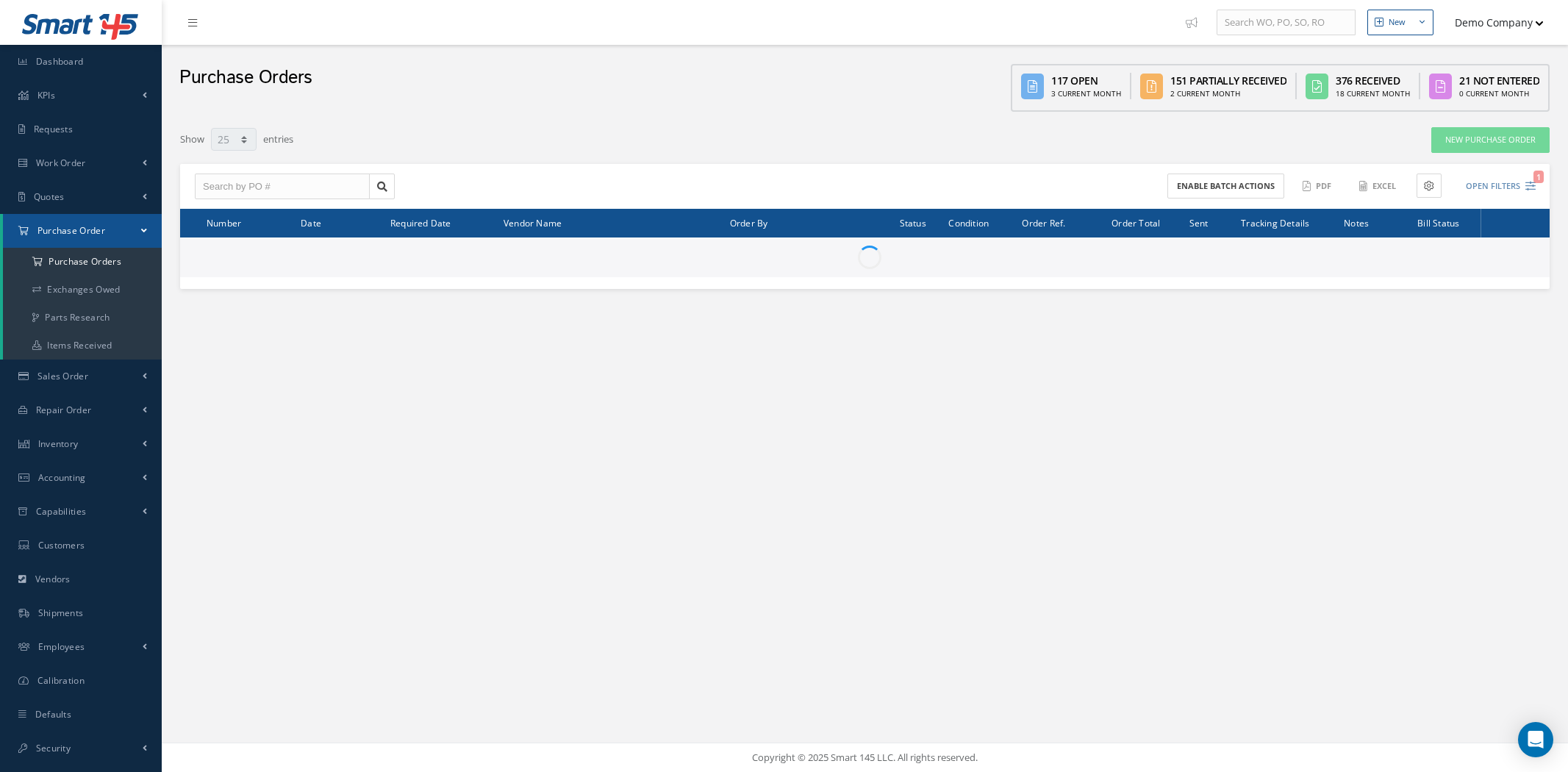
select select "25"
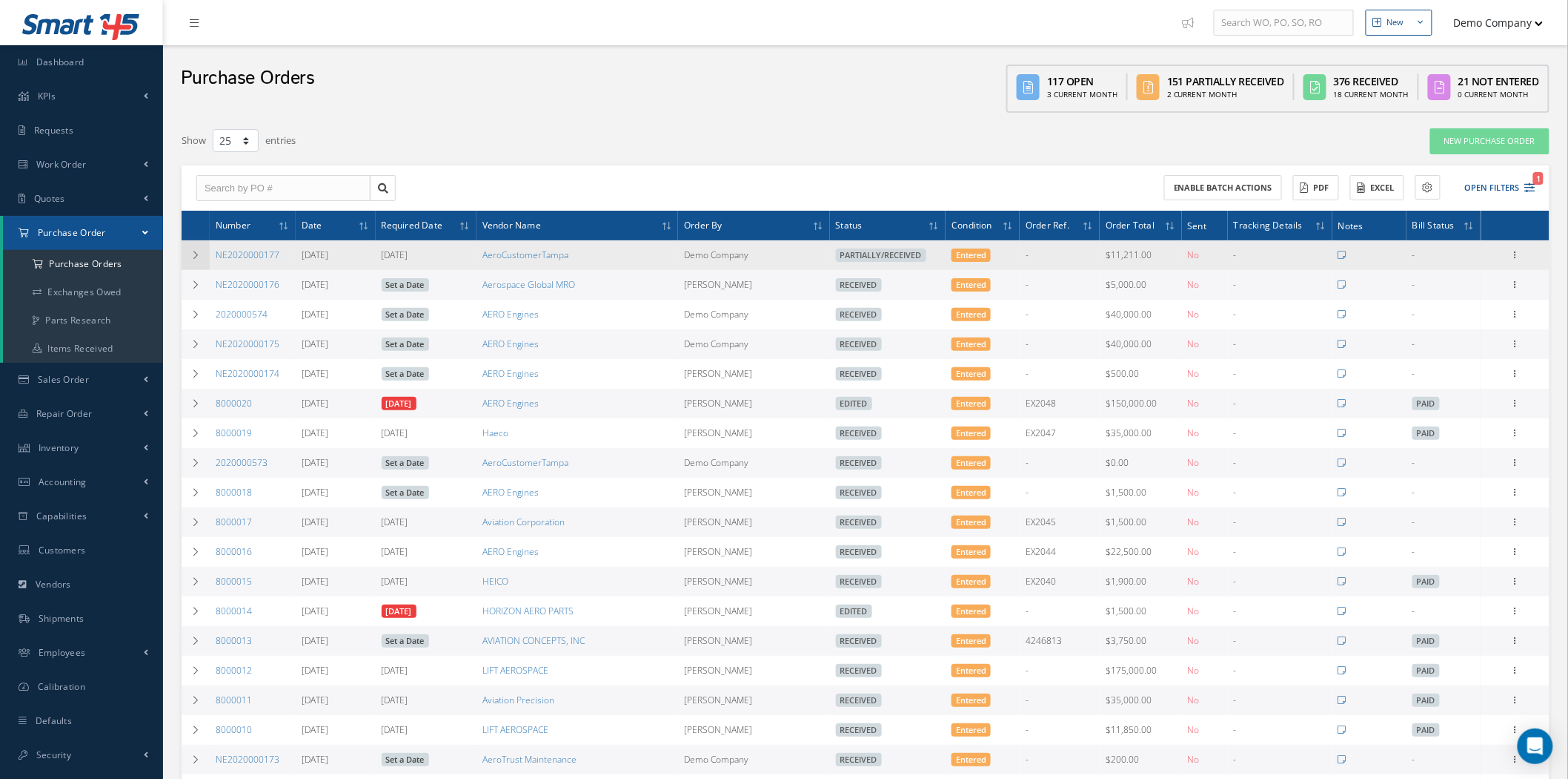
click at [201, 254] on td at bounding box center [196, 255] width 28 height 30
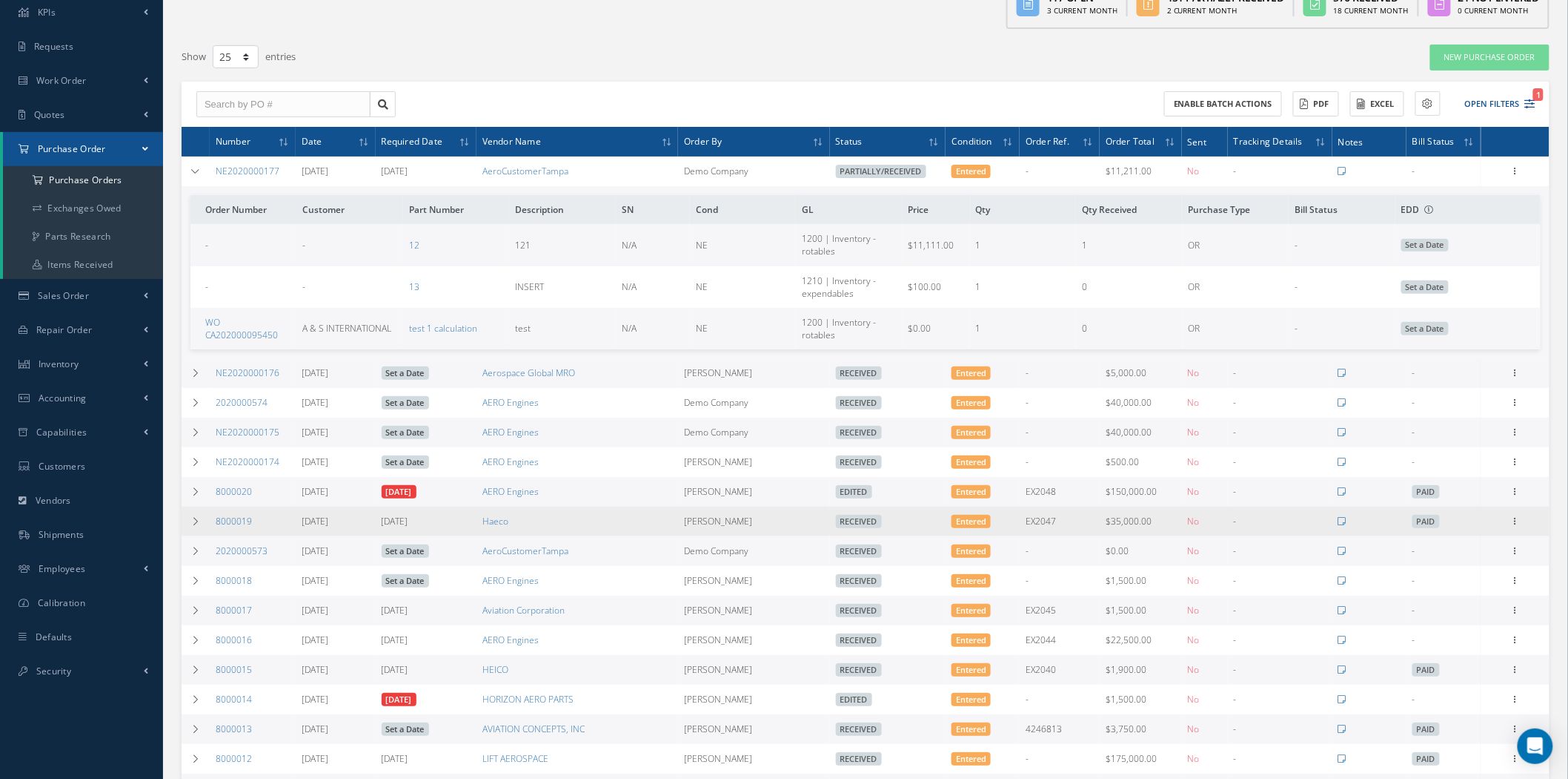
scroll to position [165, 0]
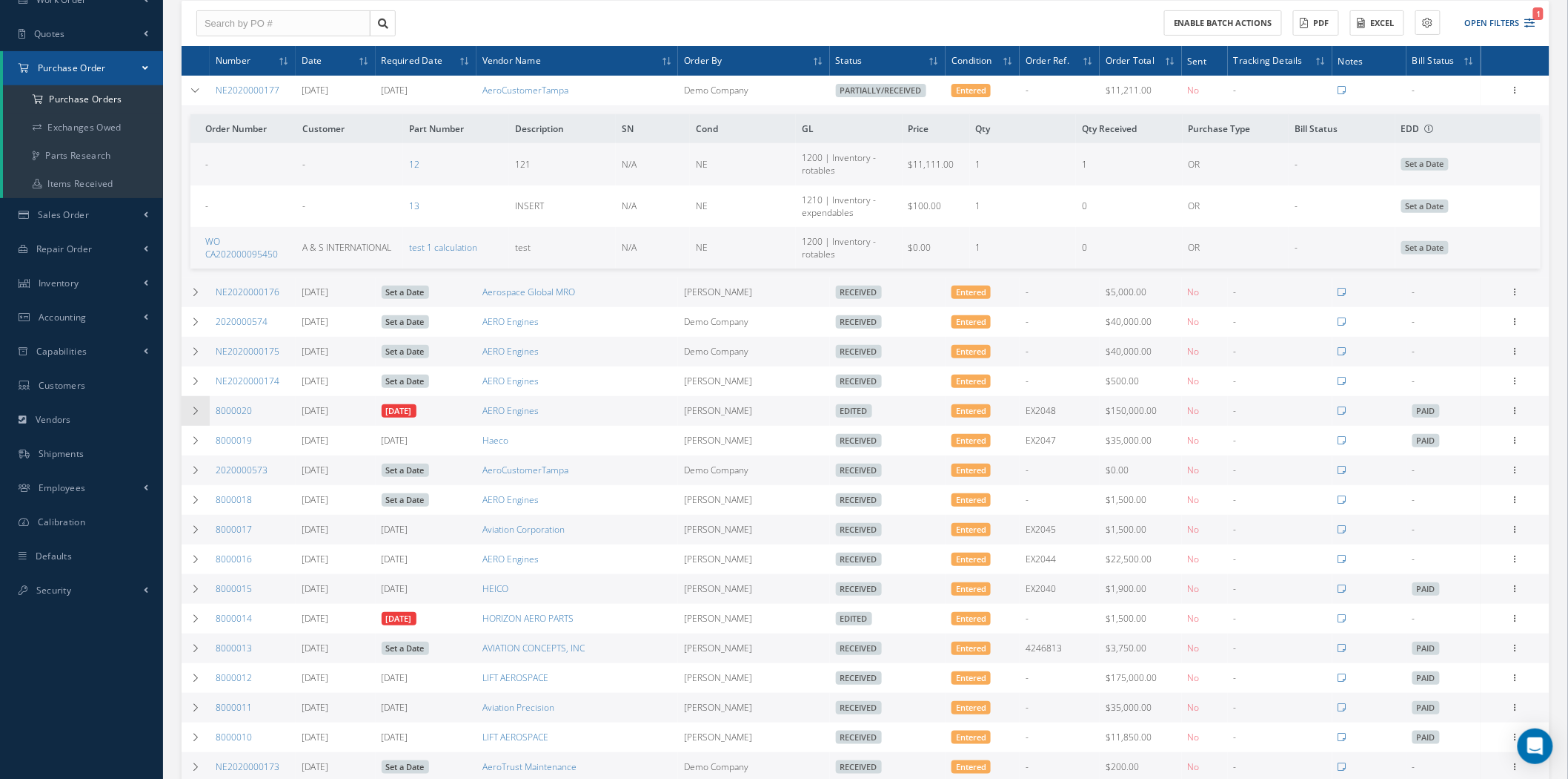
click at [204, 424] on td at bounding box center [196, 411] width 28 height 30
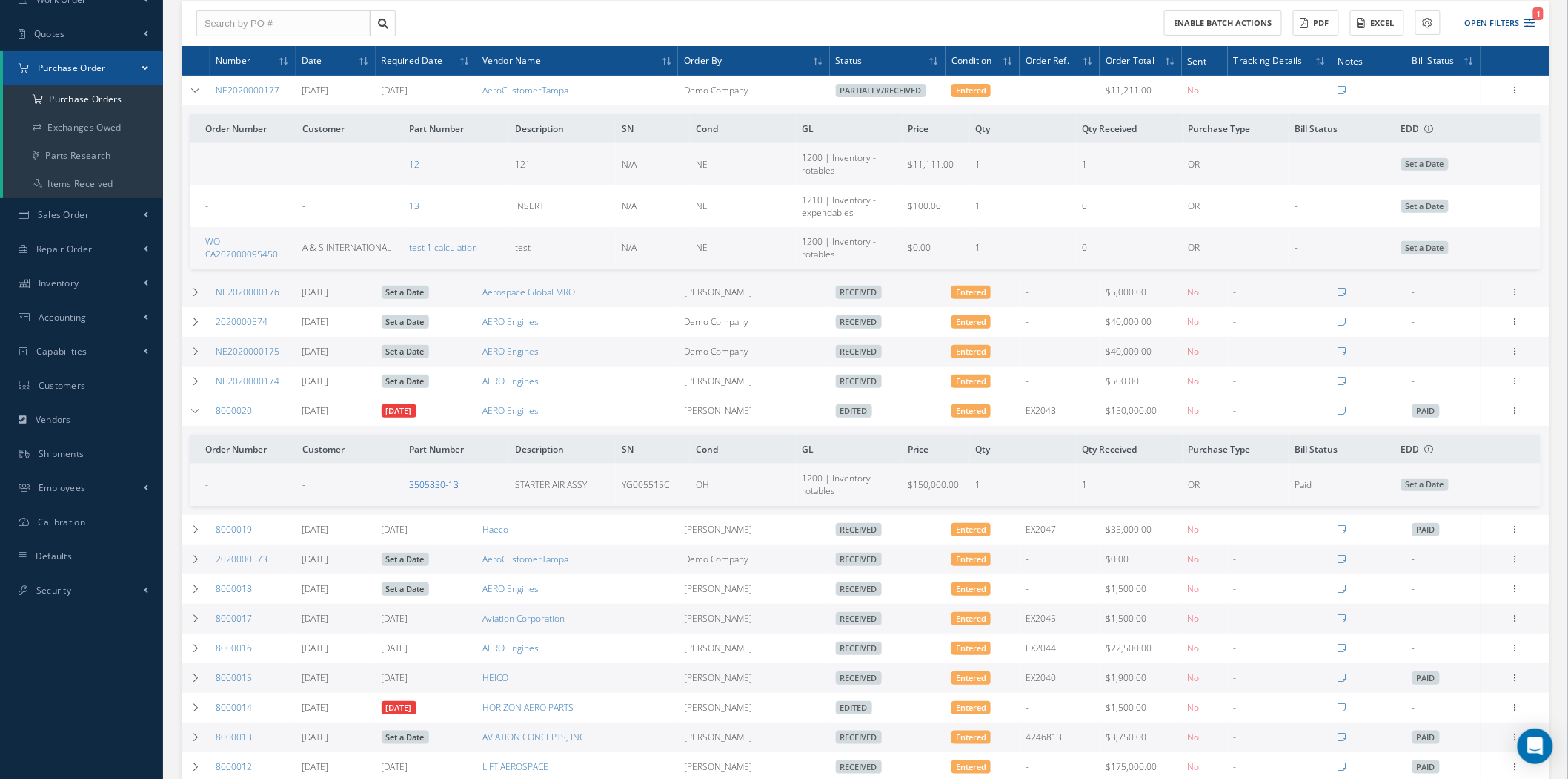
click at [445, 491] on link "3505830-13" at bounding box center [434, 485] width 50 height 12
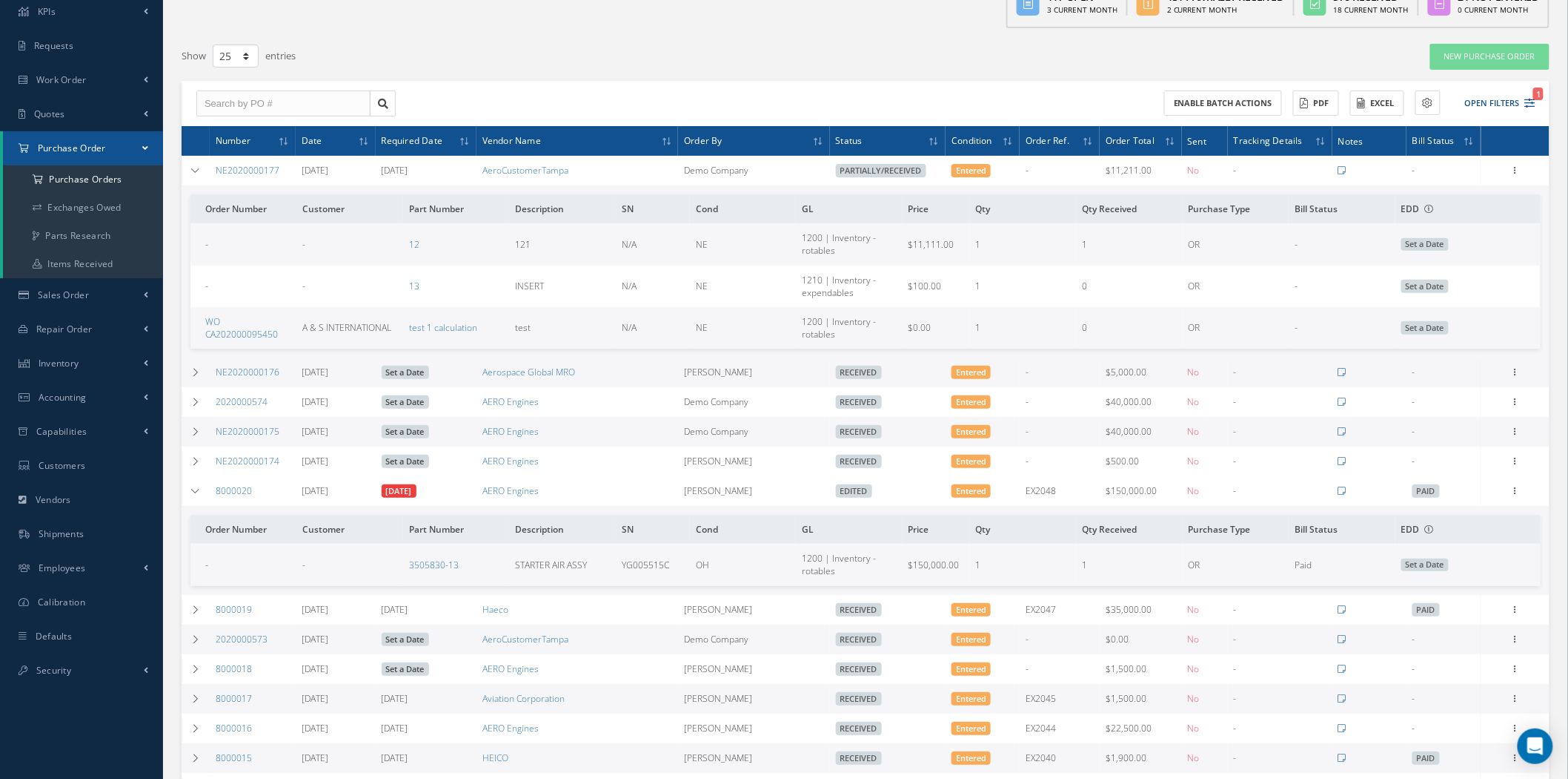
scroll to position [0, 0]
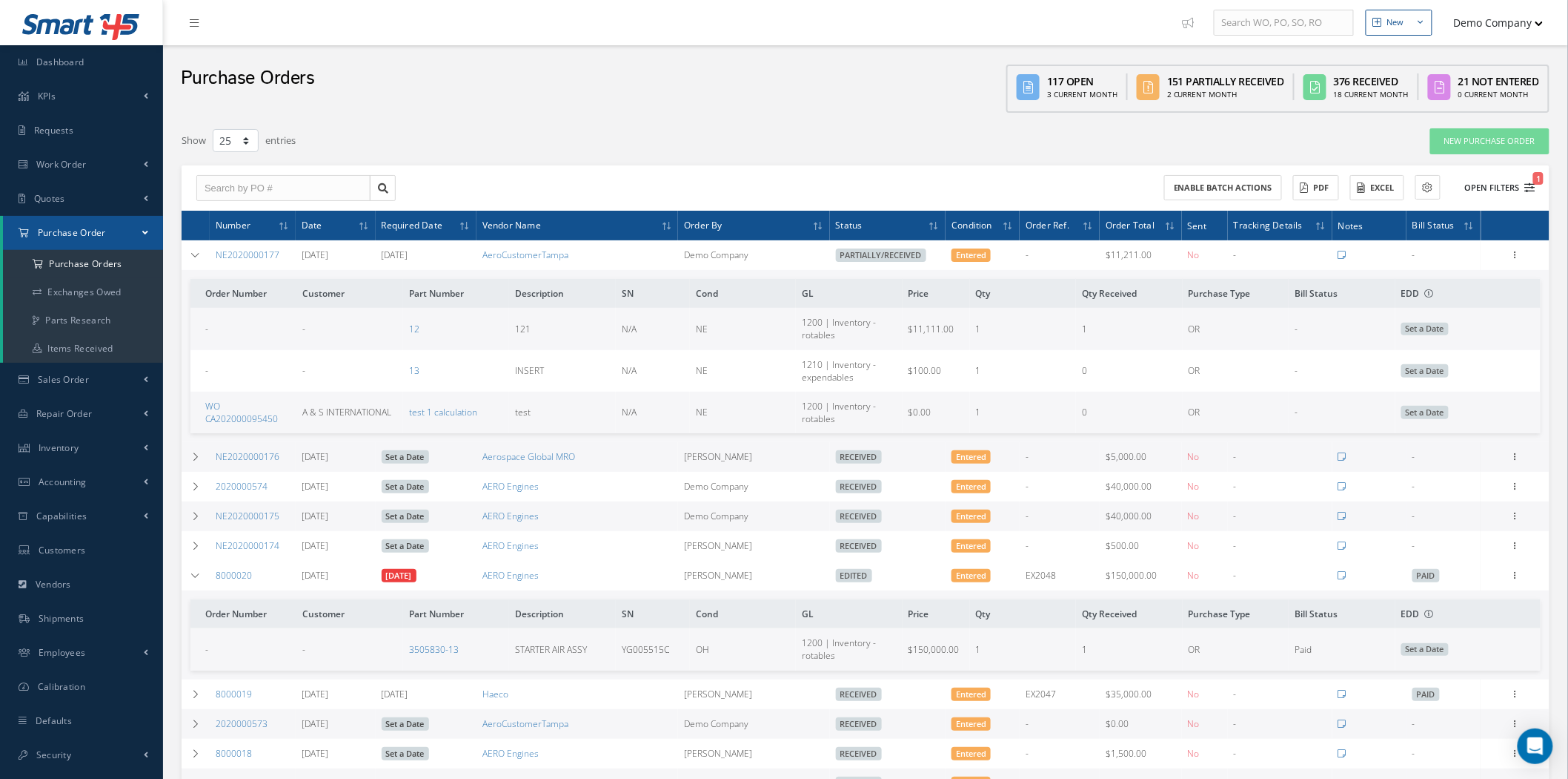
click at [1525, 188] on icon "1" at bounding box center [1530, 187] width 10 height 10
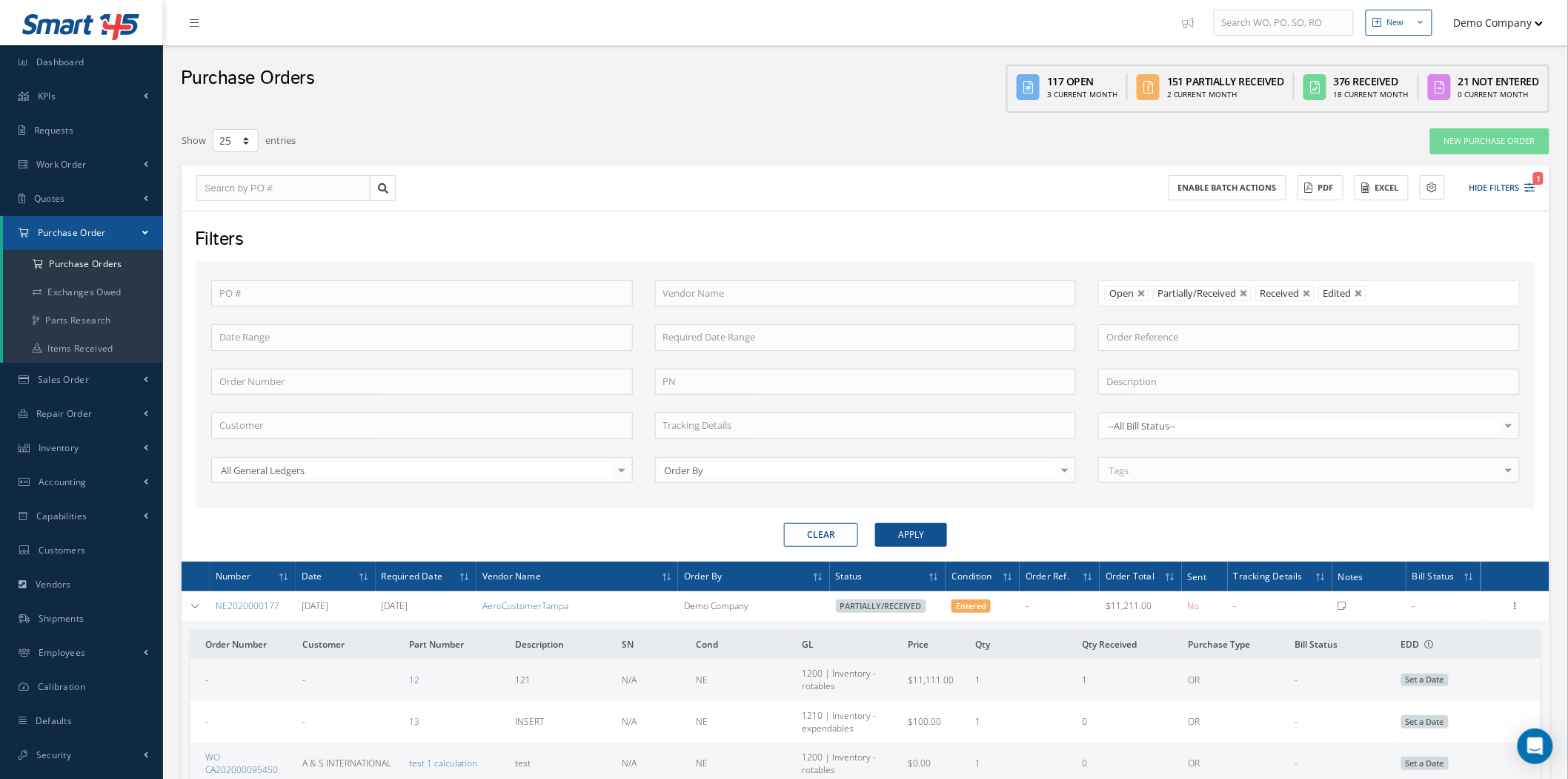
drag, startPoint x: 1362, startPoint y: 291, endPoint x: 1353, endPoint y: 290, distance: 9.1
click at [1361, 292] on link at bounding box center [1359, 293] width 9 height 9
click at [1145, 290] on link at bounding box center [1141, 293] width 9 height 9
click at [935, 538] on button "Apply" at bounding box center [911, 535] width 72 height 23
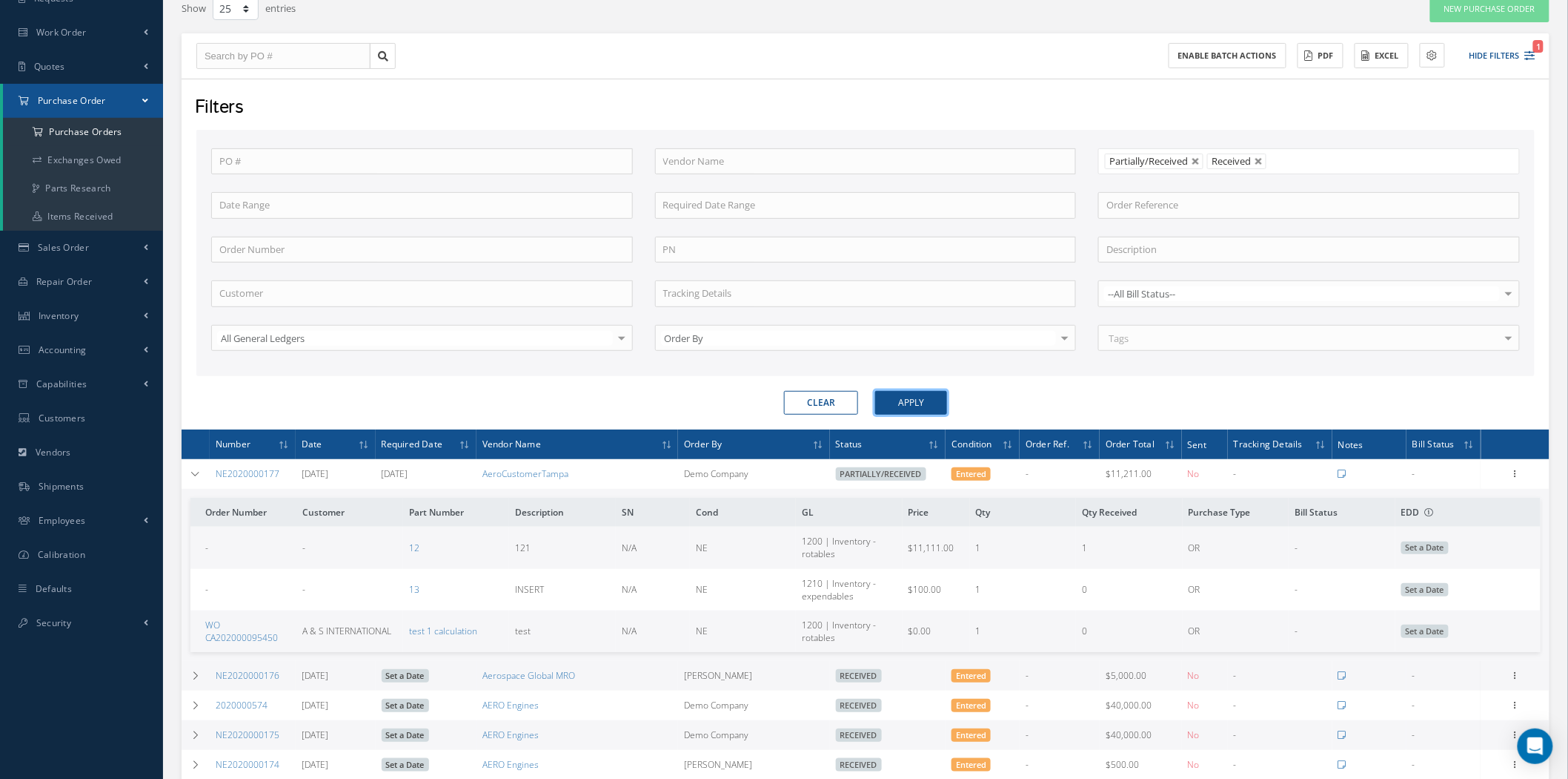
scroll to position [329, 0]
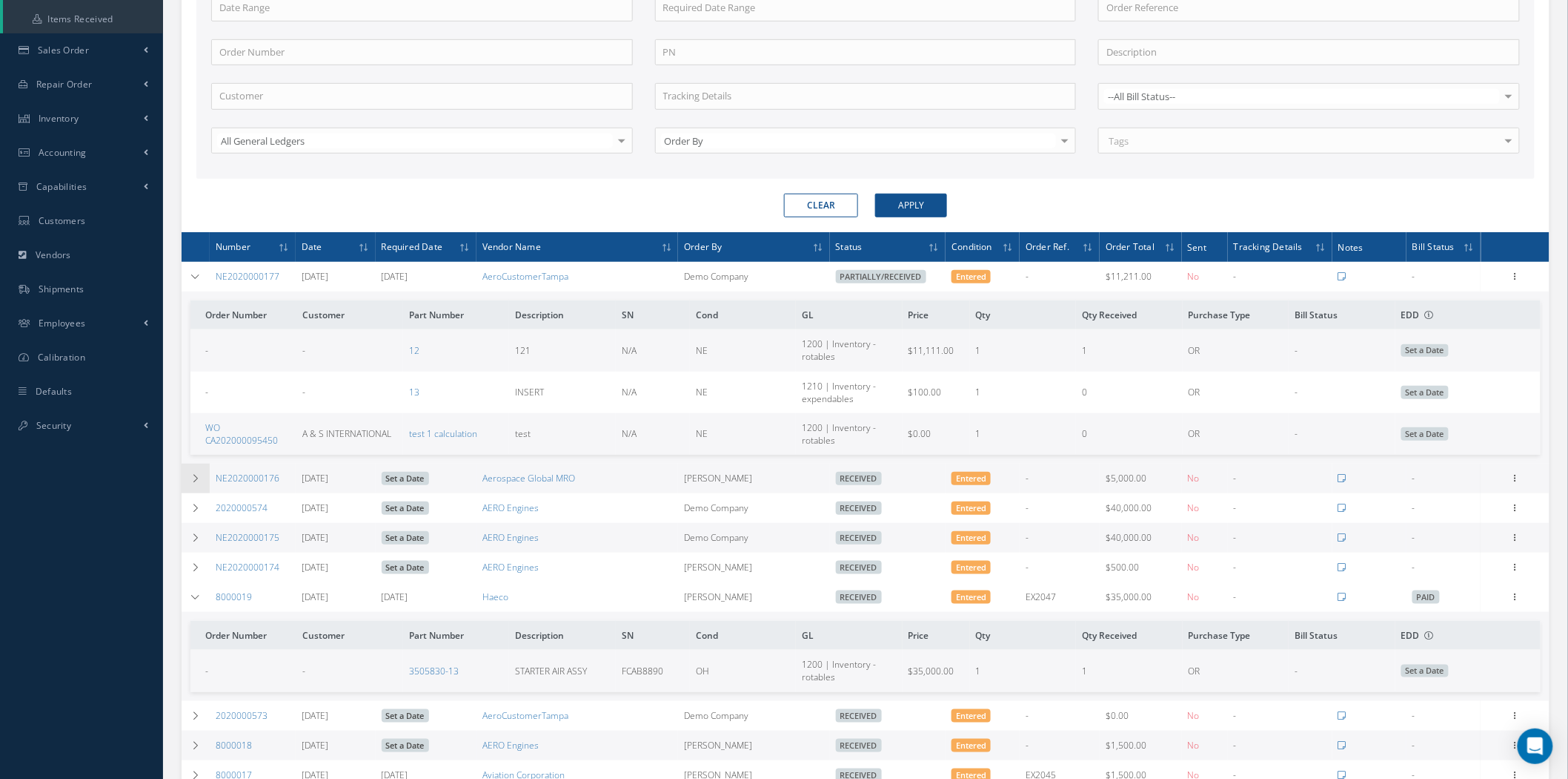
click at [189, 478] on td at bounding box center [196, 478] width 28 height 30
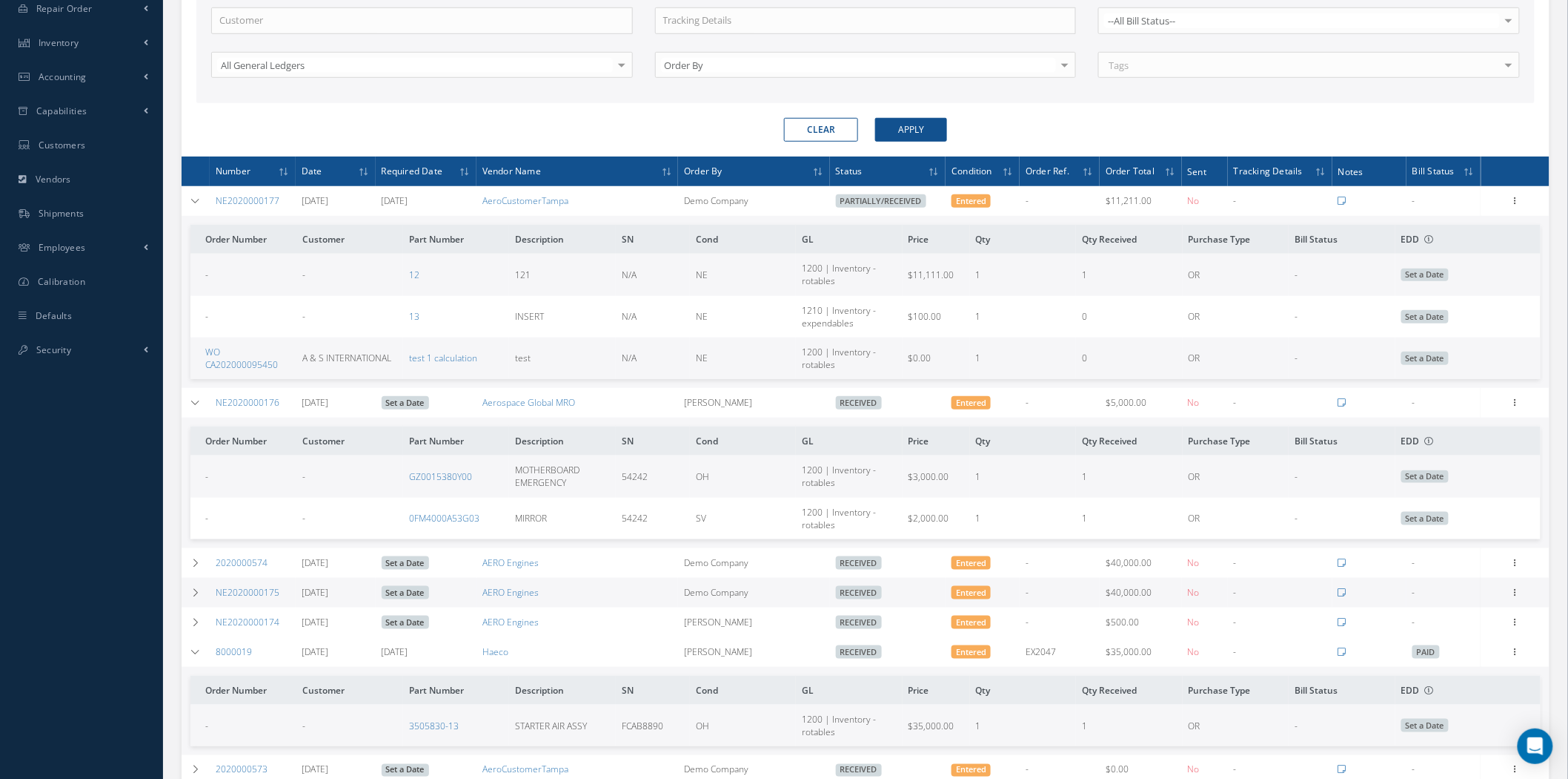
scroll to position [659, 0]
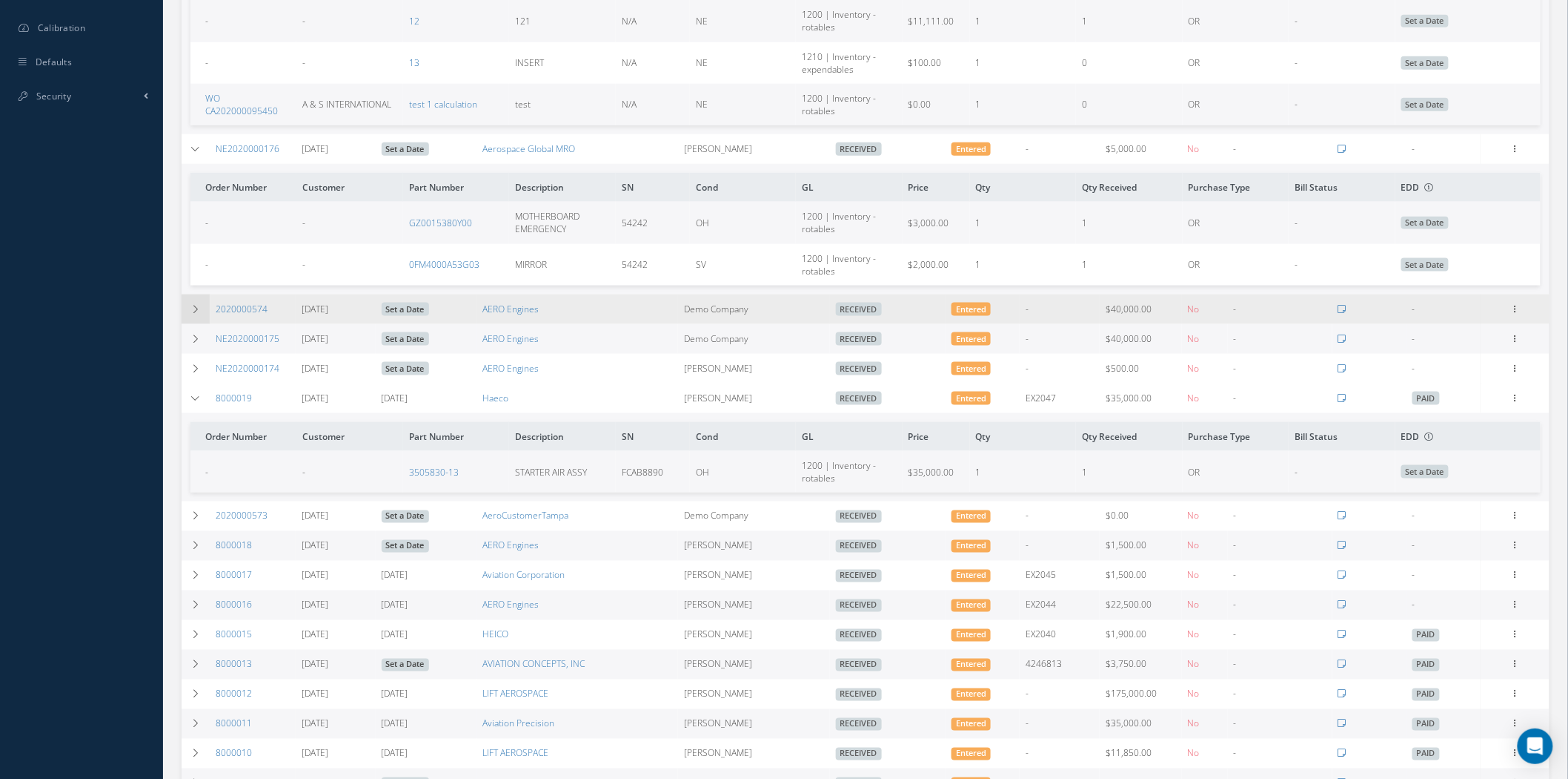
click at [190, 314] on icon at bounding box center [195, 308] width 10 height 9
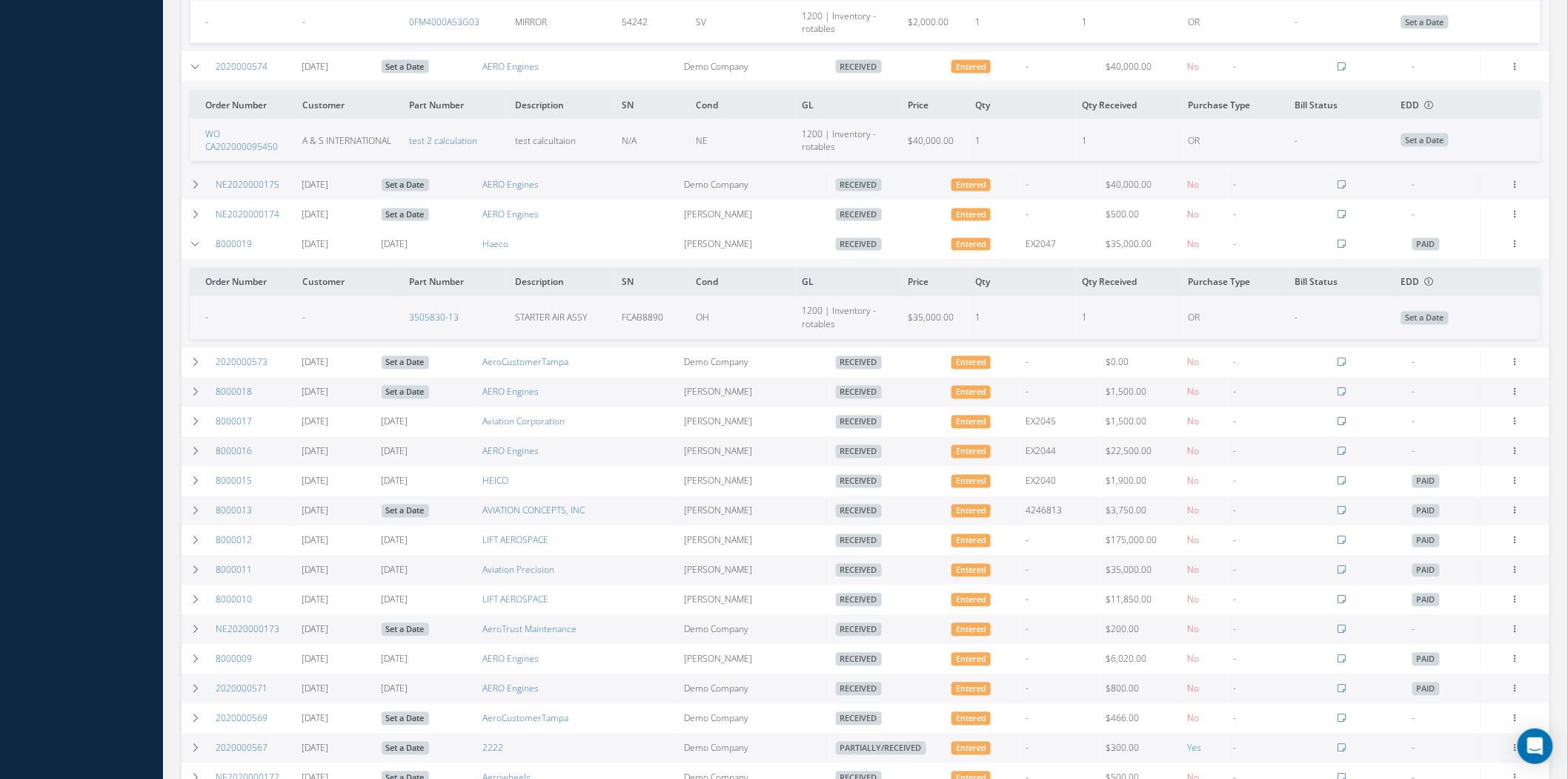
scroll to position [906, 0]
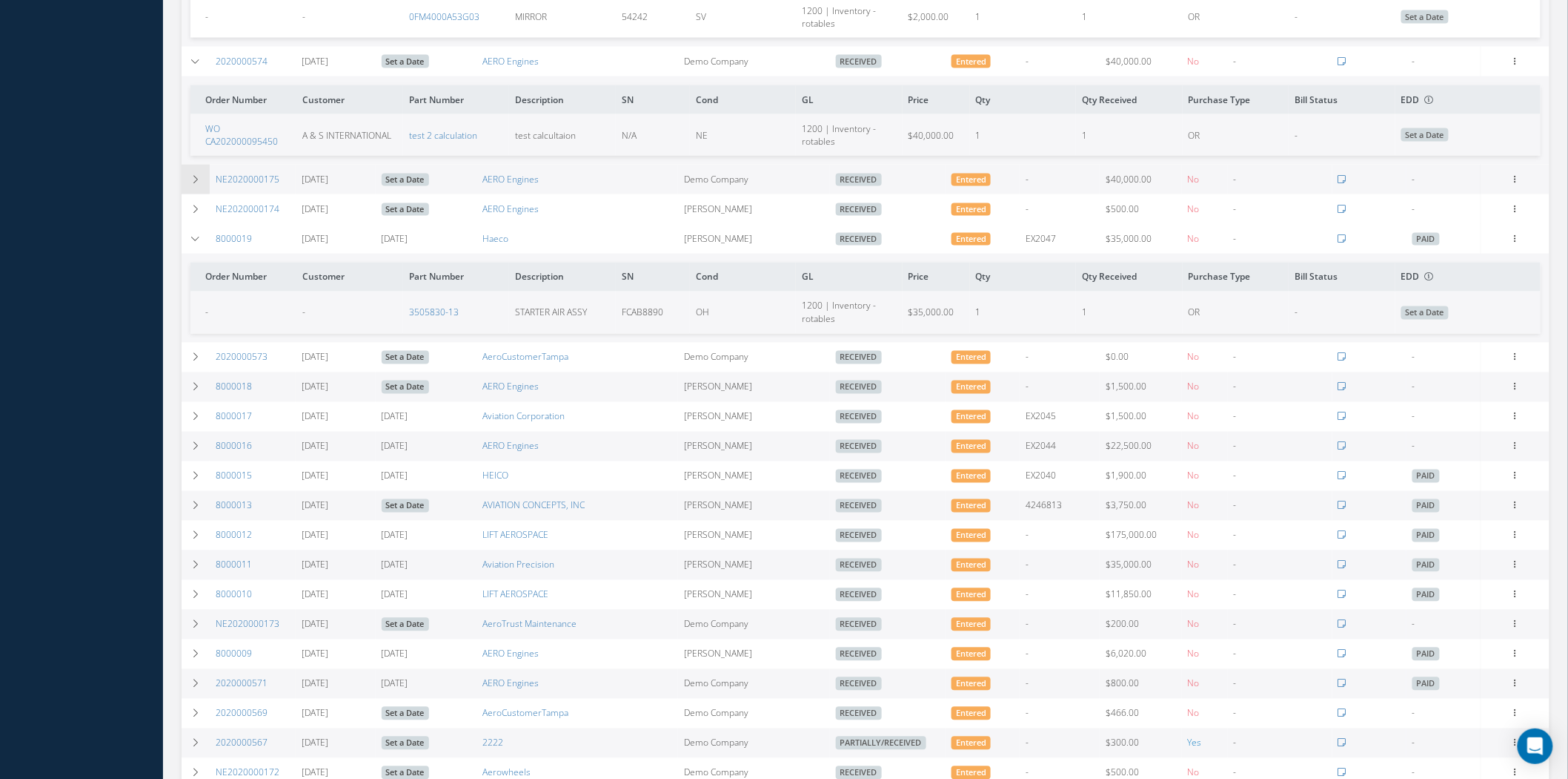
click at [195, 180] on icon at bounding box center [195, 179] width 10 height 9
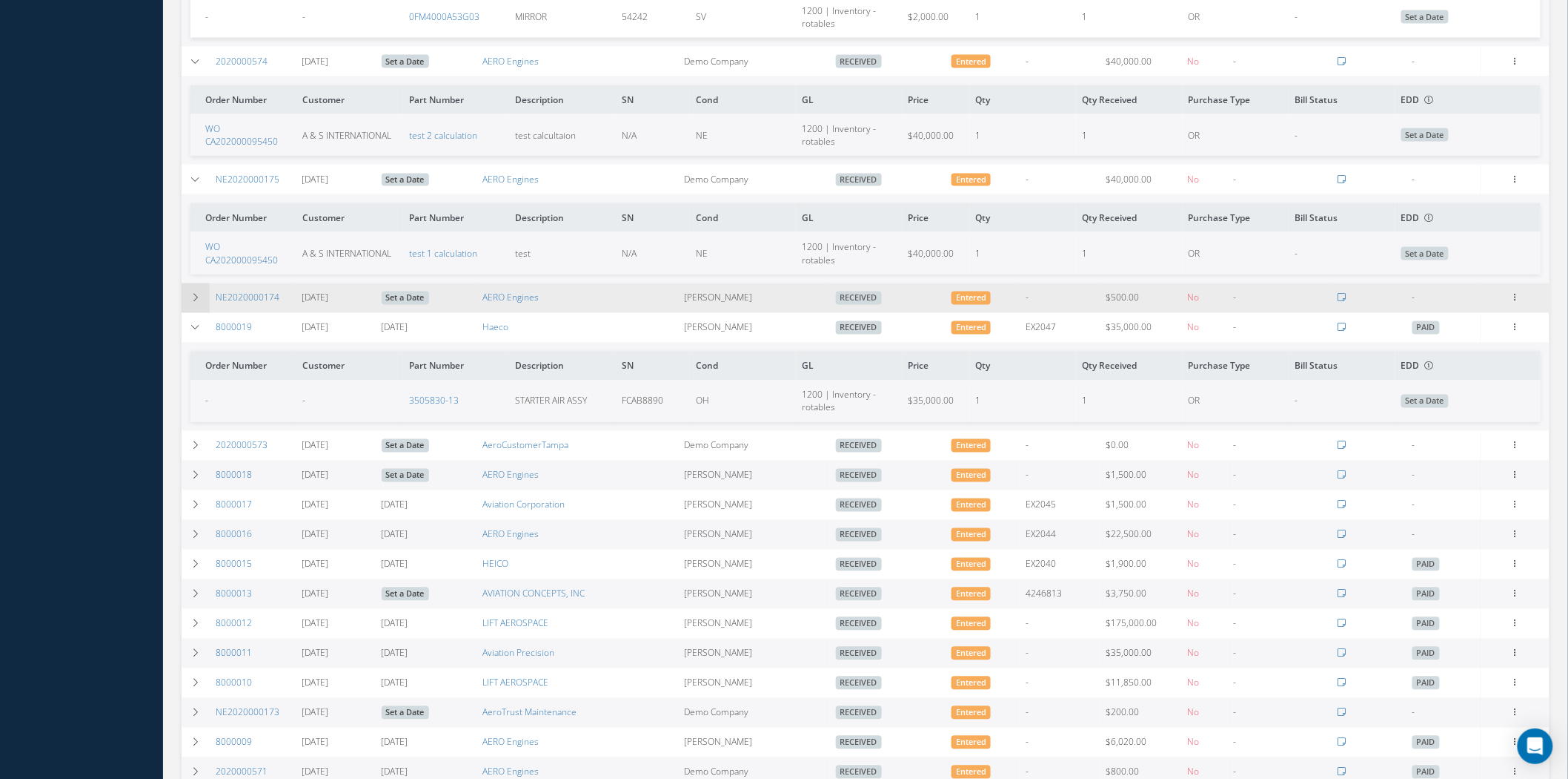
click at [204, 307] on td at bounding box center [196, 298] width 28 height 30
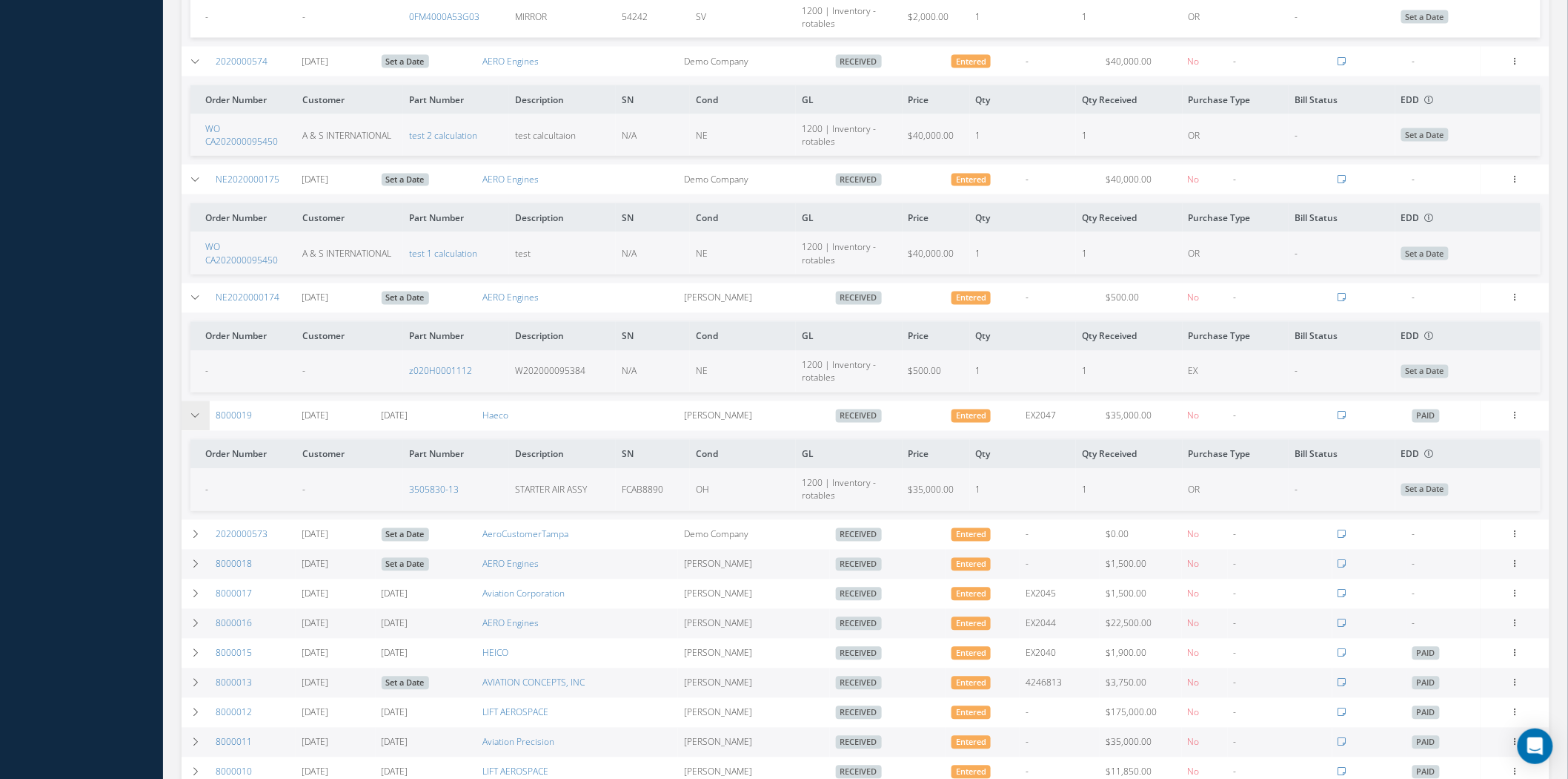
click at [191, 426] on td at bounding box center [196, 416] width 28 height 30
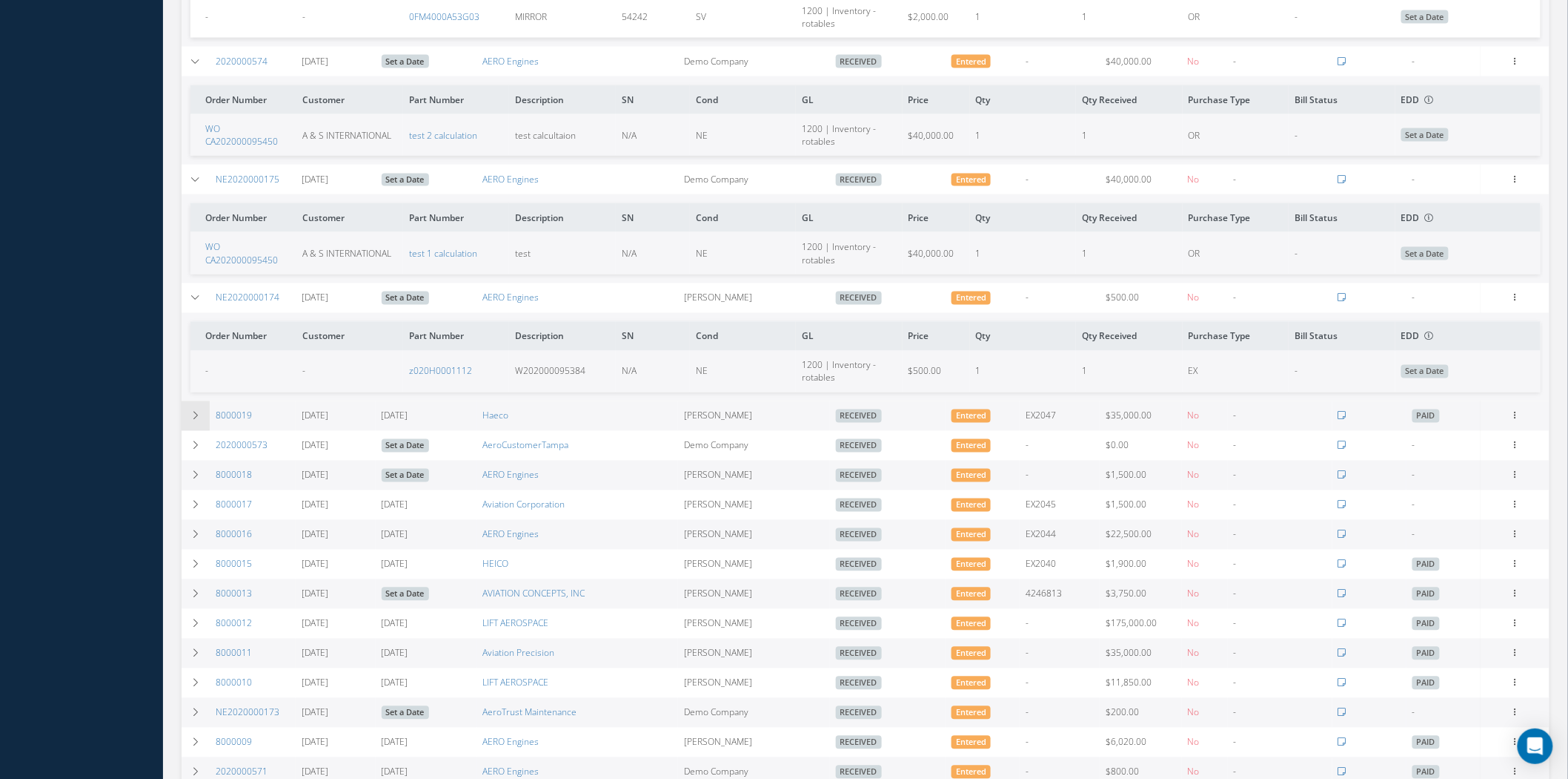
click at [191, 426] on td at bounding box center [196, 416] width 28 height 30
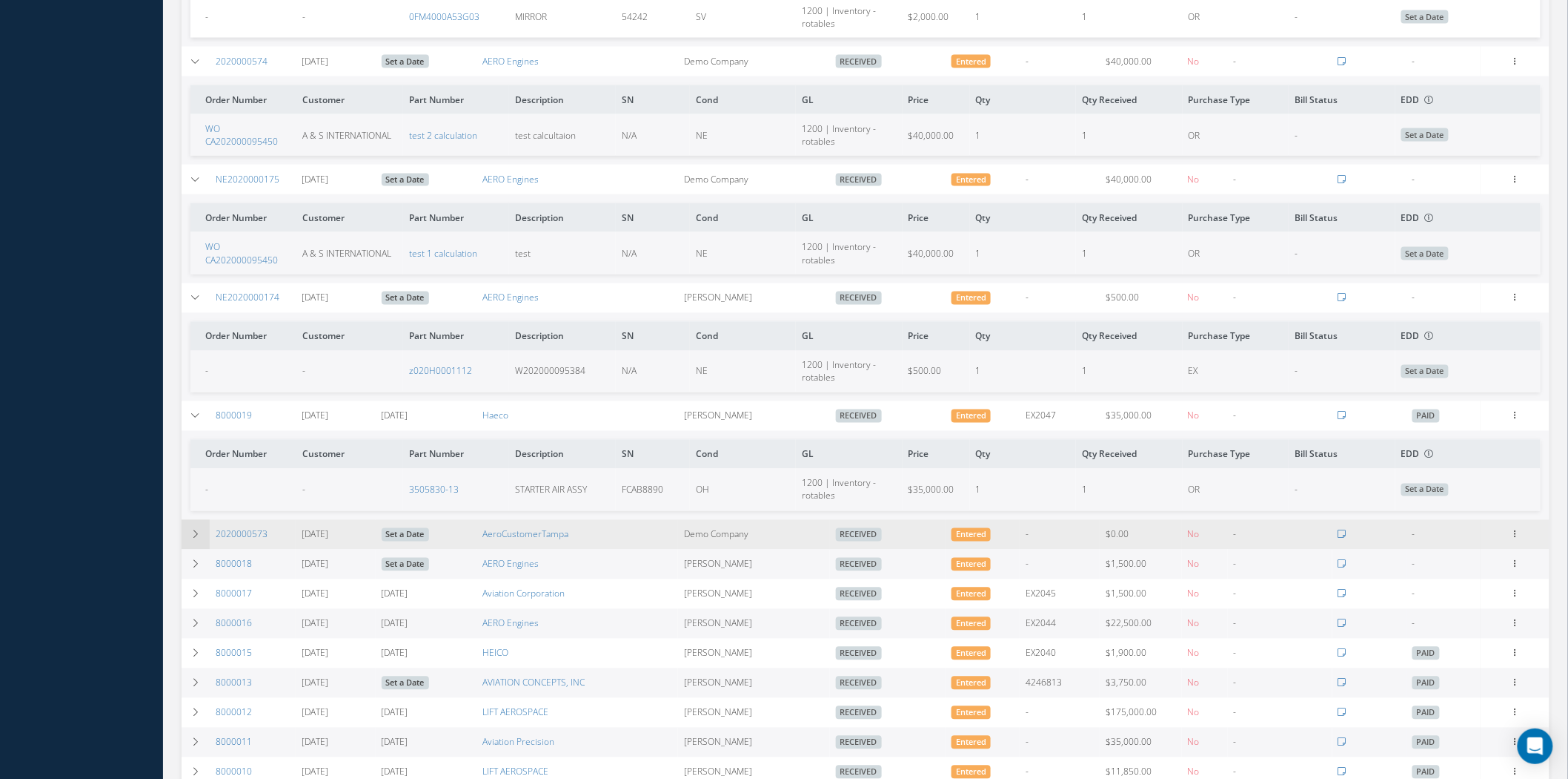
click at [196, 532] on td at bounding box center [196, 535] width 28 height 30
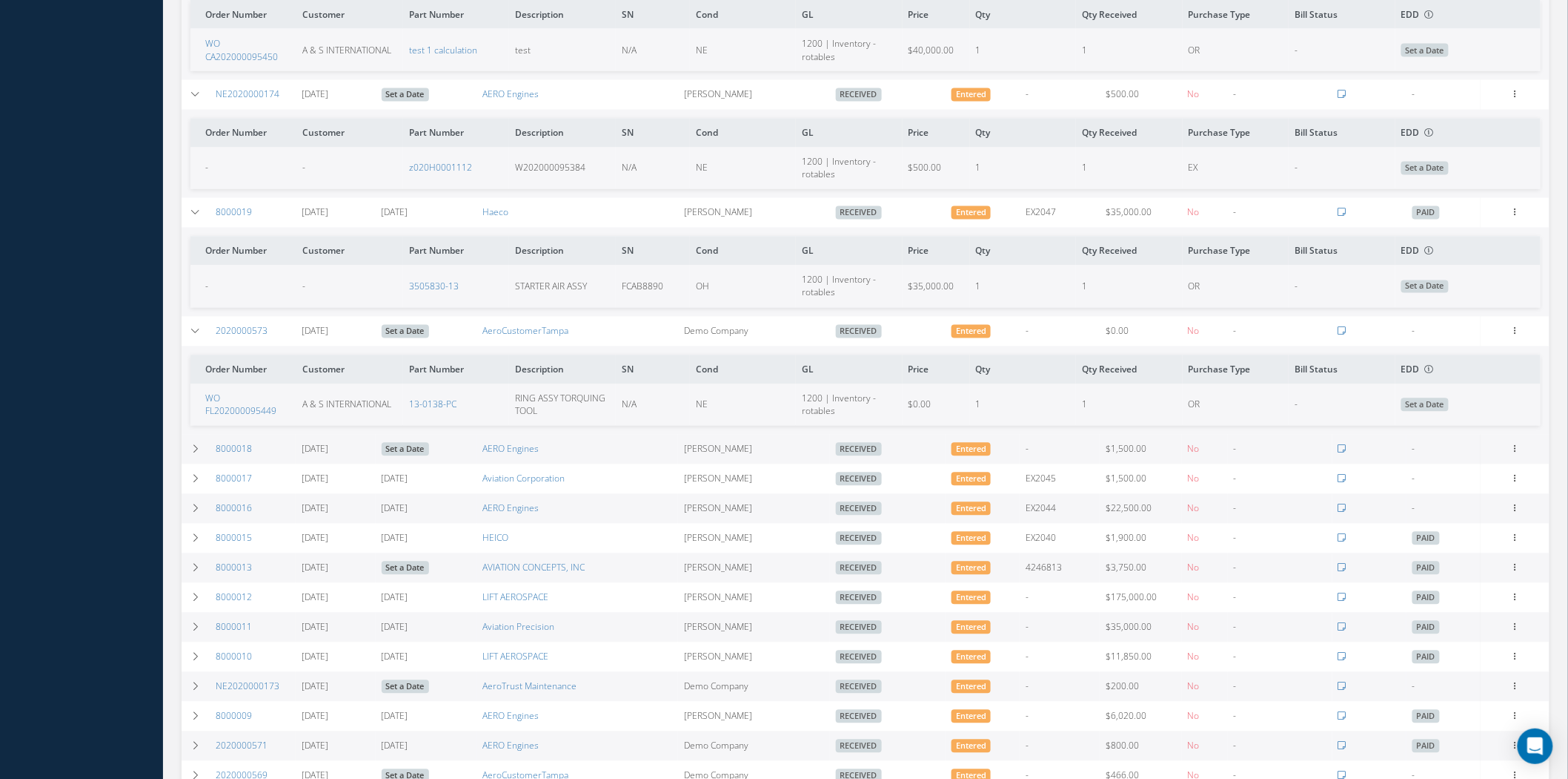
scroll to position [1153, 0]
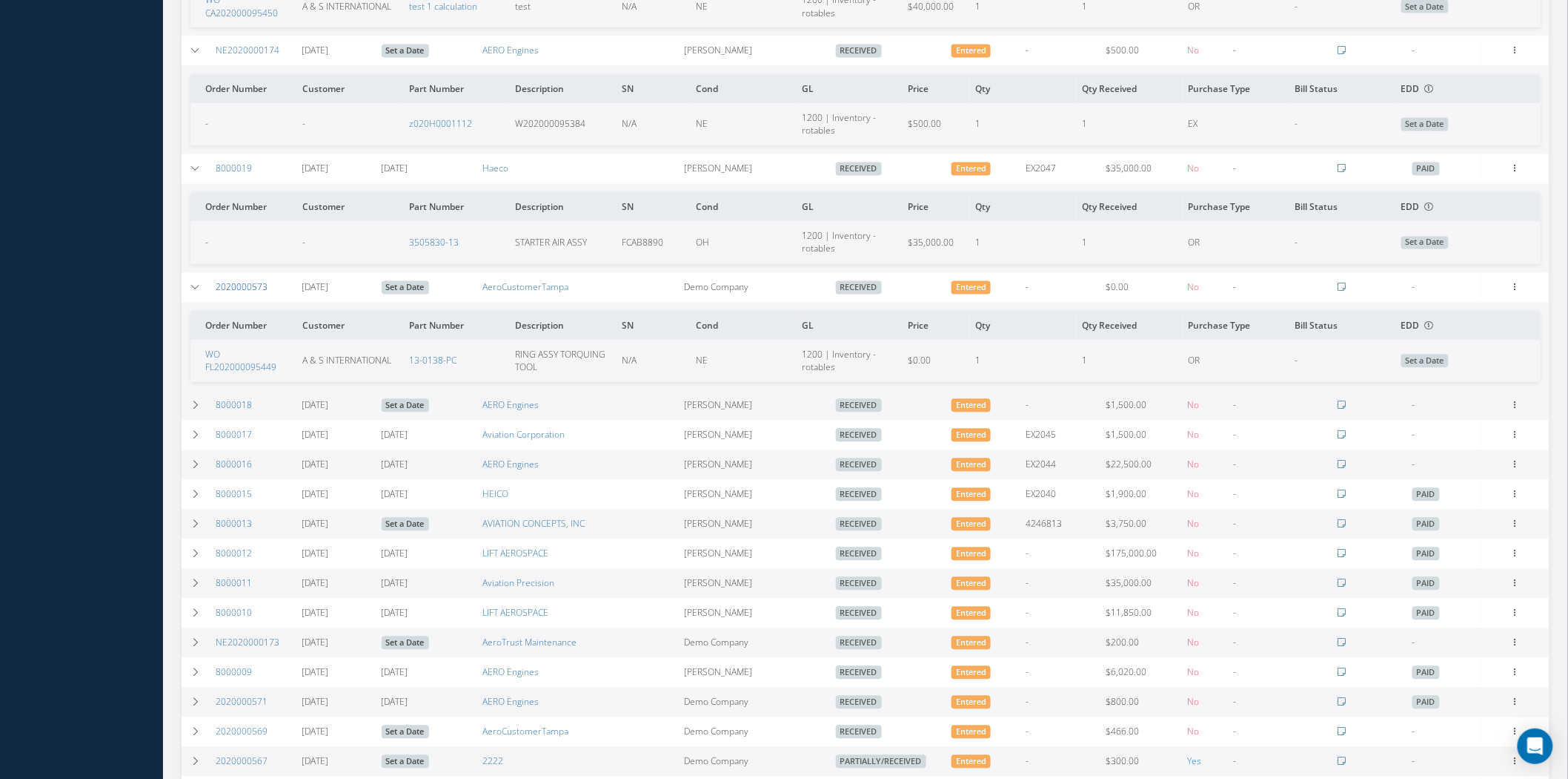
click at [257, 293] on link "2020000573" at bounding box center [241, 287] width 52 height 12
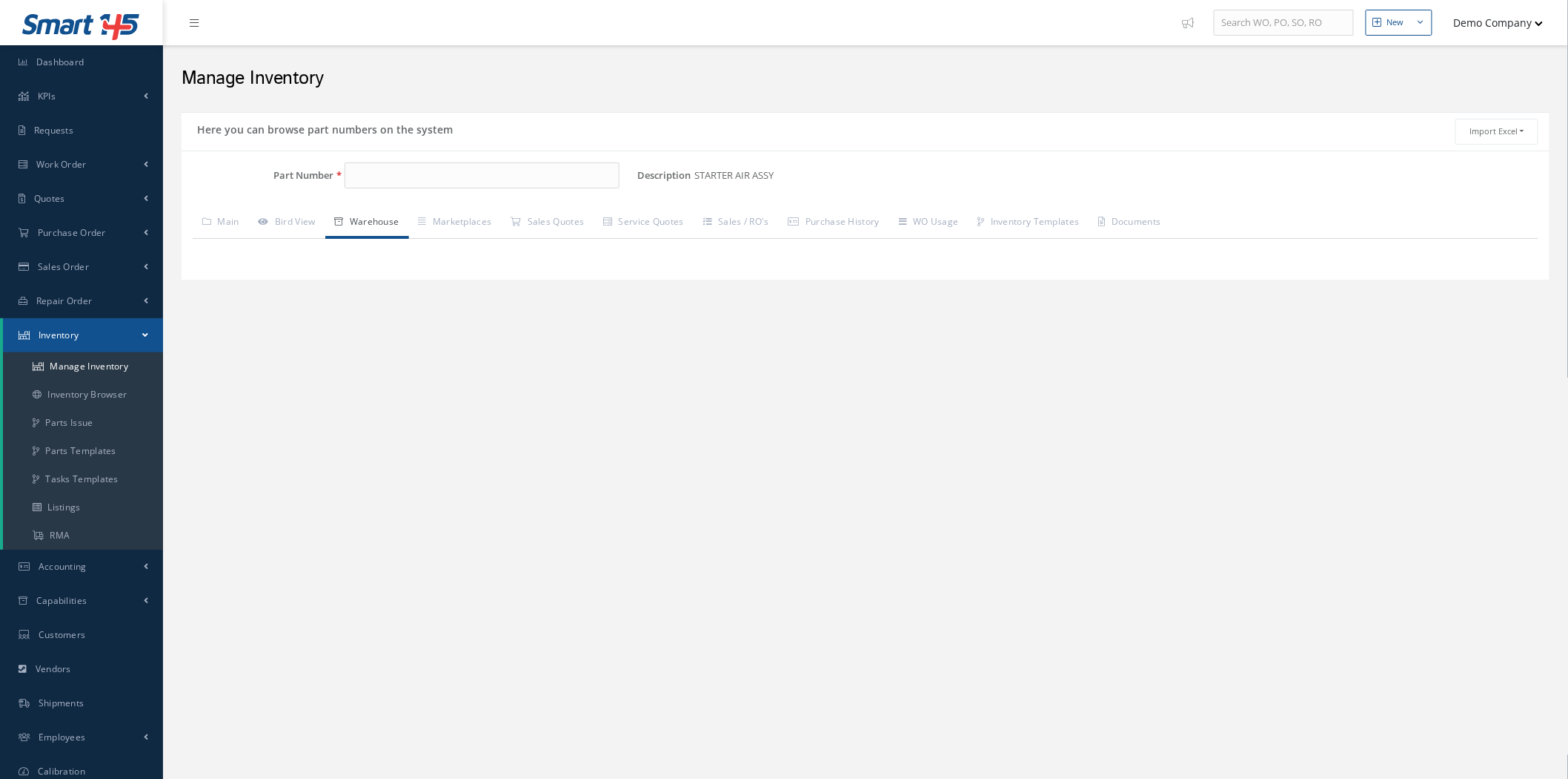
type input "3505830-13"
click at [325, 229] on link "Bird View" at bounding box center [287, 223] width 76 height 31
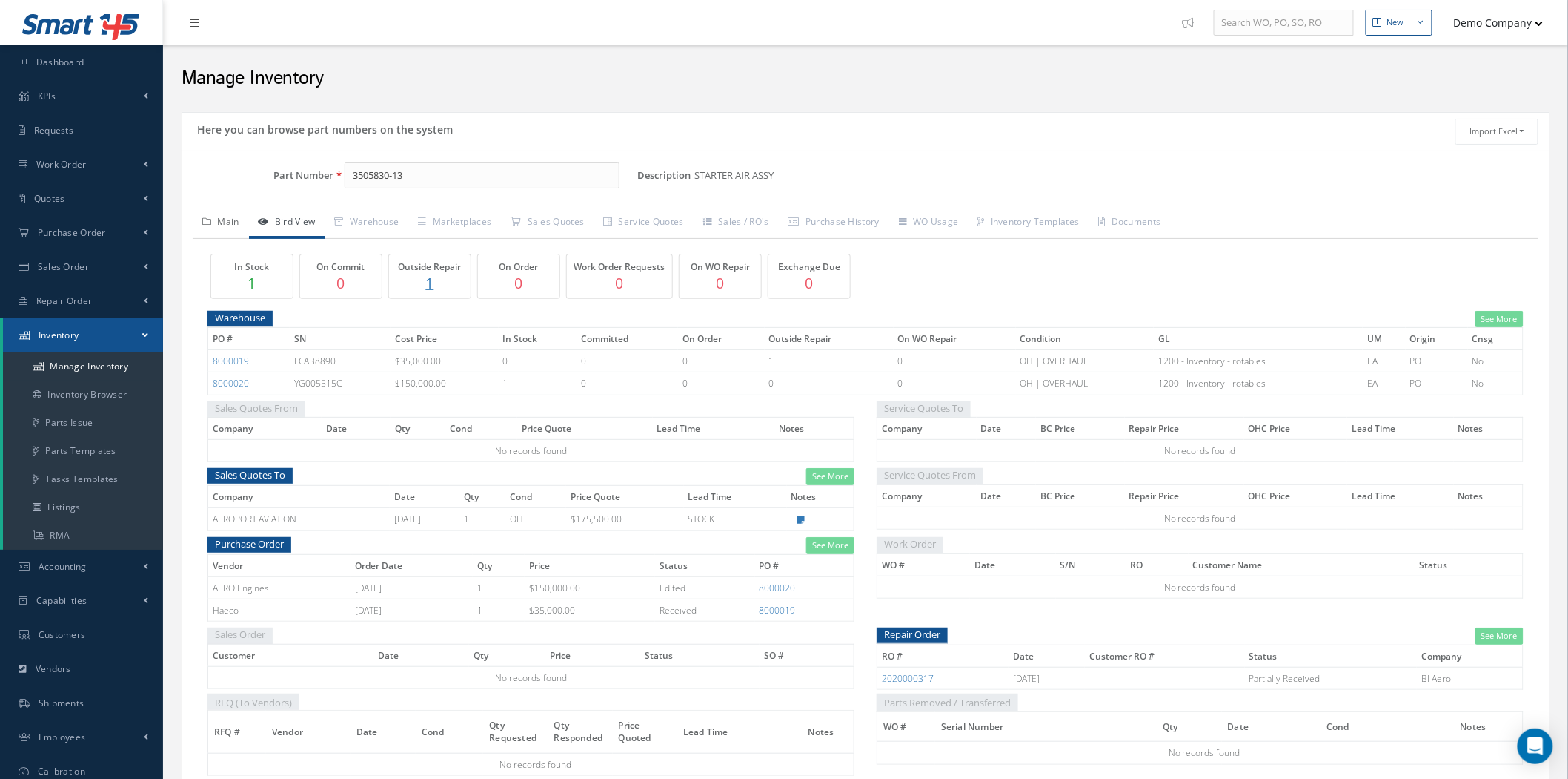
click at [218, 222] on link "Main" at bounding box center [221, 223] width 56 height 31
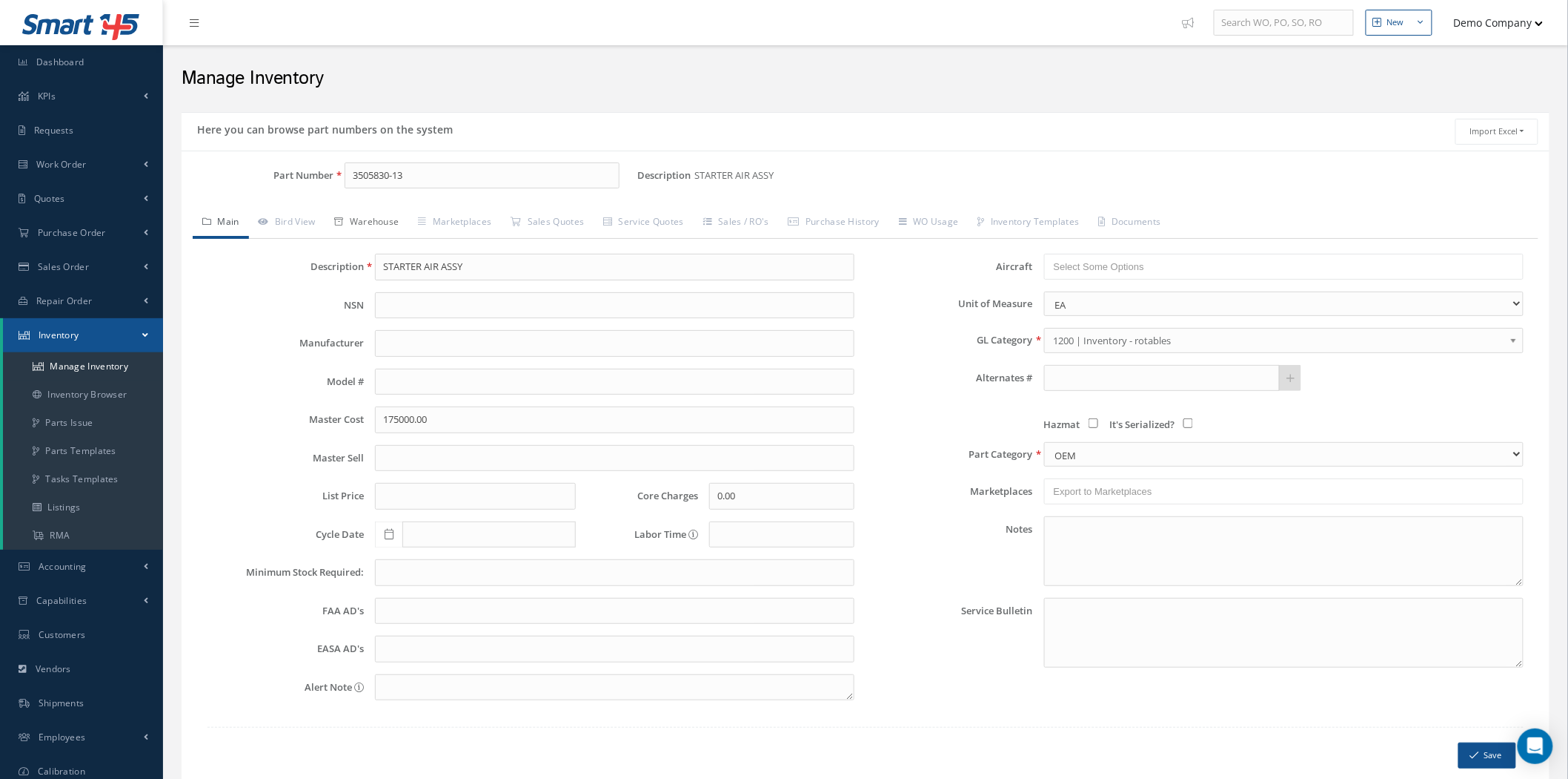
click at [361, 228] on link "Warehouse" at bounding box center [367, 223] width 83 height 31
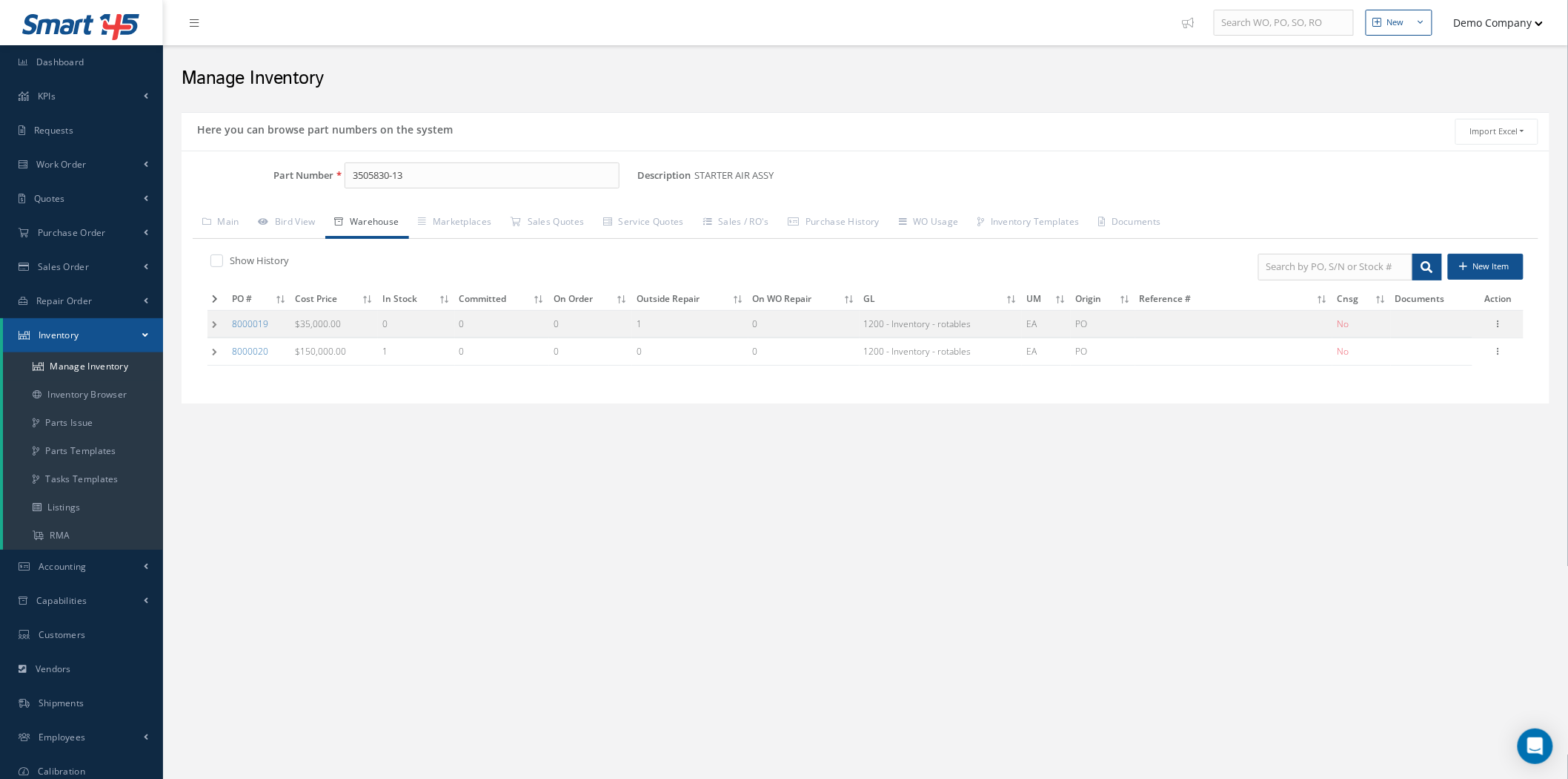
click at [229, 260] on label "Show History" at bounding box center [257, 260] width 63 height 13
click at [220, 260] on input "checkbox" at bounding box center [215, 262] width 9 height 9
checkbox input "true"
click at [216, 323] on td at bounding box center [218, 323] width 20 height 27
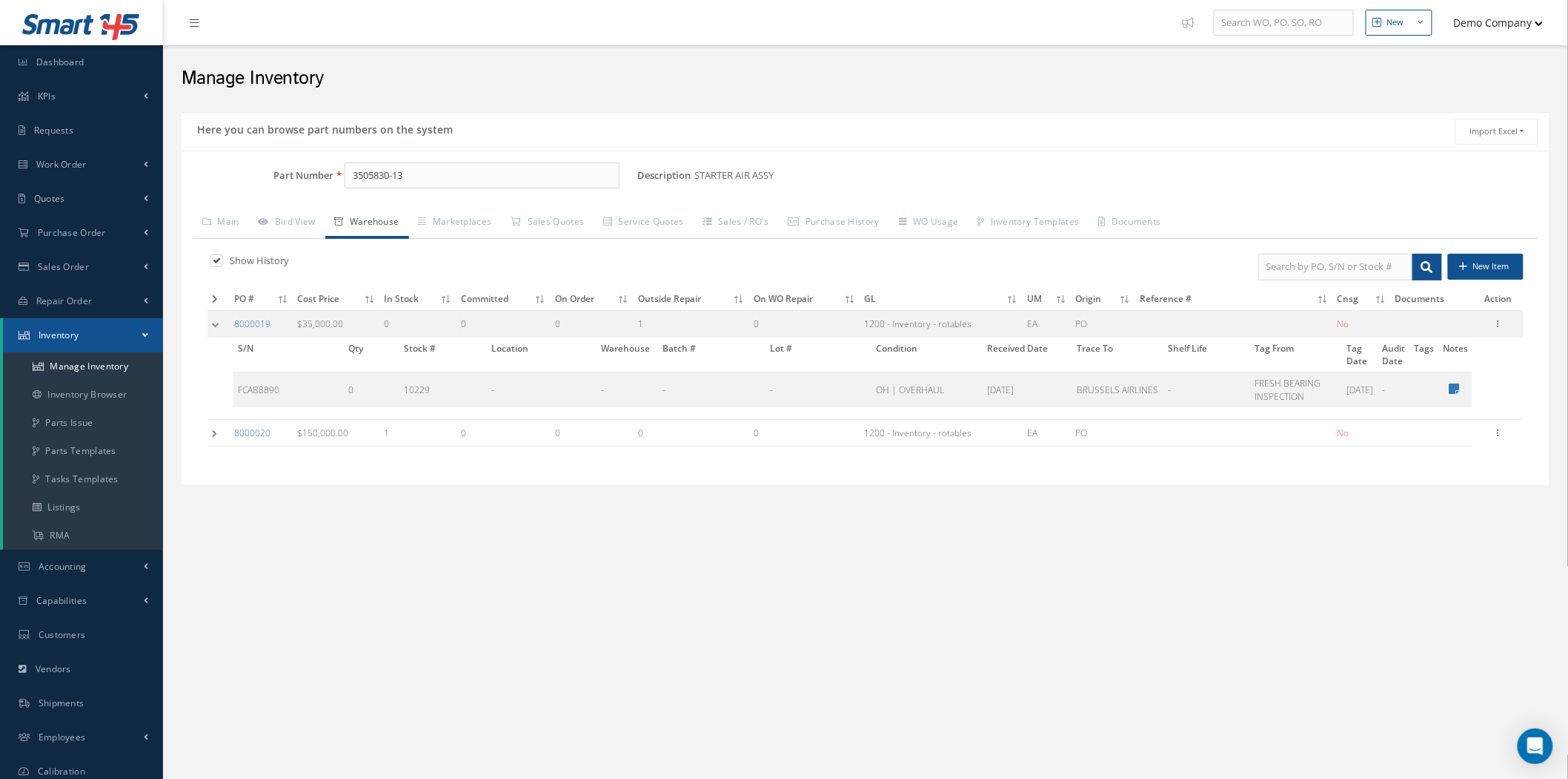
click at [223, 432] on td at bounding box center [218, 432] width 23 height 27
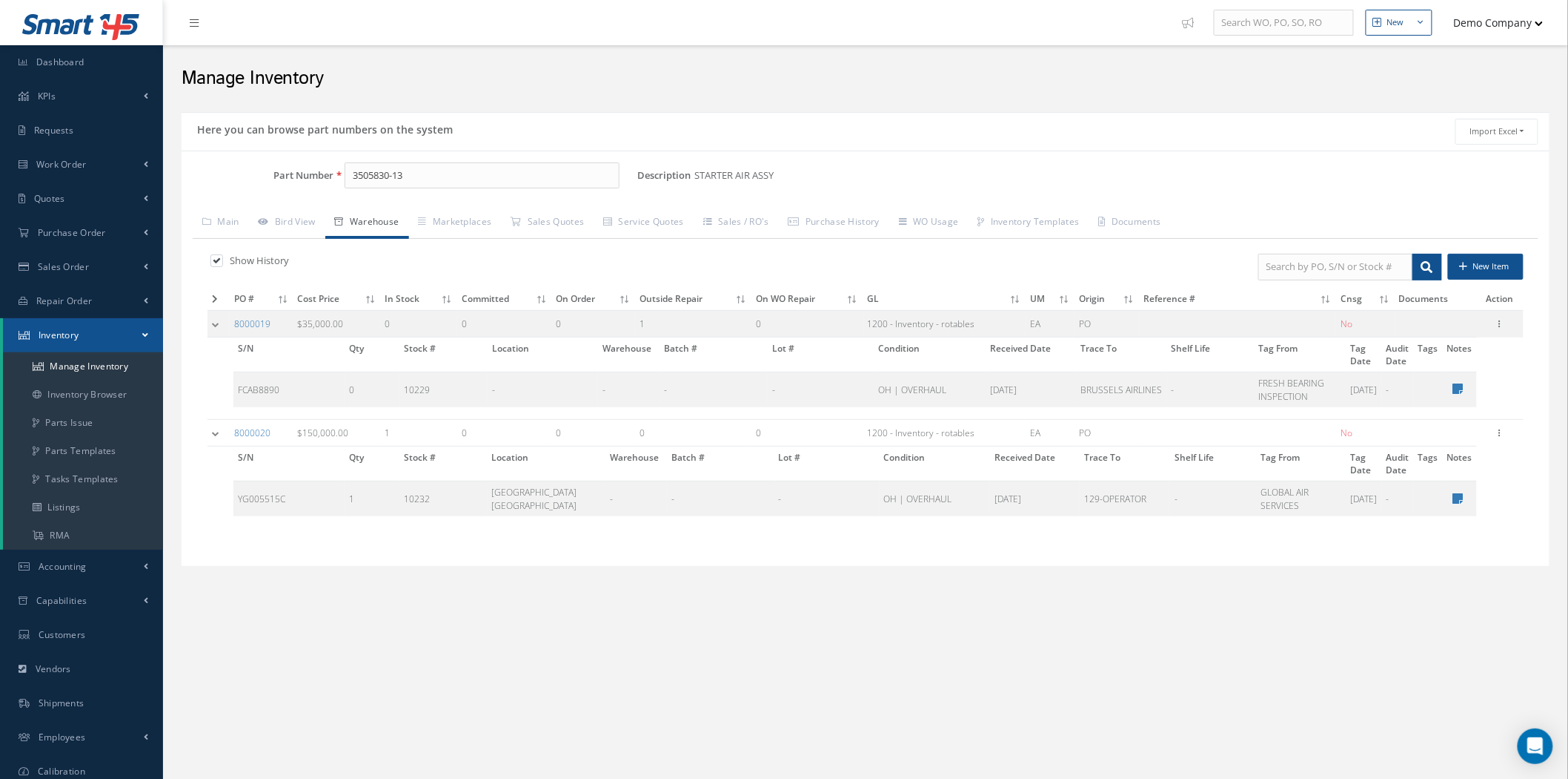
click at [217, 443] on td at bounding box center [218, 432] width 23 height 27
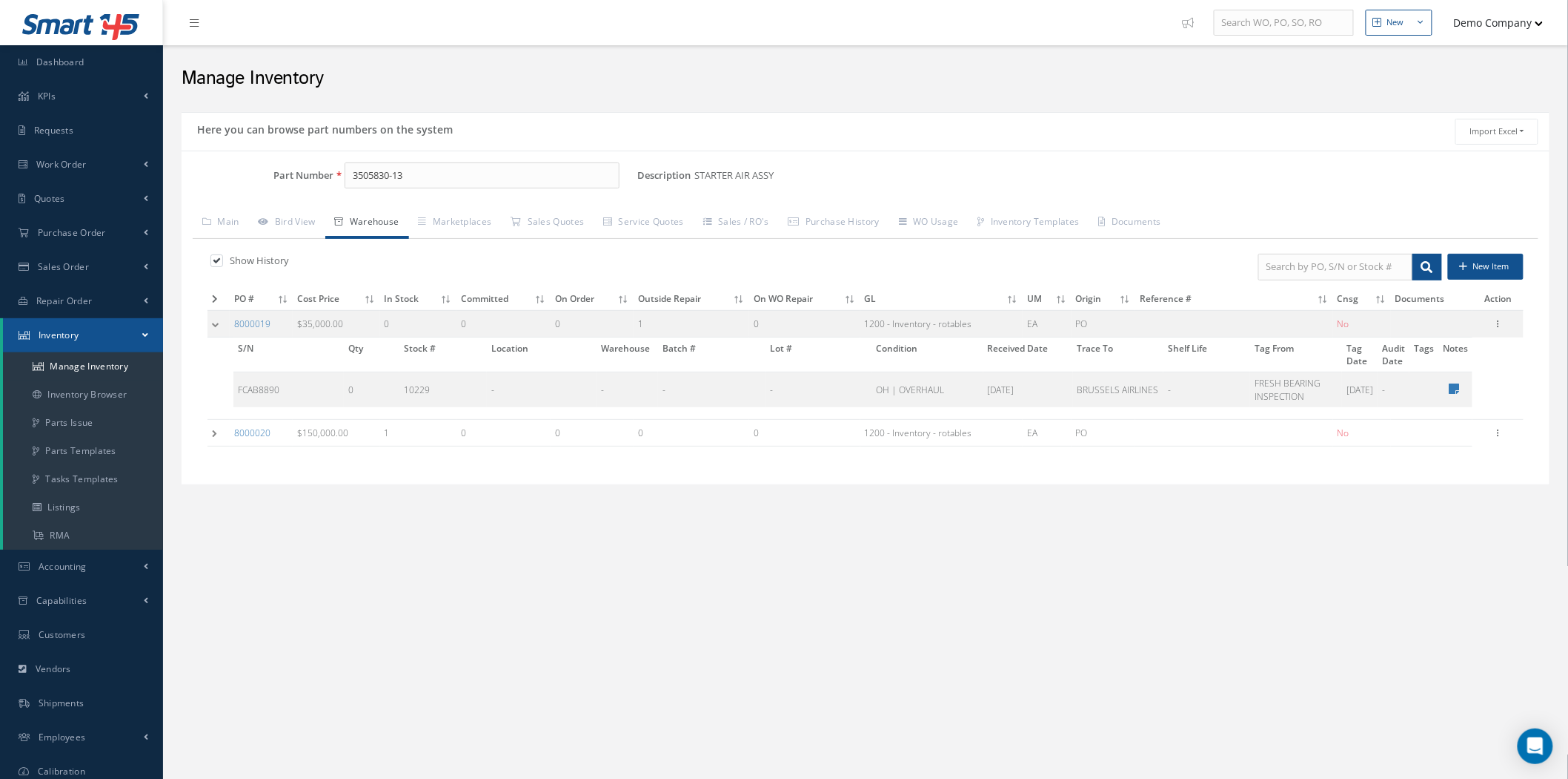
click at [211, 322] on td at bounding box center [218, 323] width 23 height 27
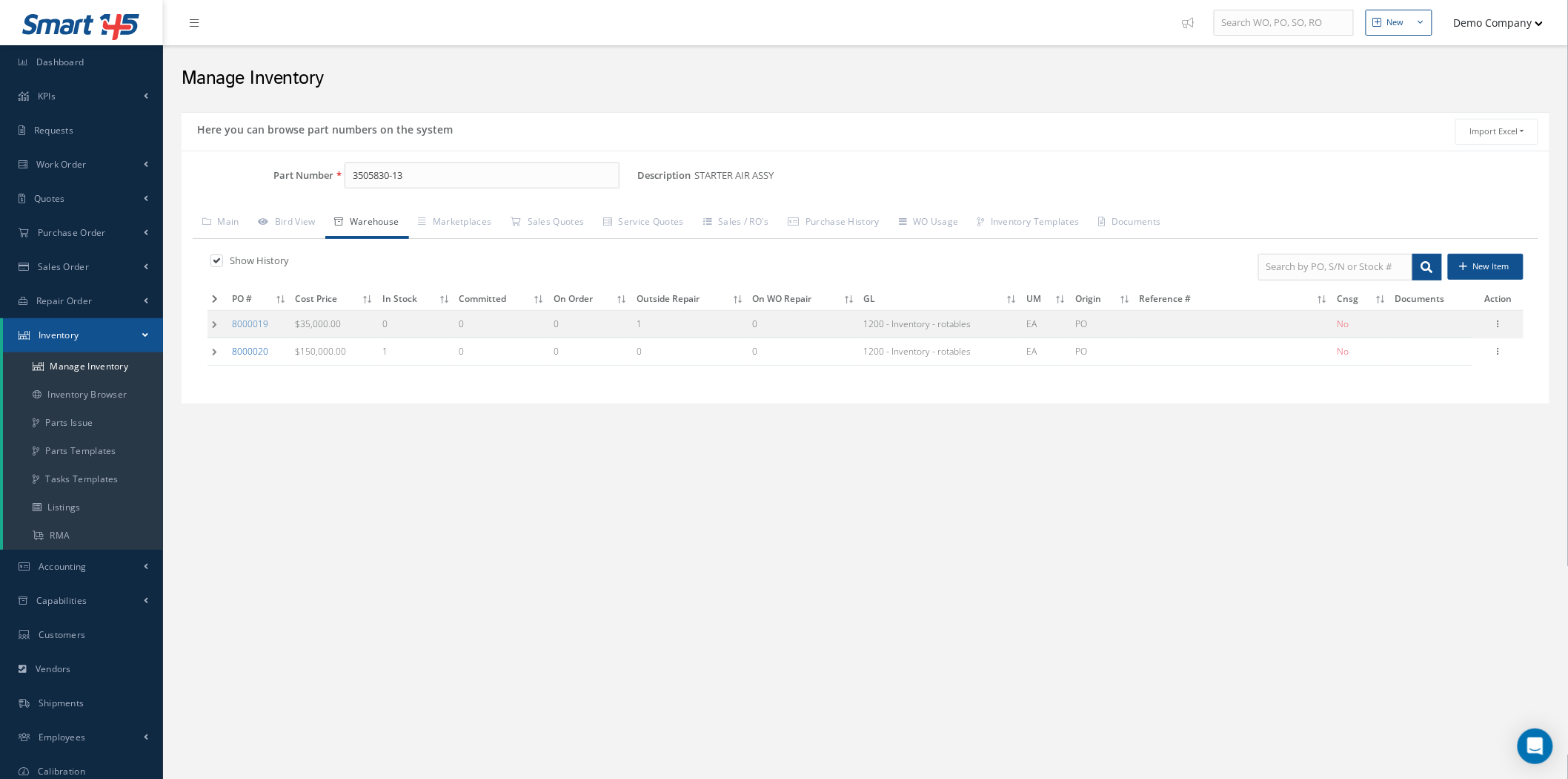
click at [246, 354] on link "8000020" at bounding box center [250, 351] width 37 height 12
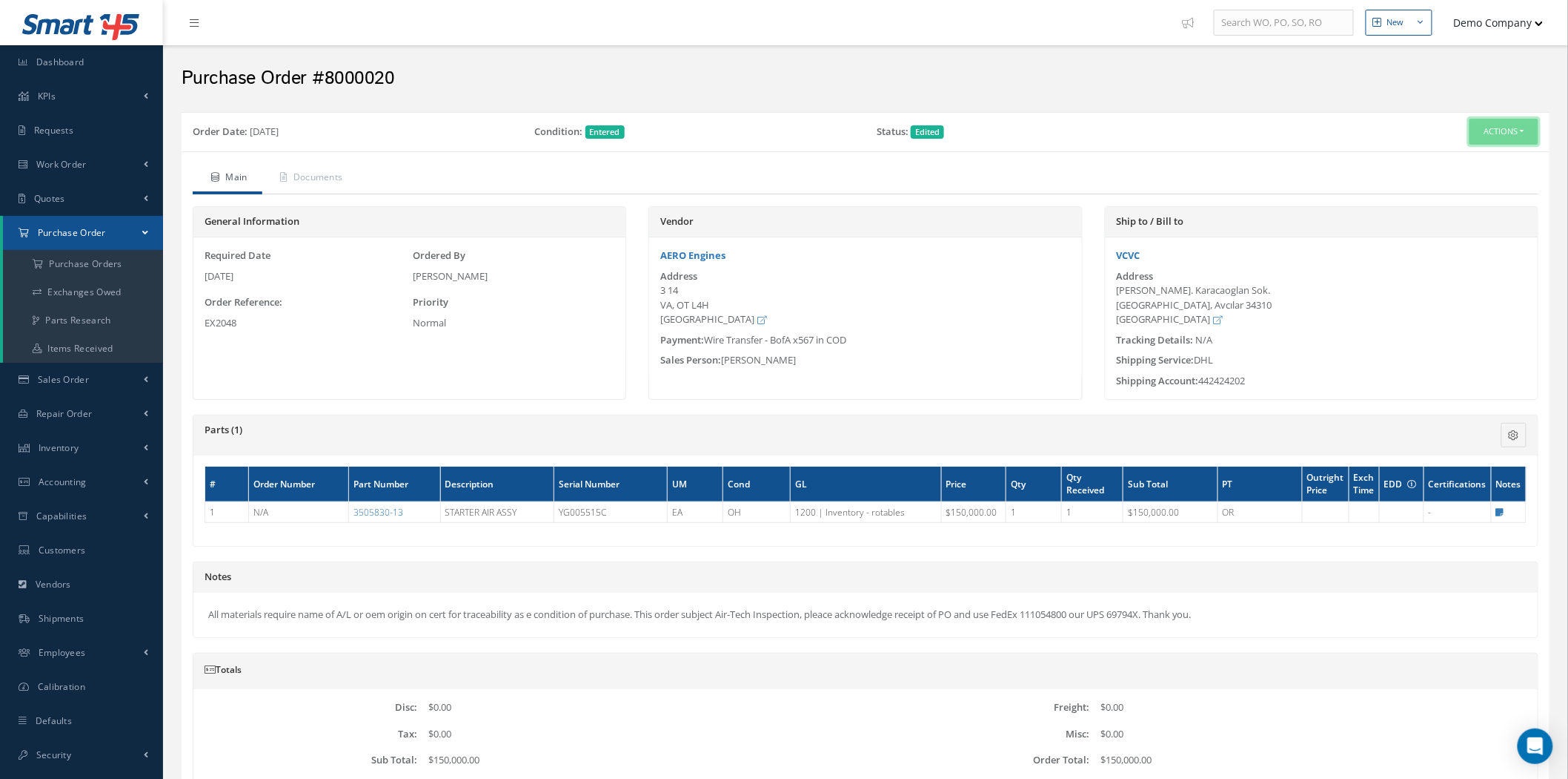
click at [1515, 123] on button "Actions" at bounding box center [1504, 131] width 69 height 26
click at [1210, 151] on div "Main Documents General Information Required Date [DATE] Ordered By [PERSON_NAME…" at bounding box center [866, 503] width 1368 height 704
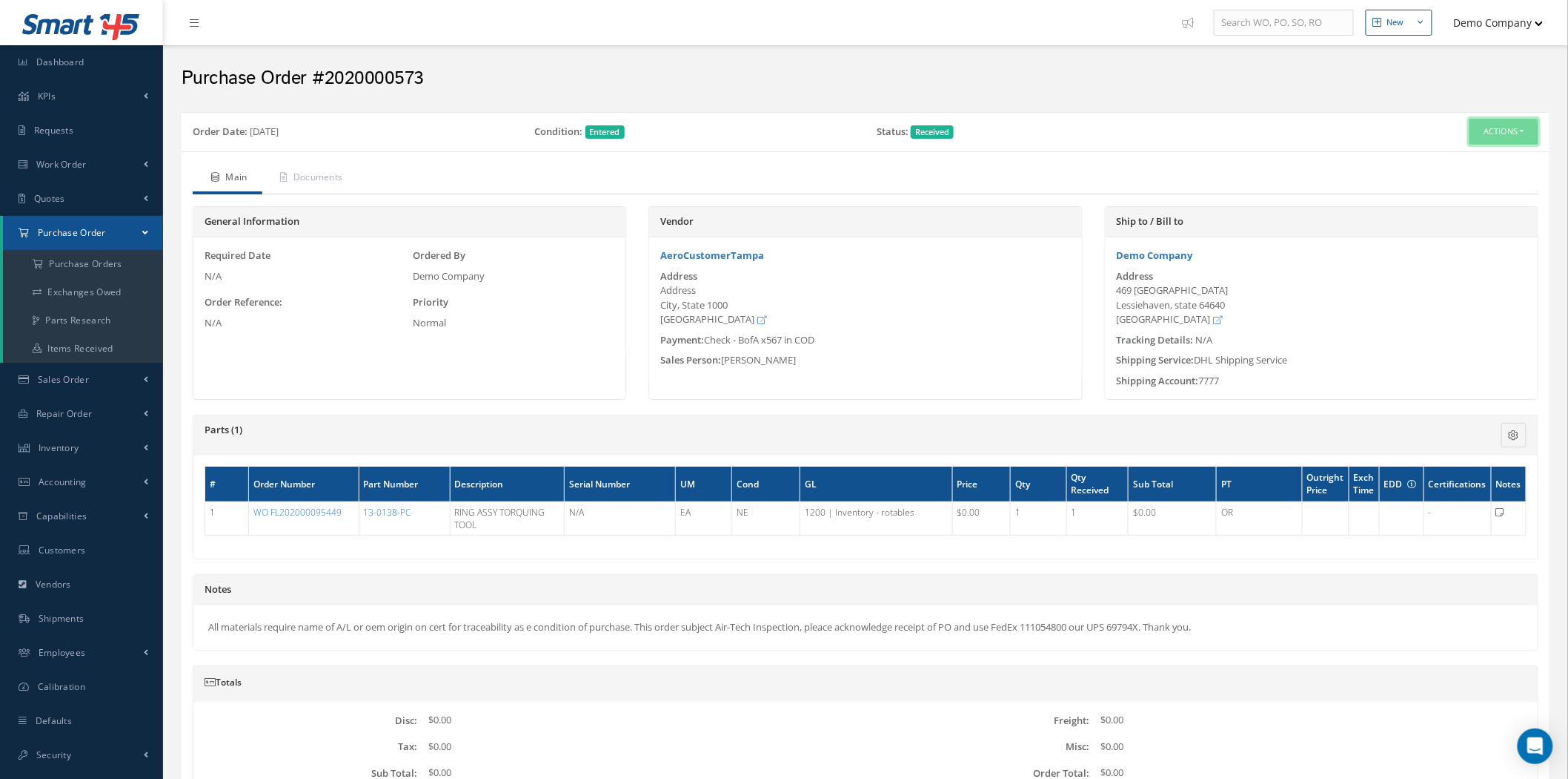
click at [1516, 130] on button "Actions" at bounding box center [1504, 131] width 69 height 26
click at [1474, 163] on link "Receiving Details" at bounding box center [1480, 159] width 119 height 20
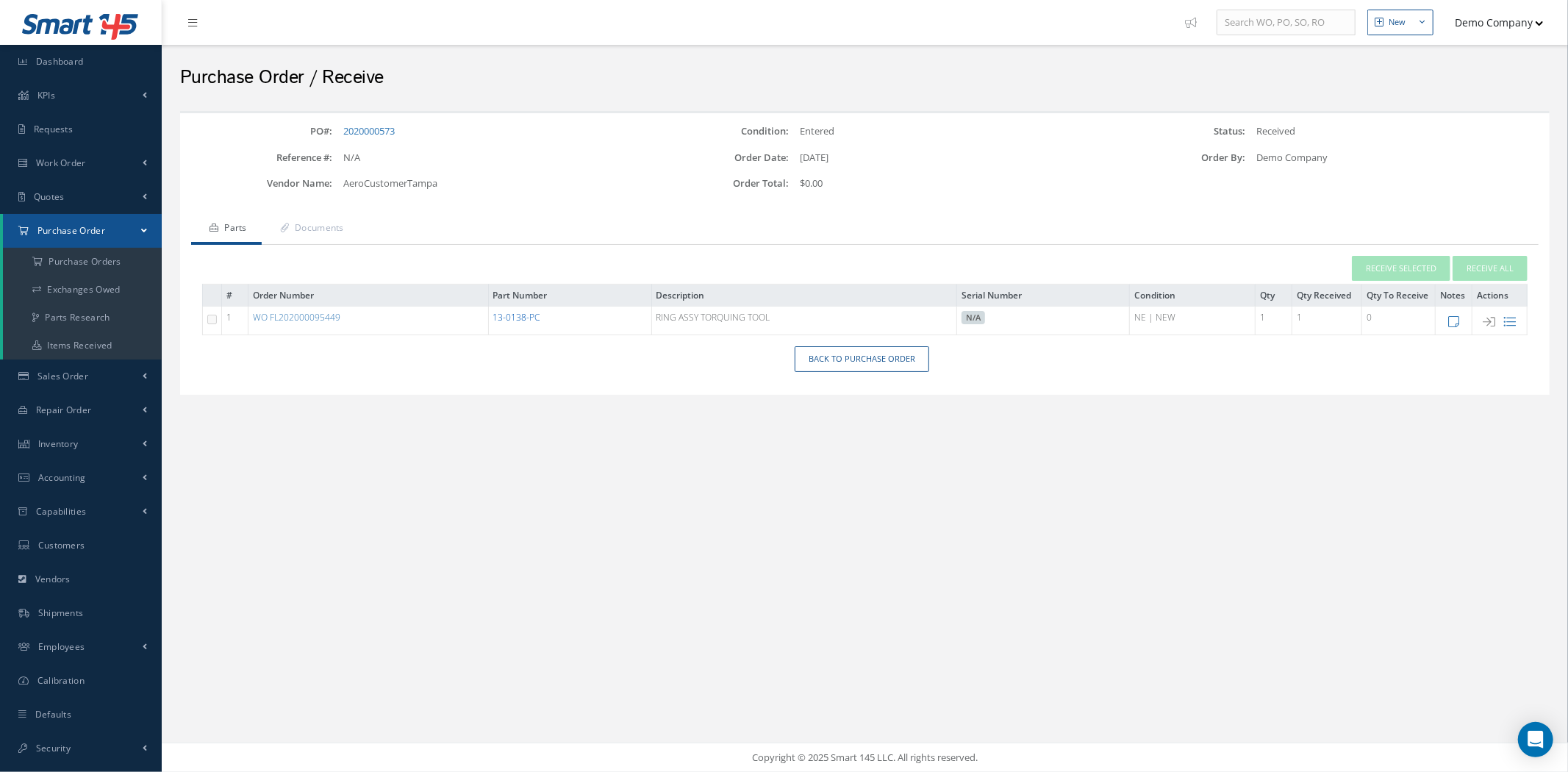
click at [511, 319] on link "13-0138-PC" at bounding box center [517, 317] width 47 height 12
click at [94, 256] on a=1&status_id=2&status_id=3&status_id=5&collapsedFilters"] "Purchase Orders" at bounding box center [82, 261] width 159 height 28
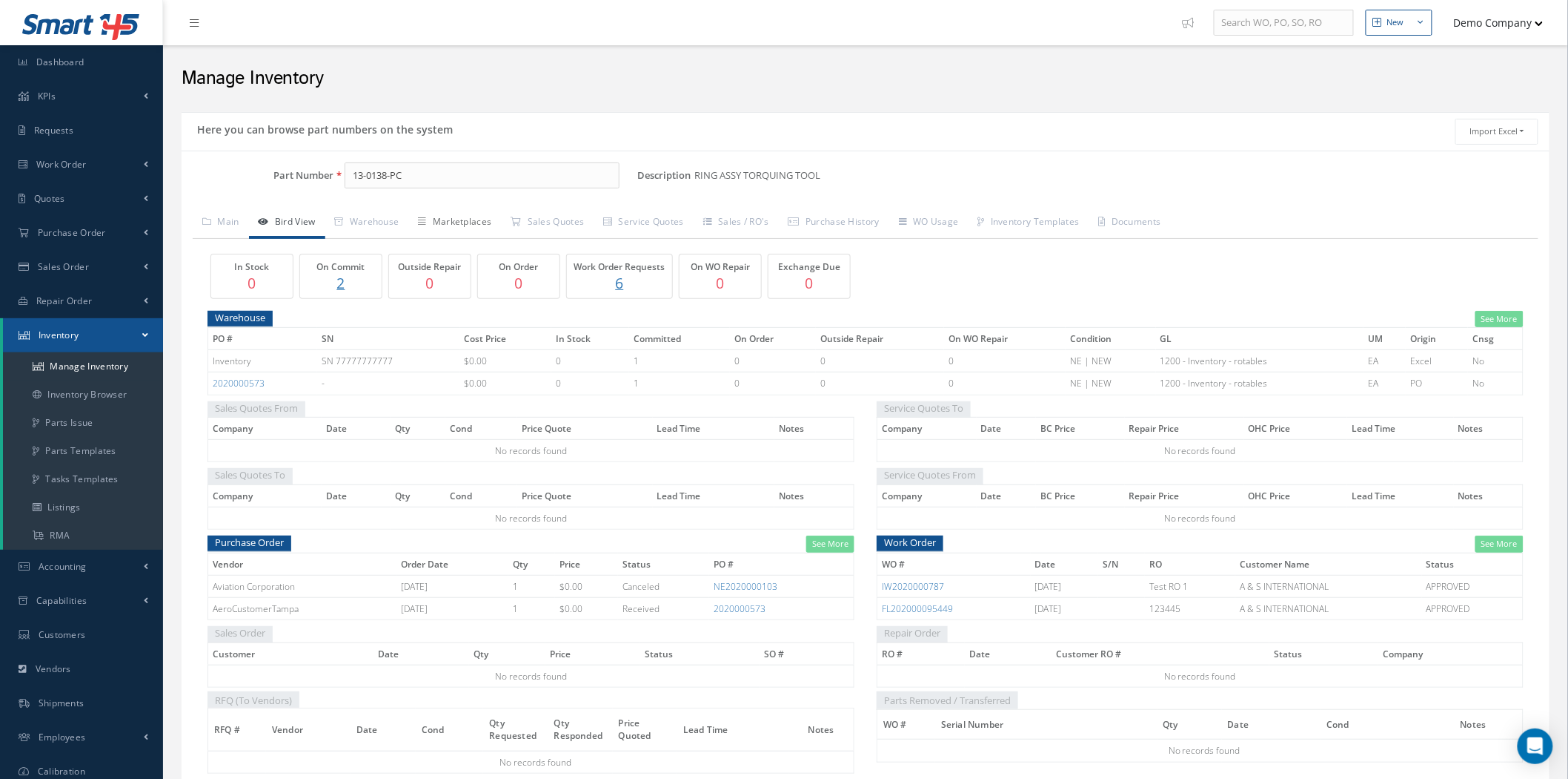
click at [462, 226] on link "Marketplaces" at bounding box center [455, 223] width 93 height 31
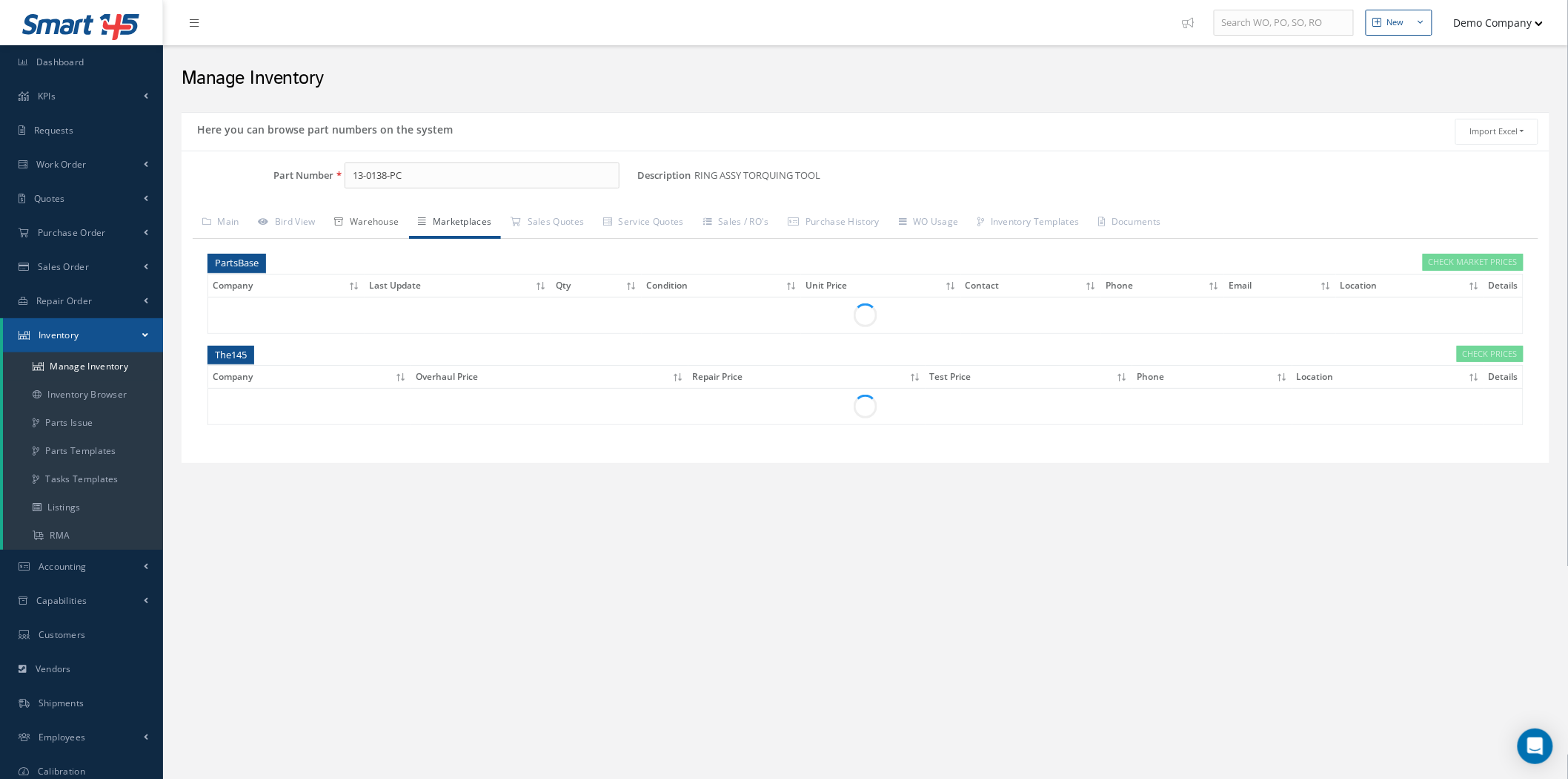
click at [388, 226] on link "Warehouse" at bounding box center [367, 223] width 83 height 31
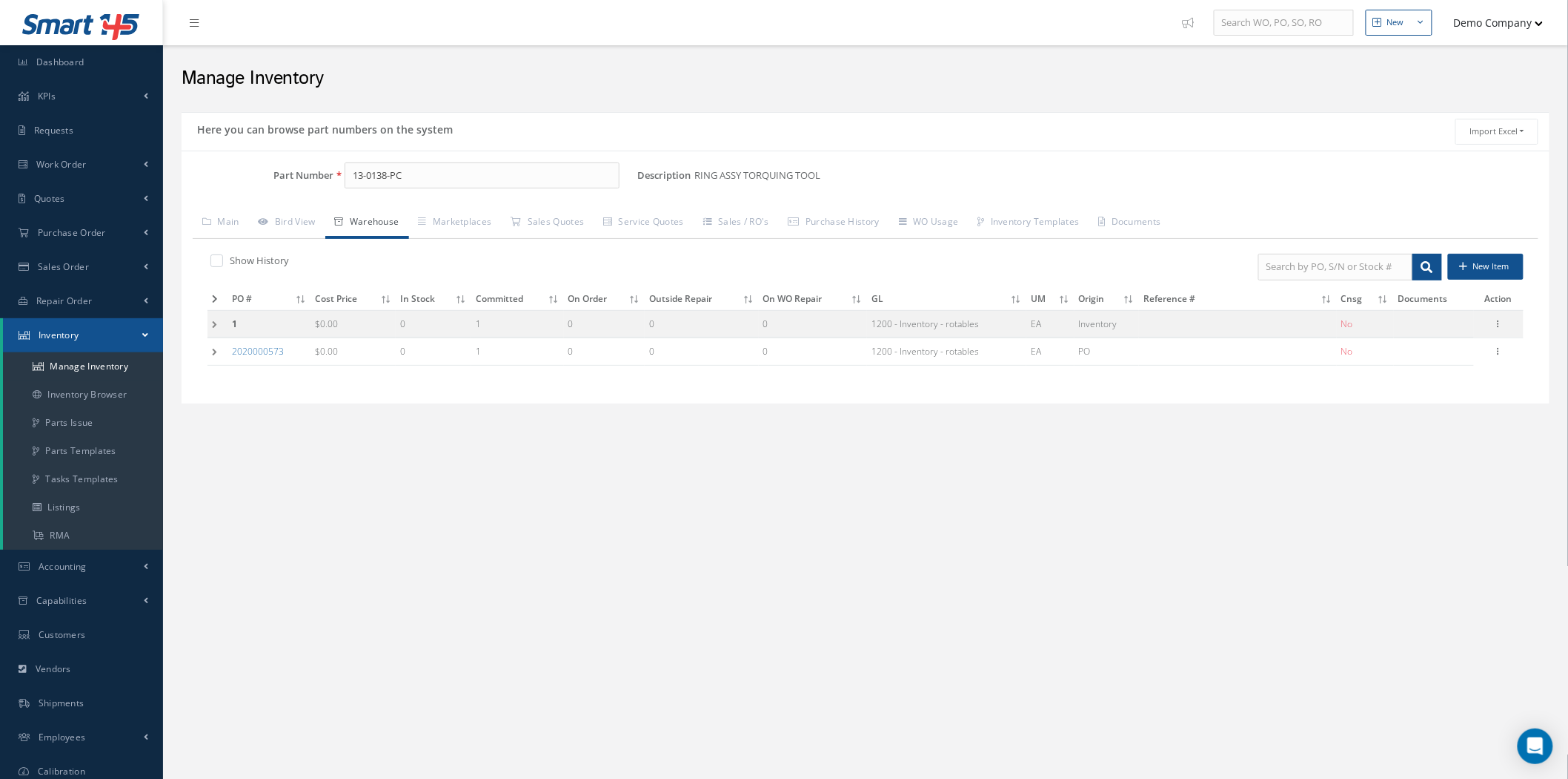
click at [208, 325] on td at bounding box center [218, 323] width 20 height 27
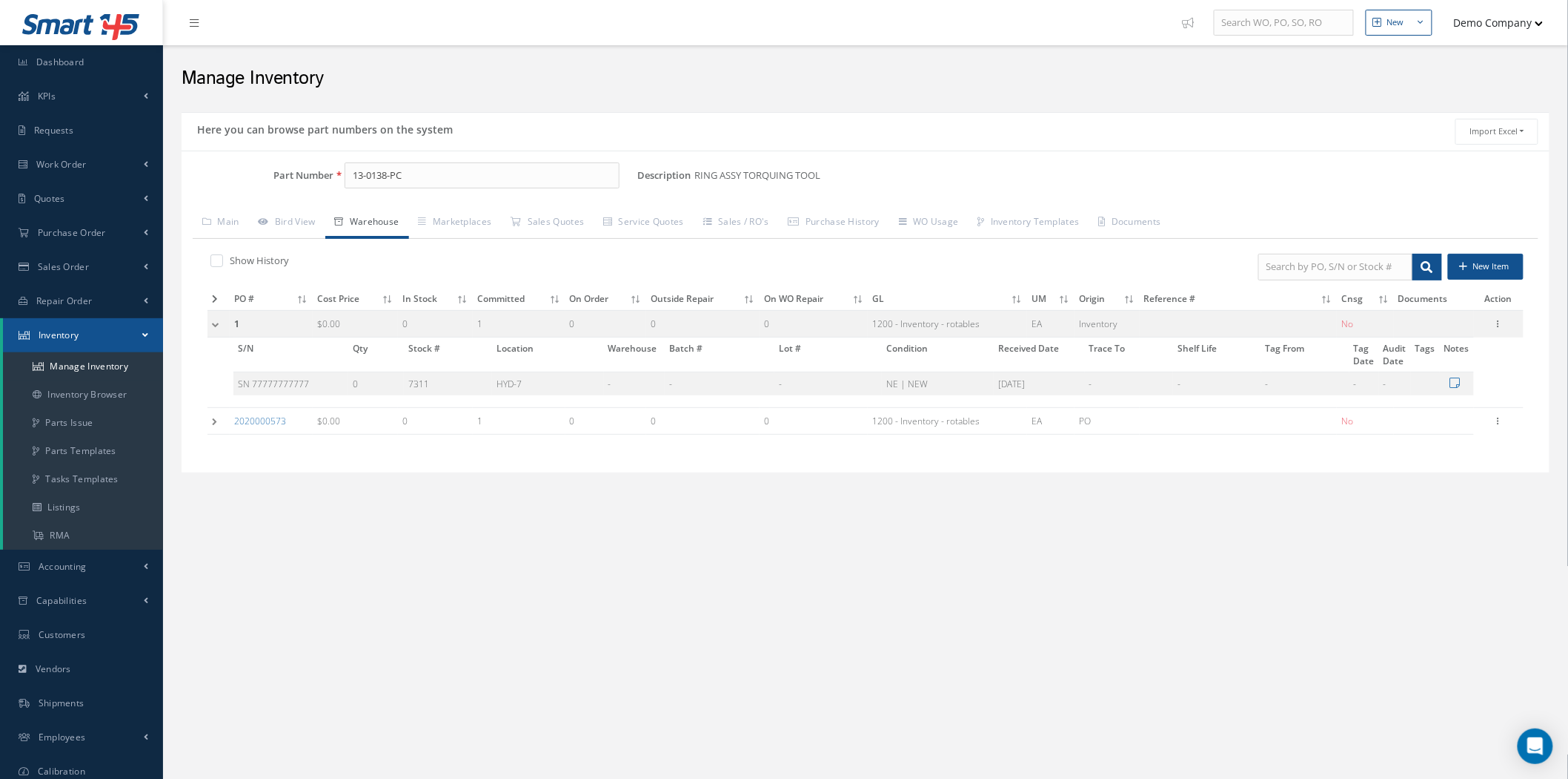
click at [208, 422] on td at bounding box center [218, 421] width 23 height 27
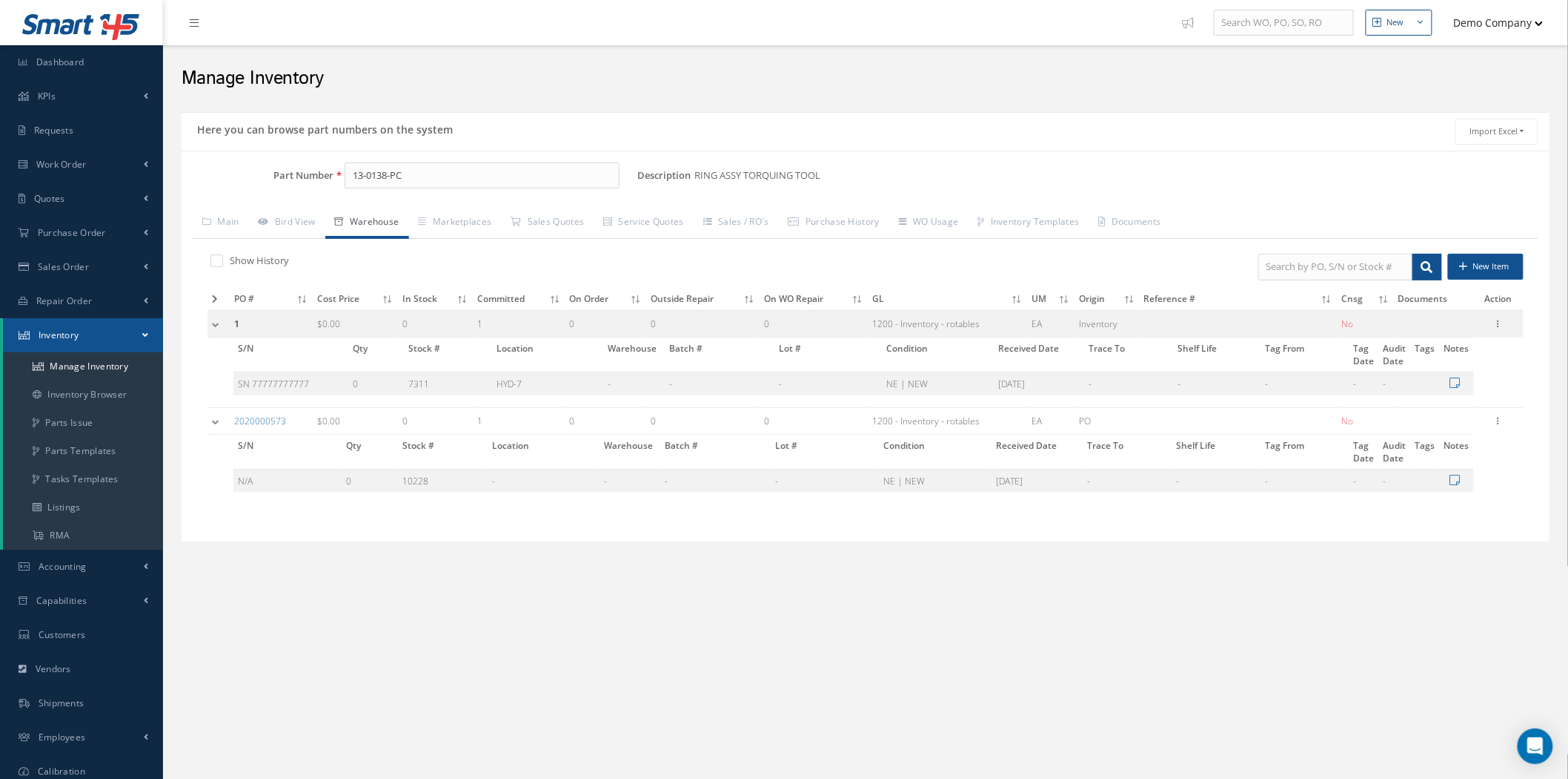
click at [421, 623] on div "New New Work Order New Purchase Order New Customer Quote New Sales Order New Re…" at bounding box center [865, 428] width 1405 height 855
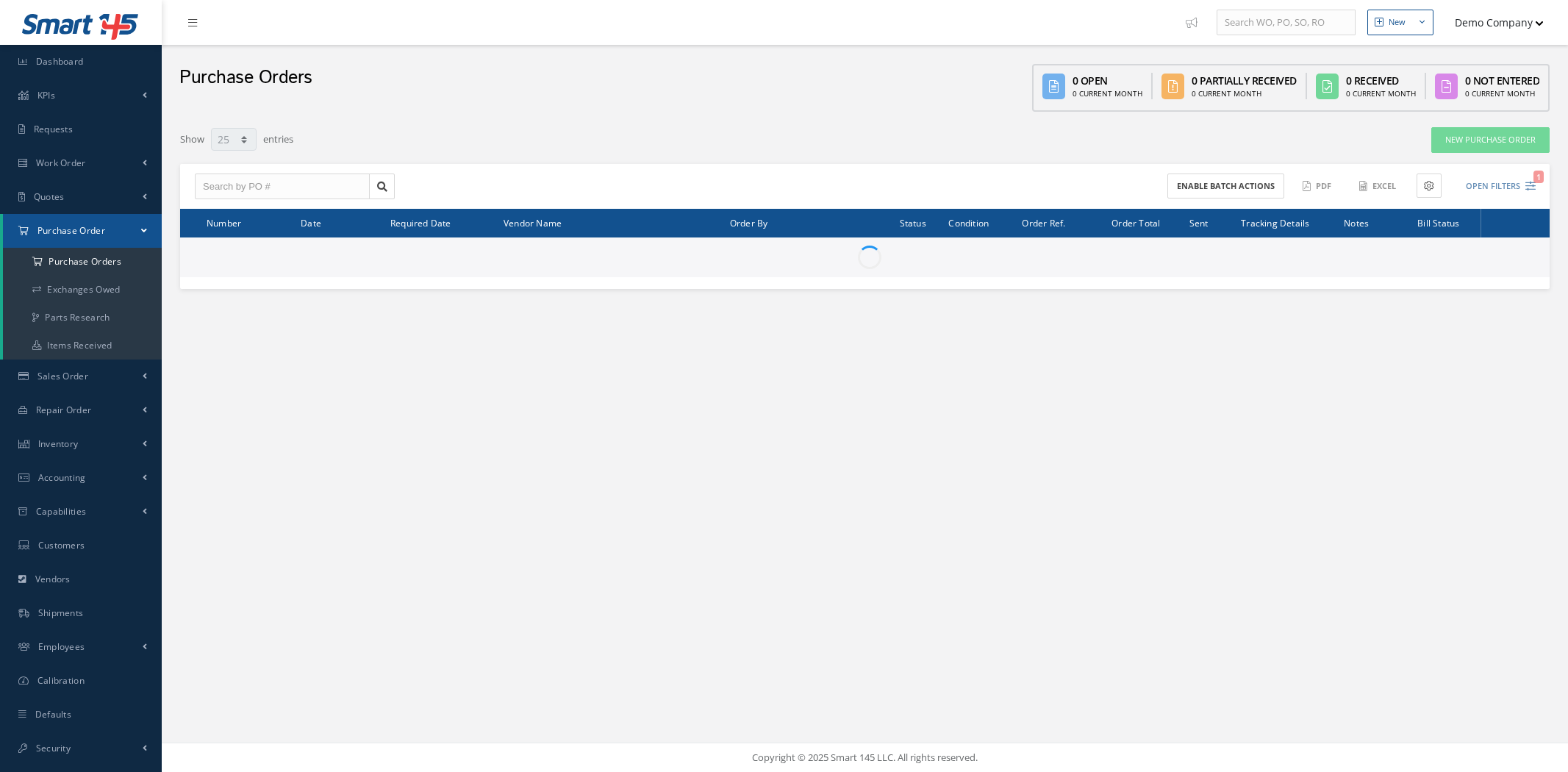
select select "25"
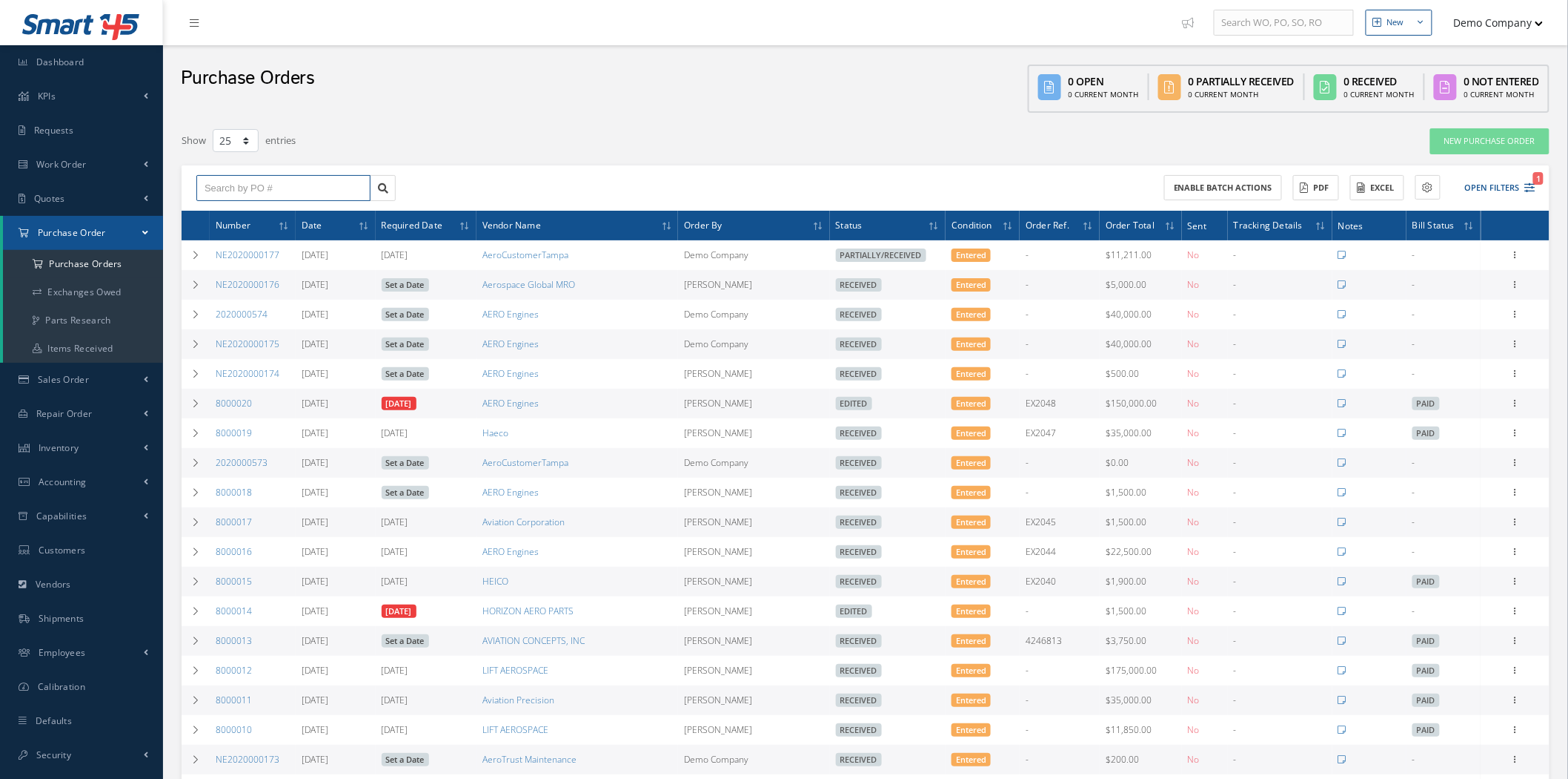
click at [357, 193] on input "text" at bounding box center [283, 188] width 174 height 27
type input "1"
click at [386, 190] on icon at bounding box center [383, 188] width 10 height 10
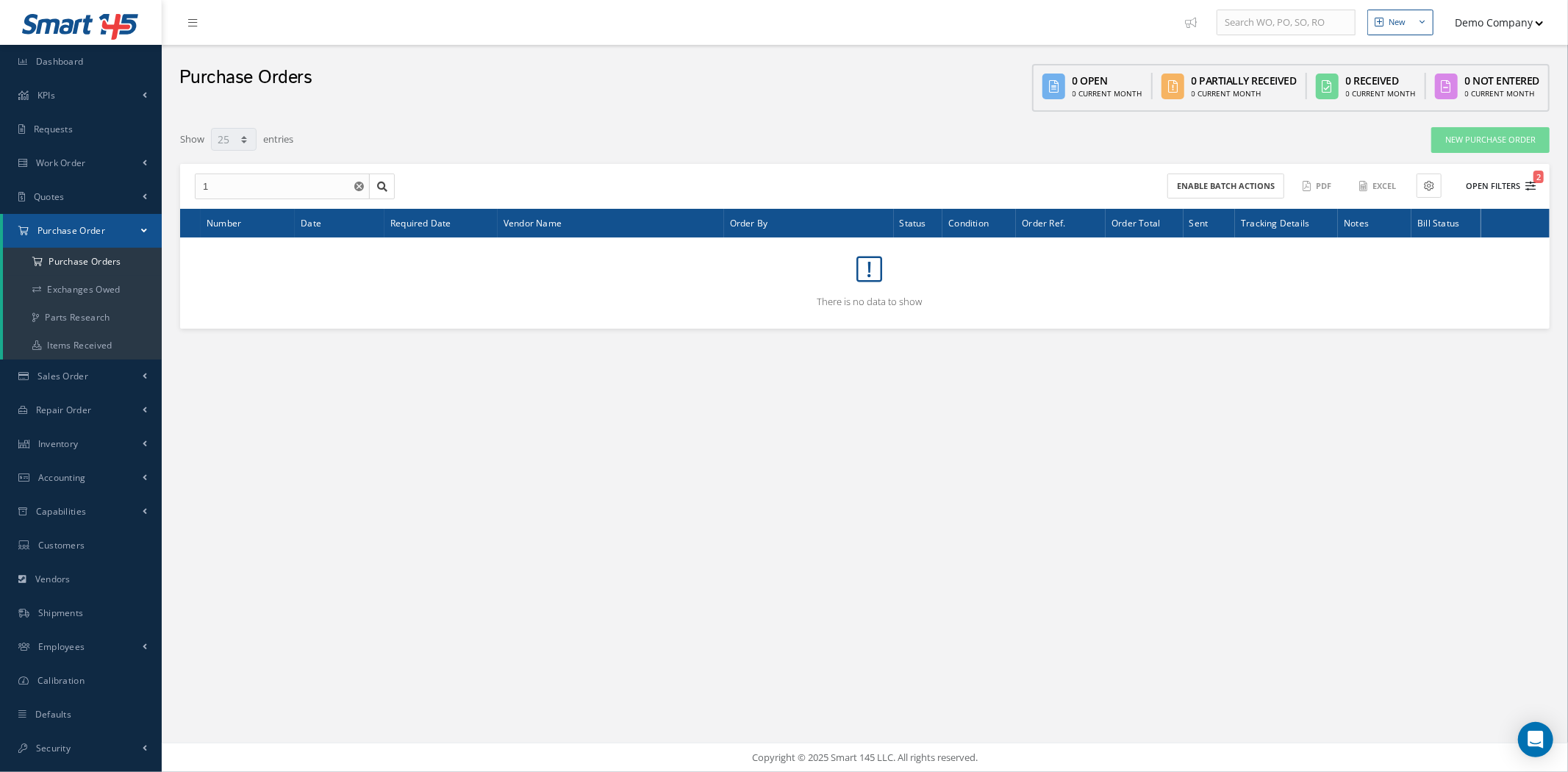
click at [1488, 182] on button "Open Filters 2" at bounding box center [1493, 186] width 83 height 24
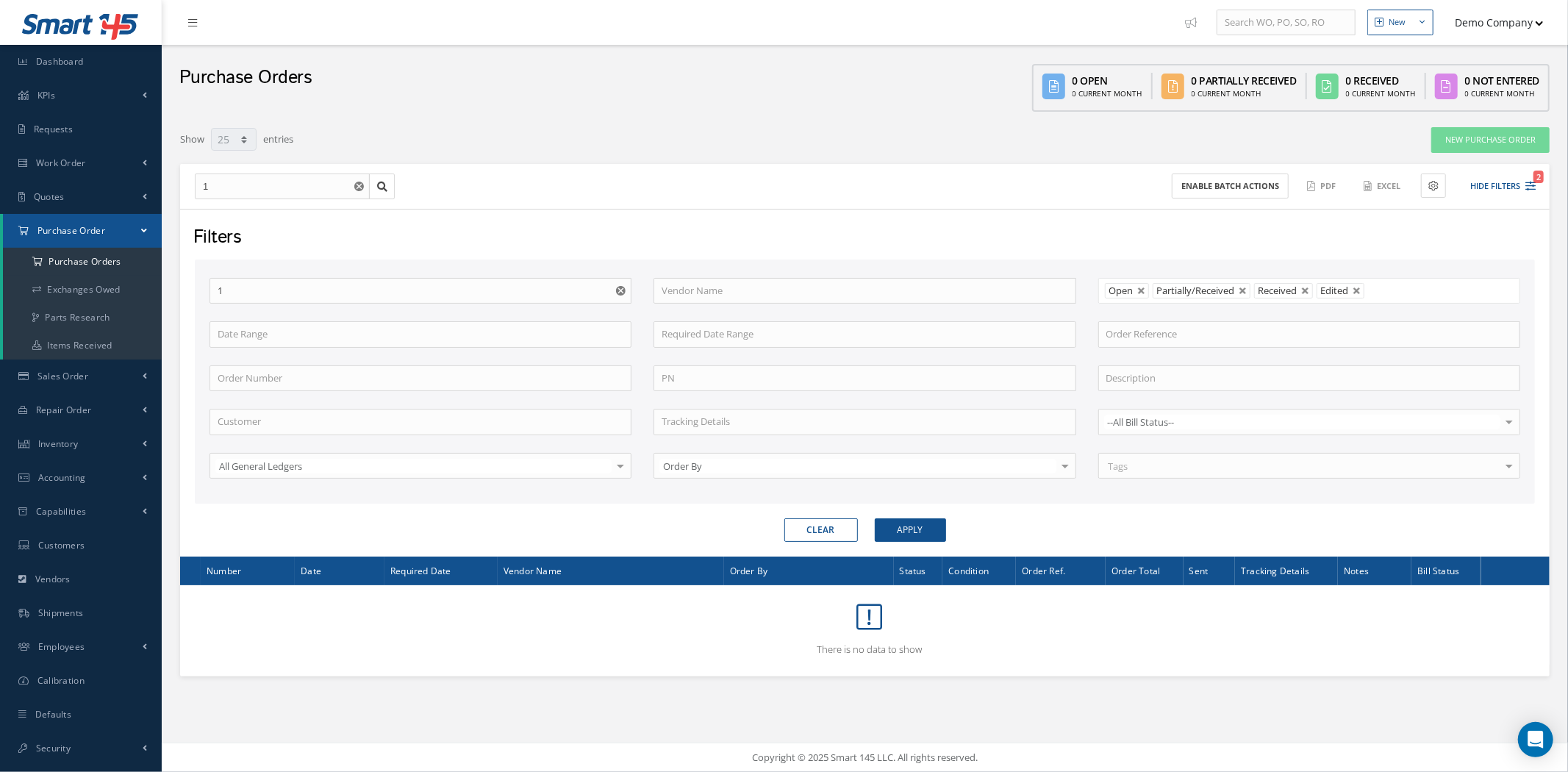
click at [623, 286] on icon "Reset" at bounding box center [620, 291] width 9 height 9
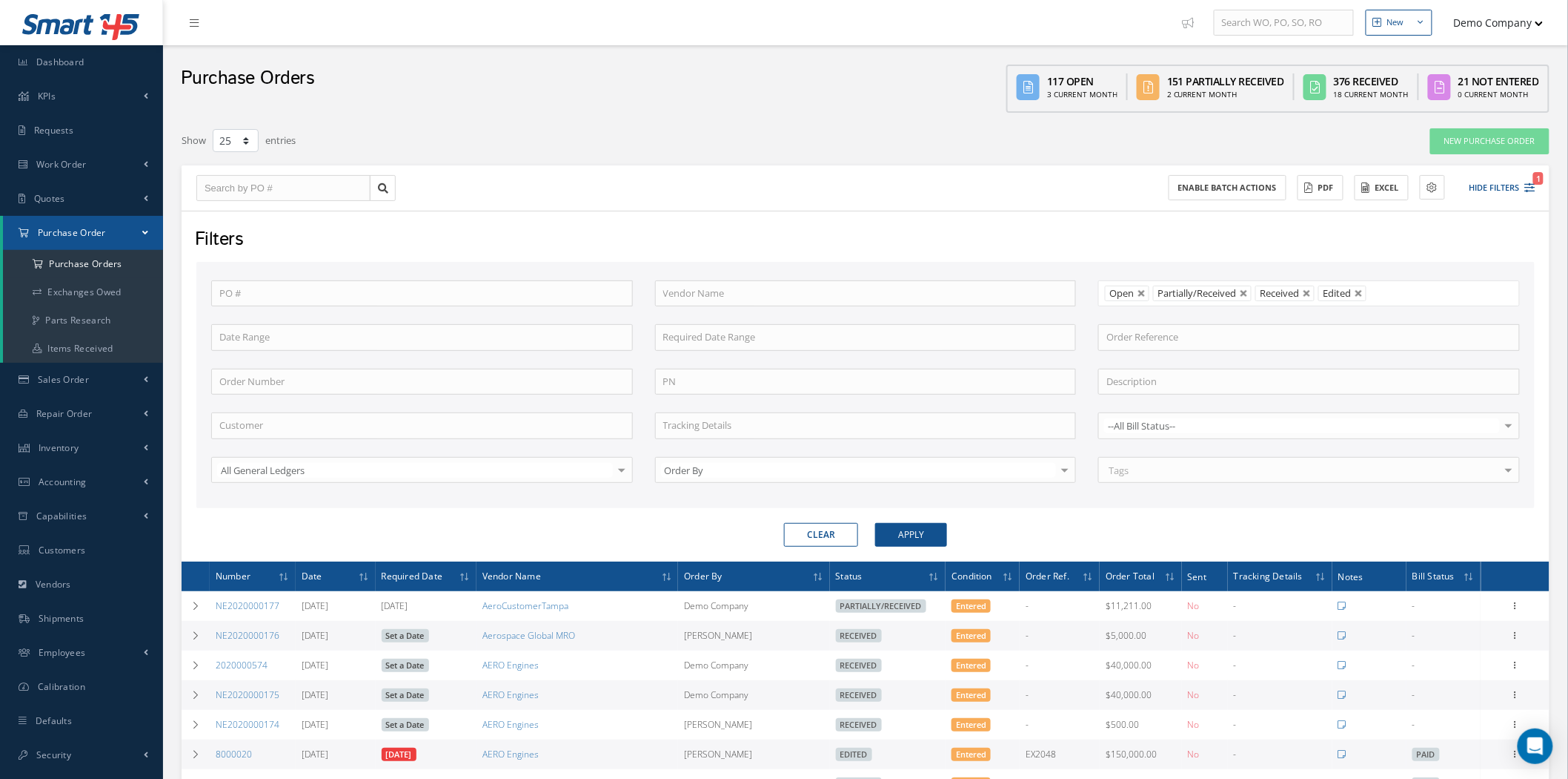
click at [396, 504] on div "PO # Vendor Name Open Partially/Received Received Canceled Edited Open Partiall…" at bounding box center [866, 385] width 1339 height 247
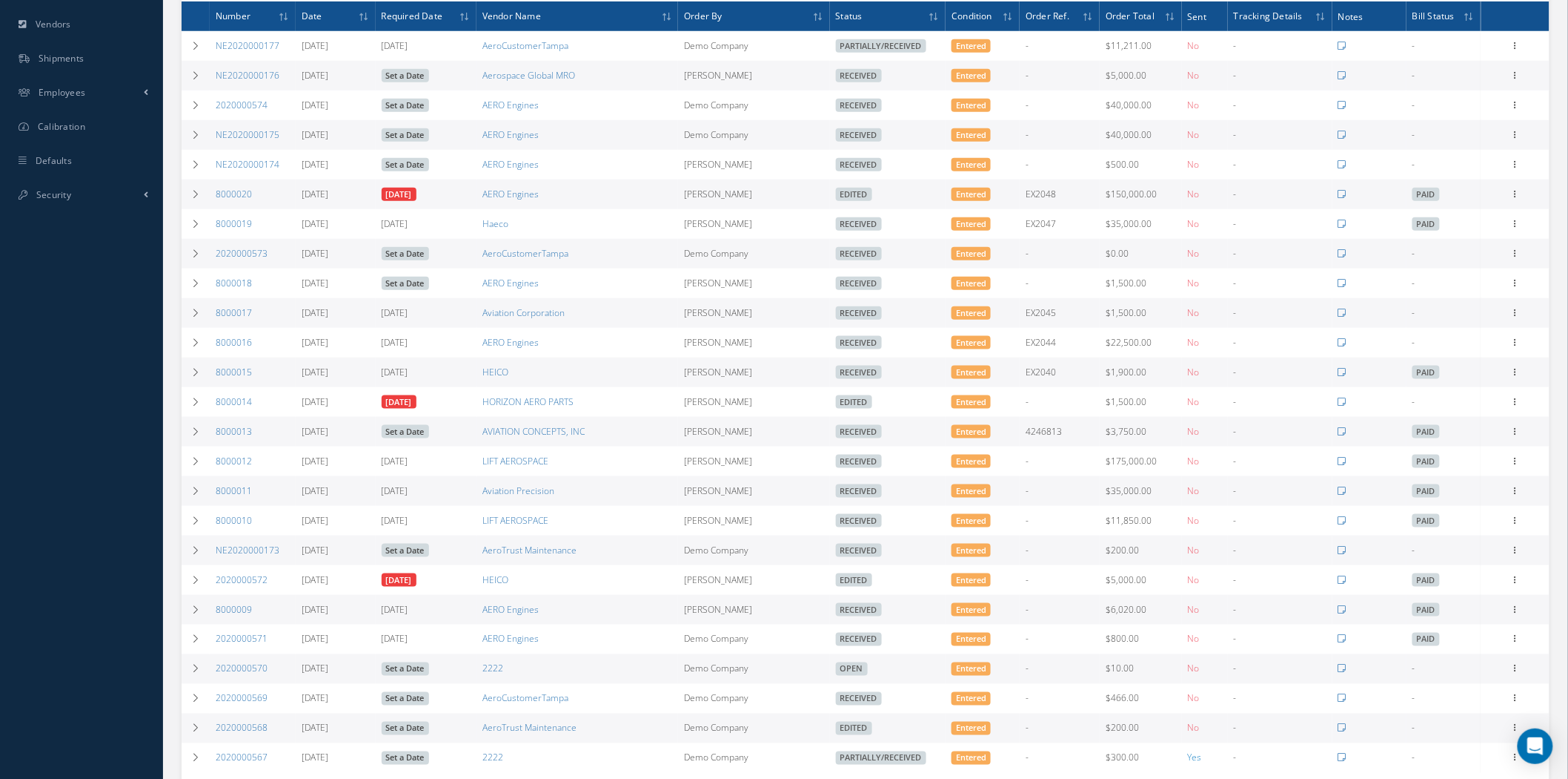
scroll to position [199, 0]
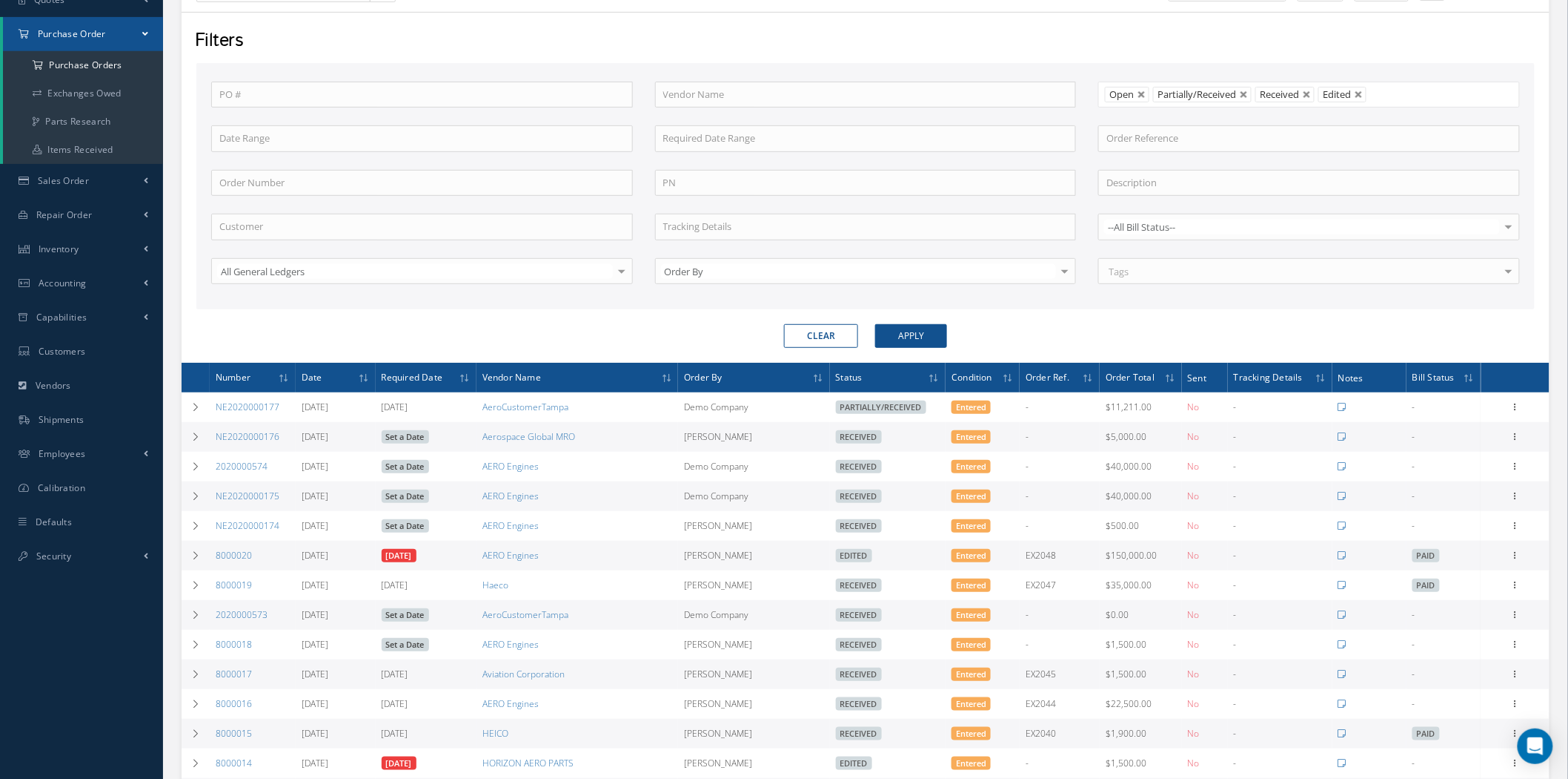
click at [248, 379] on span "Number" at bounding box center [232, 376] width 35 height 14
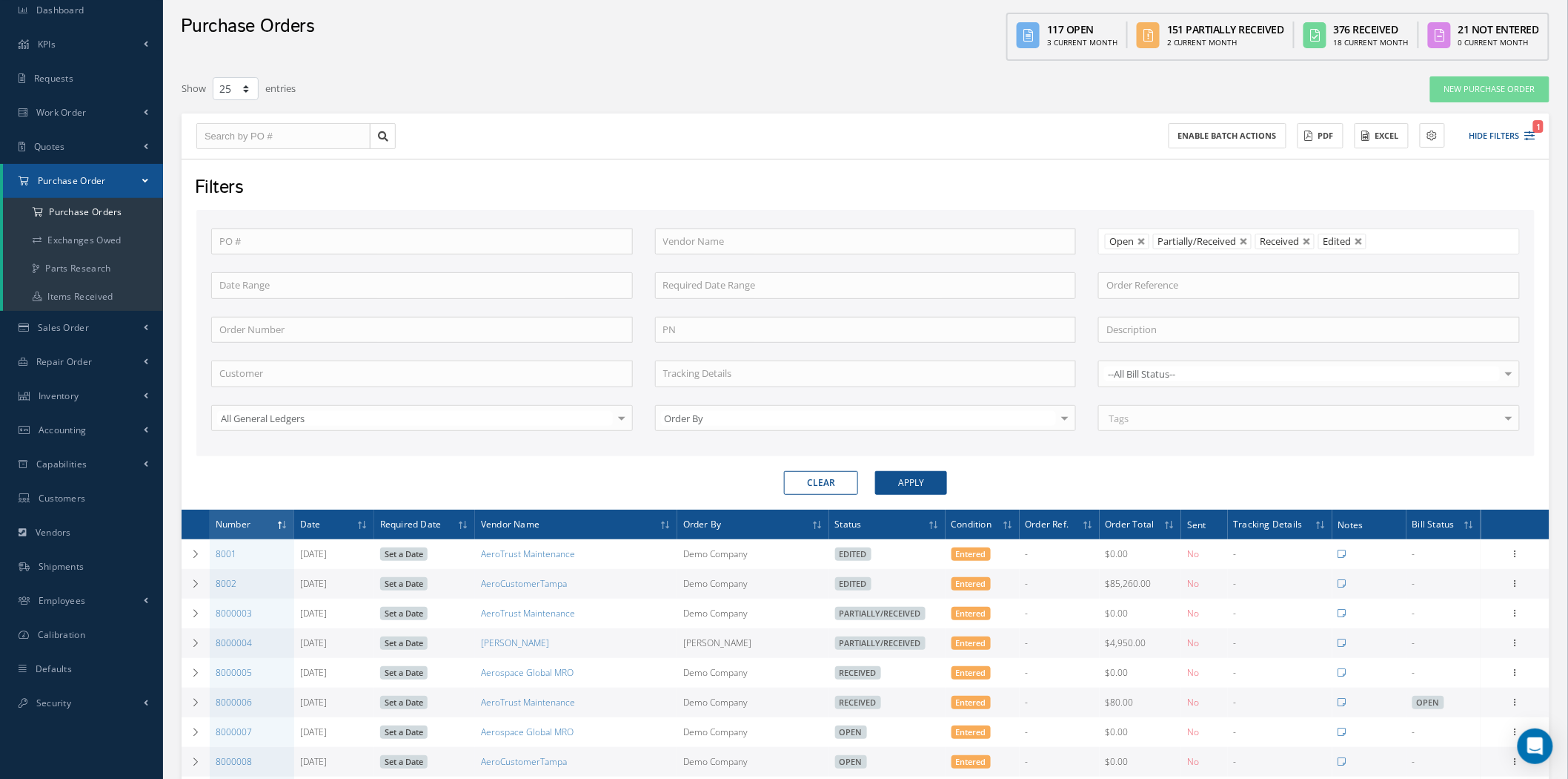
scroll to position [34, 0]
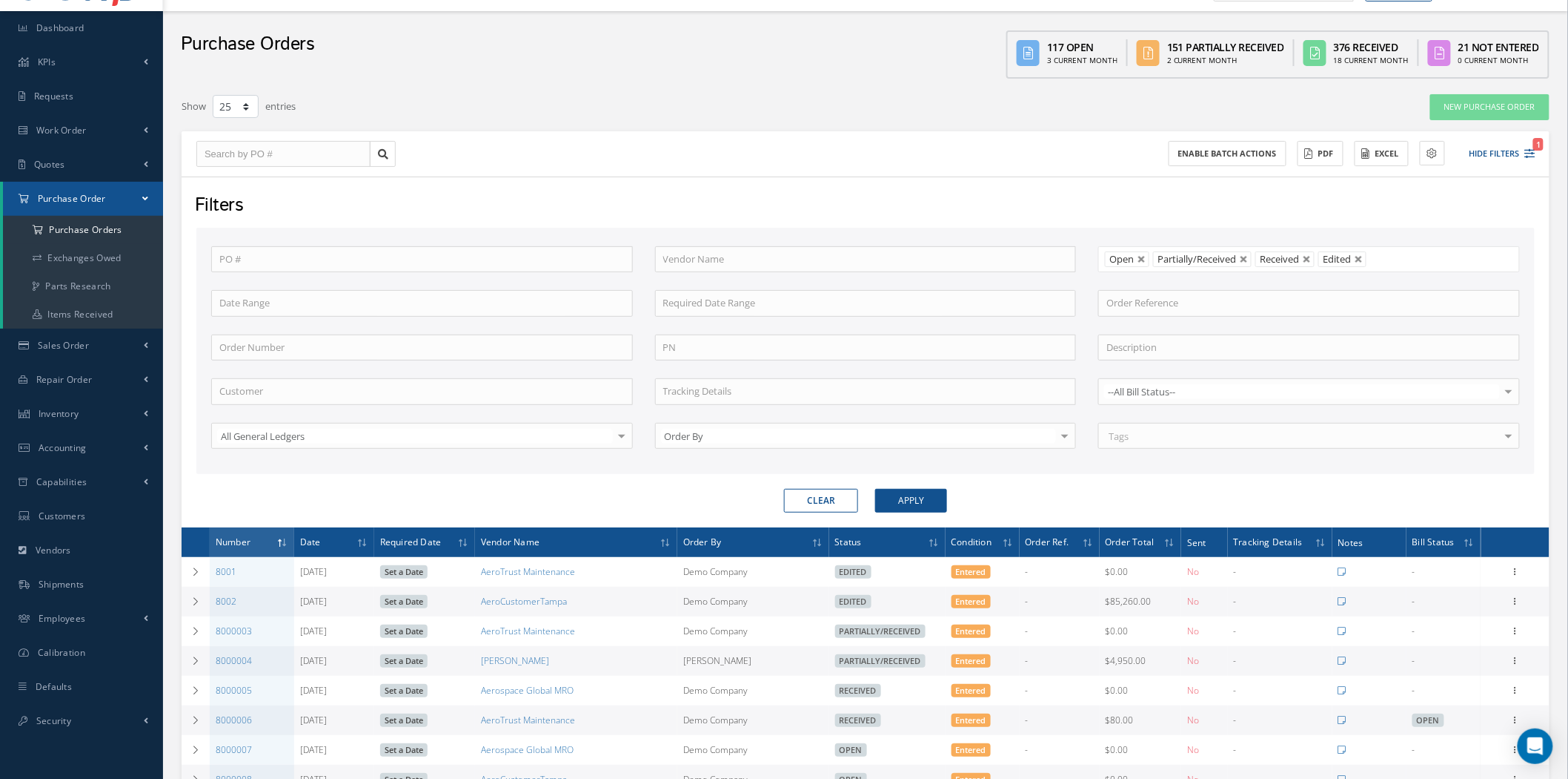
click at [795, 496] on button "Clear" at bounding box center [821, 500] width 74 height 23
type input "All Status"
